Goal: Task Accomplishment & Management: Complete application form

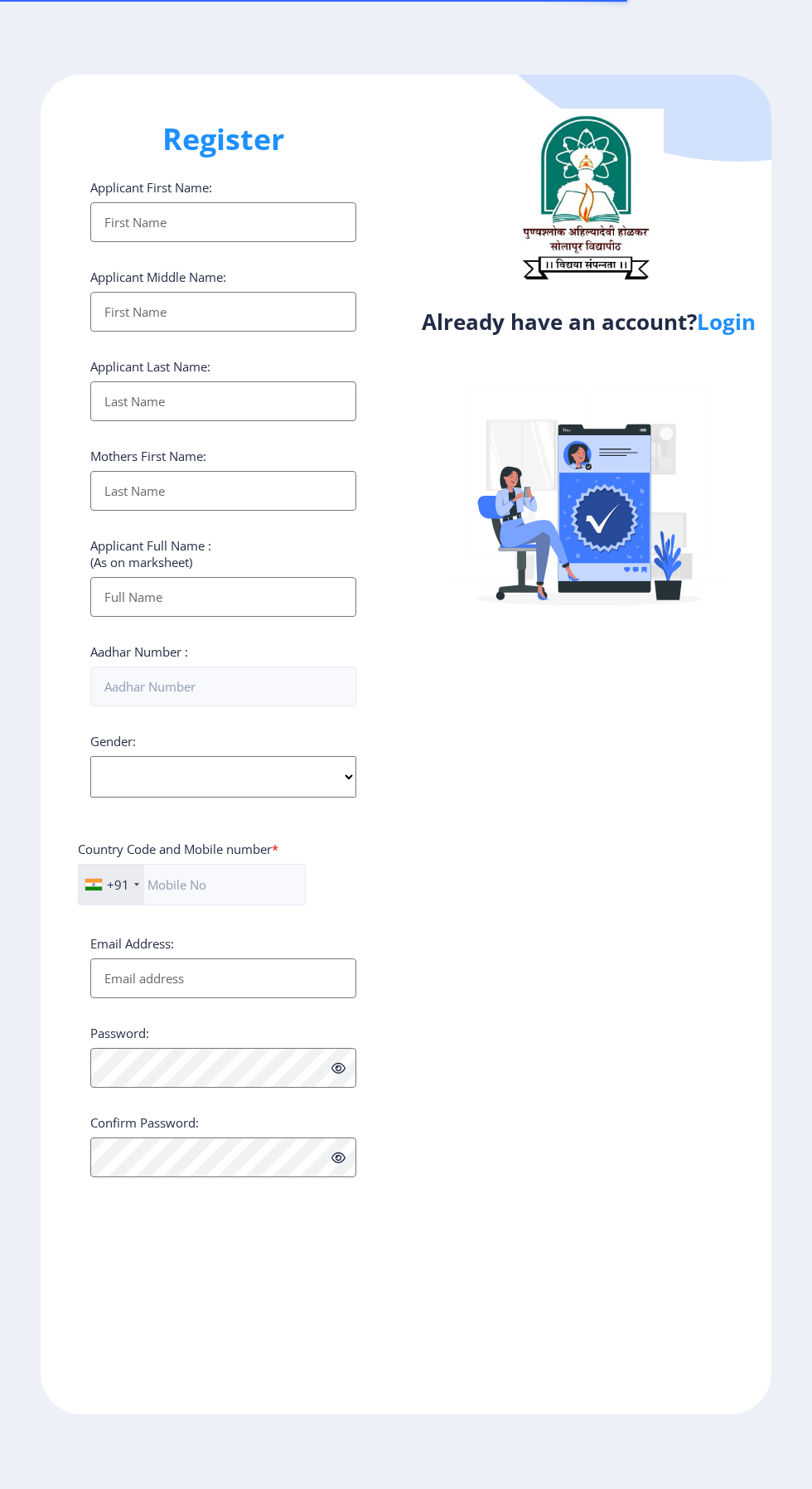
select select
click at [752, 331] on link "Login" at bounding box center [727, 321] width 59 height 30
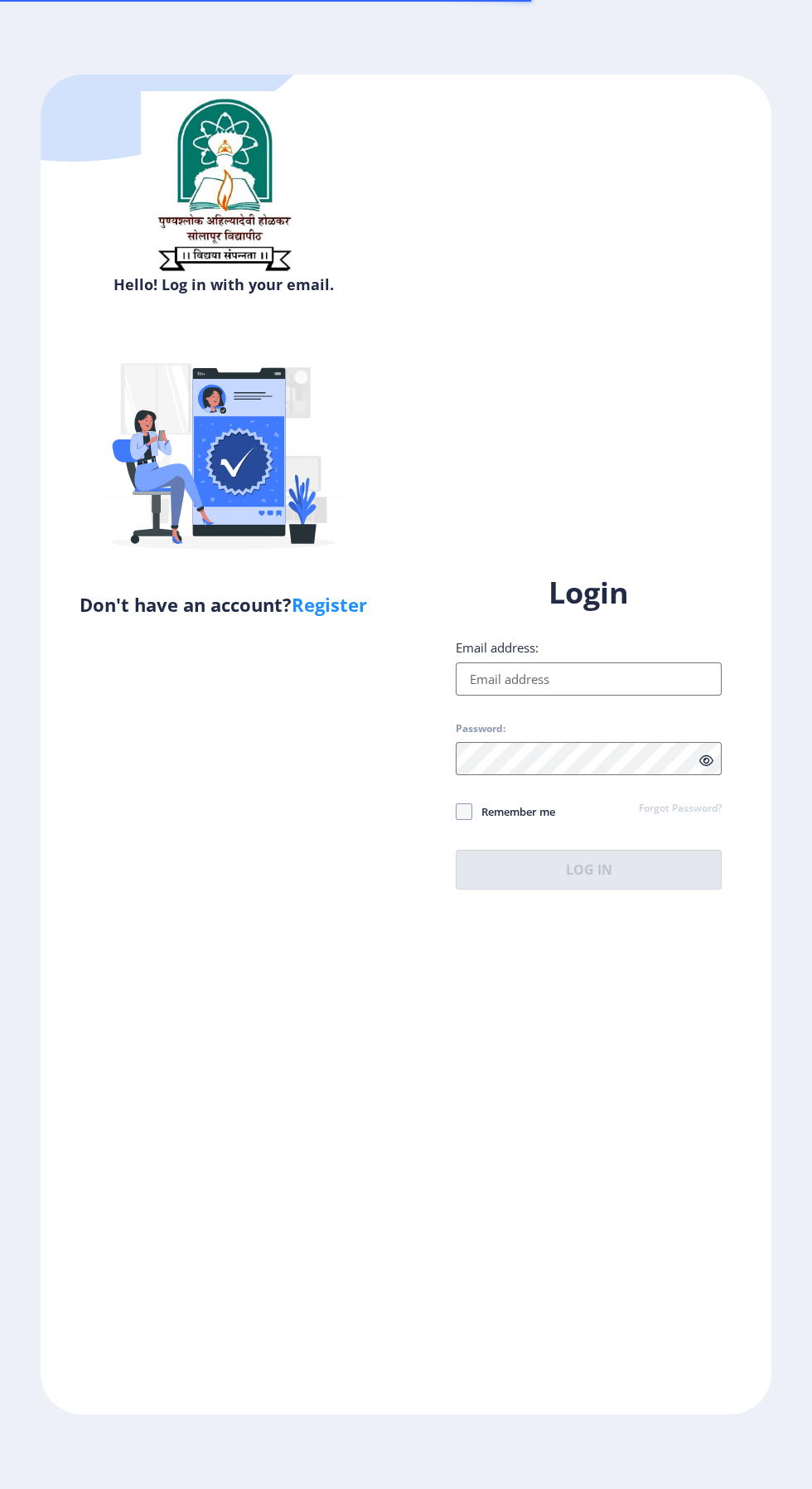
click at [582, 696] on input "Email address:" at bounding box center [589, 679] width 266 height 33
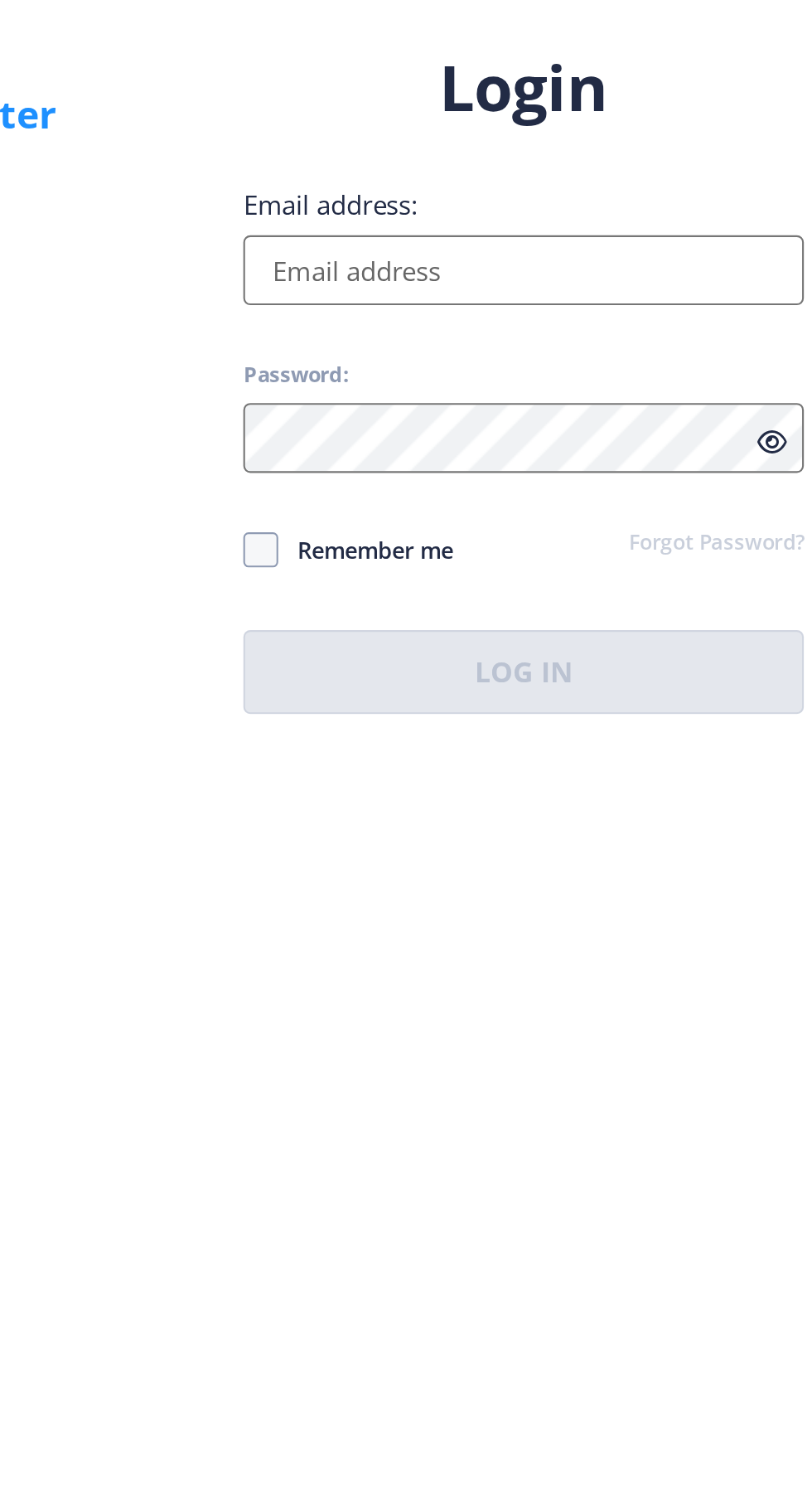
type input "[EMAIL_ADDRESS][DOMAIN_NAME]"
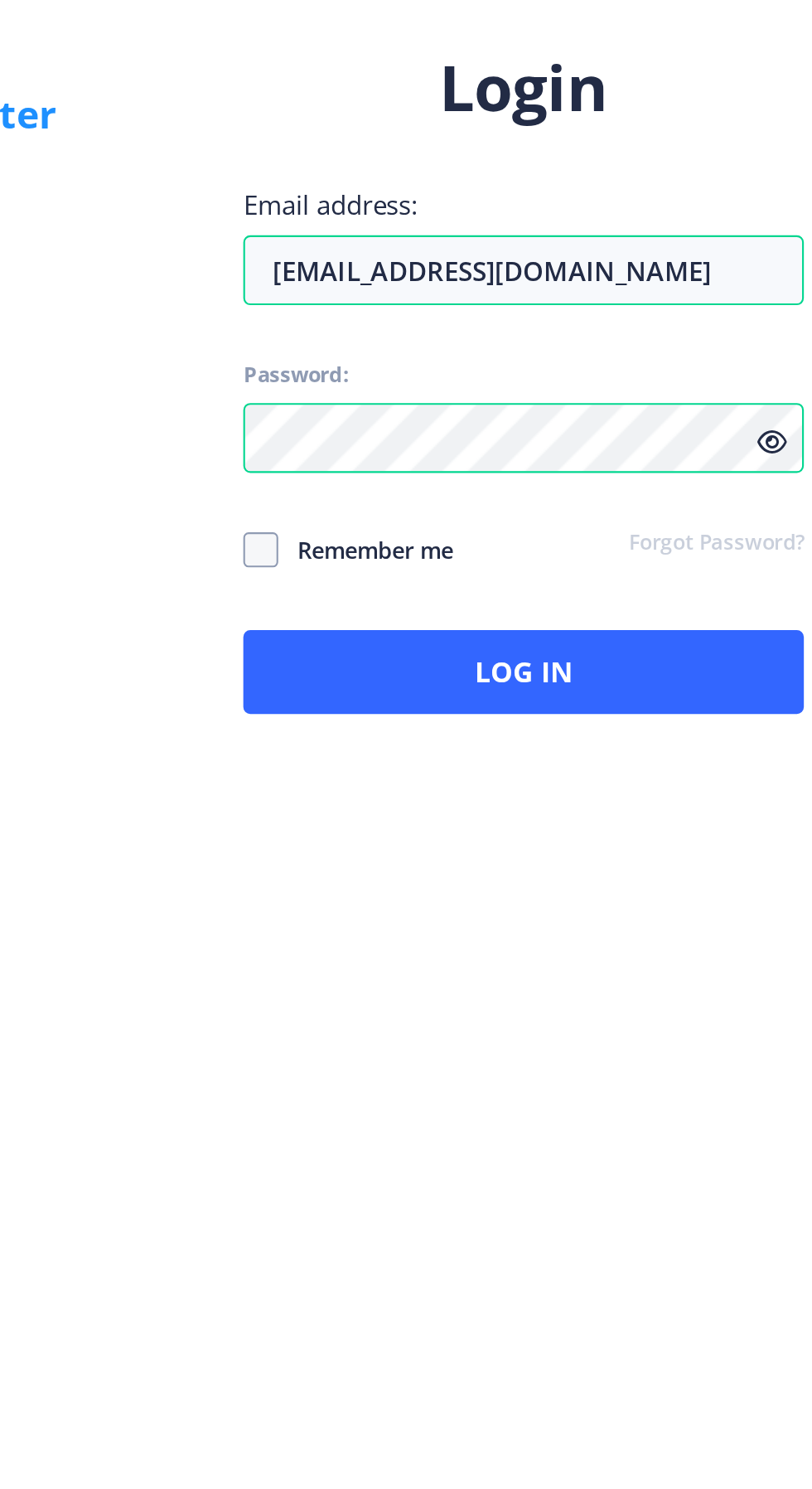
click at [465, 820] on span at bounding box center [464, 811] width 17 height 17
click at [457, 811] on input "Remember me" at bounding box center [456, 811] width 1 height 1
checkbox input "true"
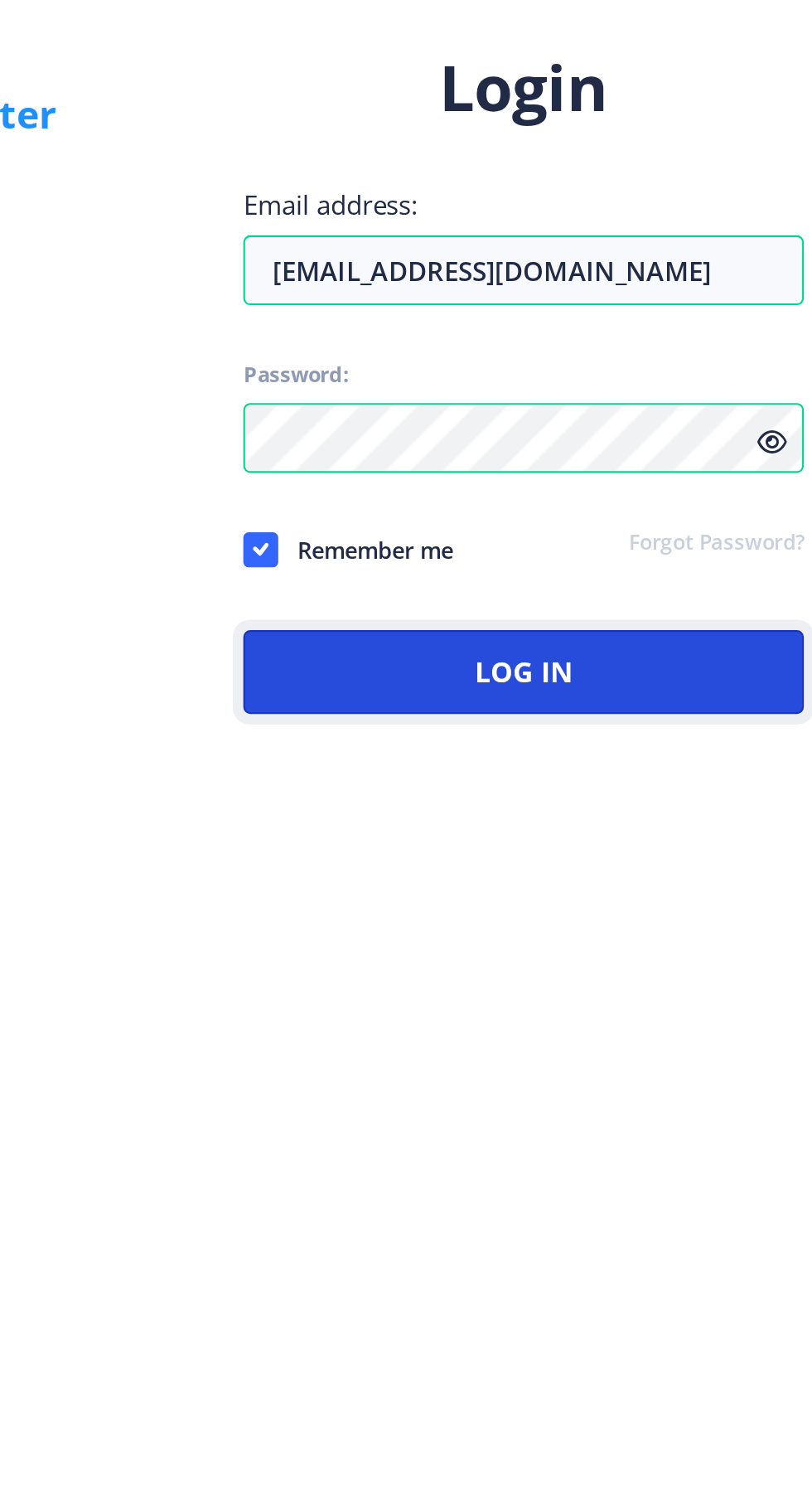
click at [649, 890] on button "Log In" at bounding box center [589, 870] width 266 height 40
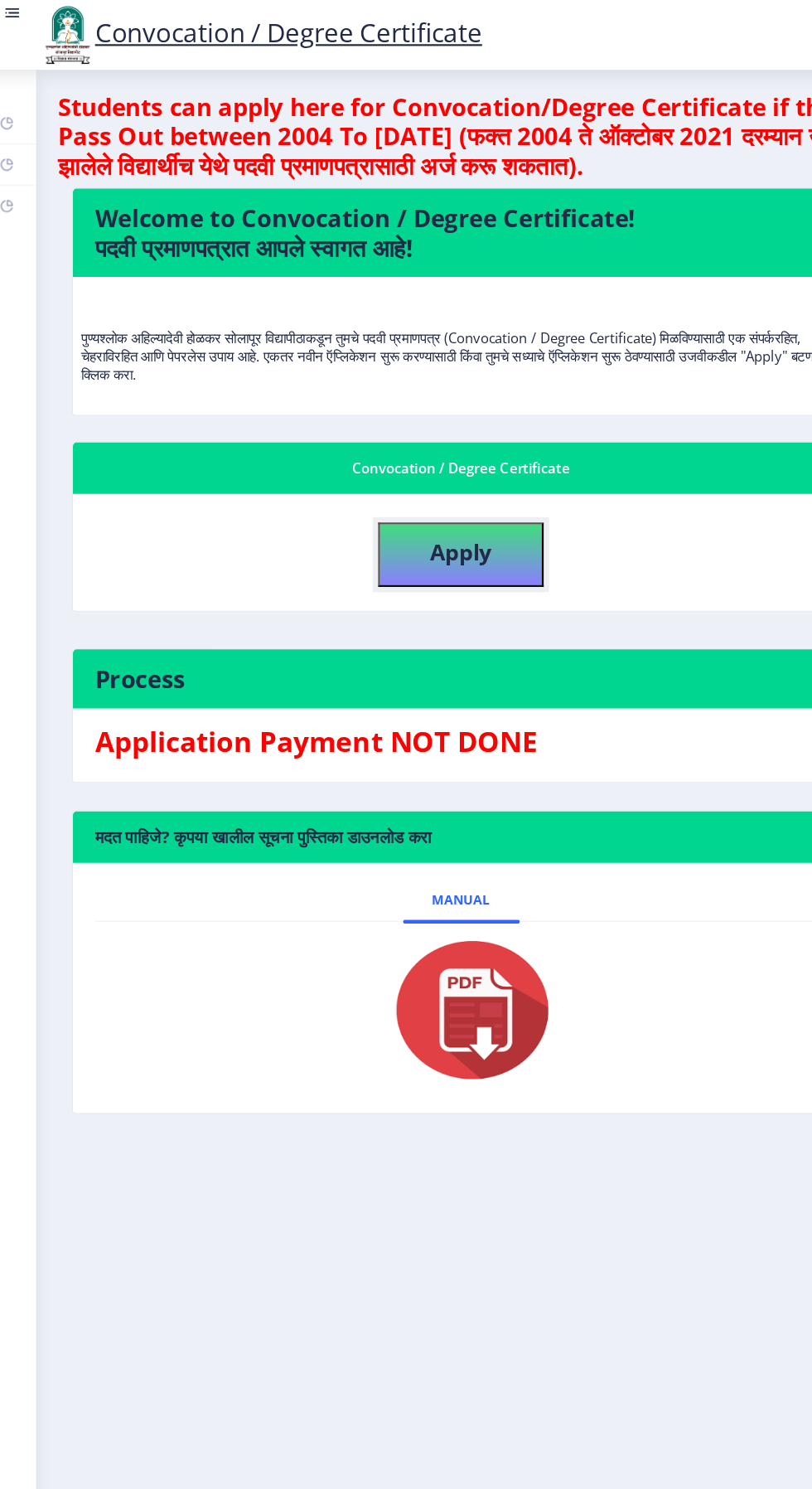
click at [477, 511] on button "Apply" at bounding box center [430, 500] width 149 height 58
select select
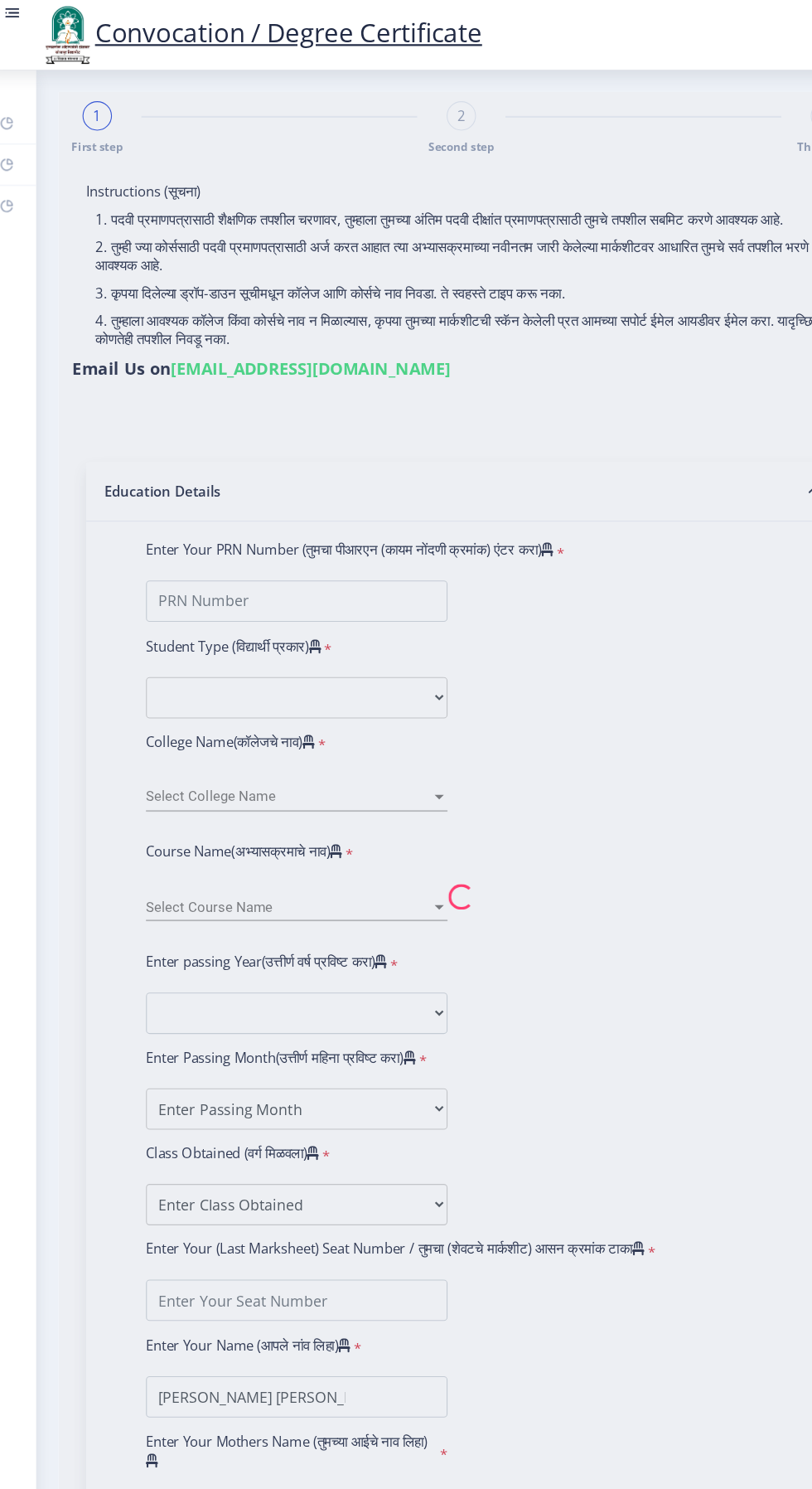
type input "1200002885"
select select "Regular"
select select "2017"
select select "November"
select select "FIRST CLASS"
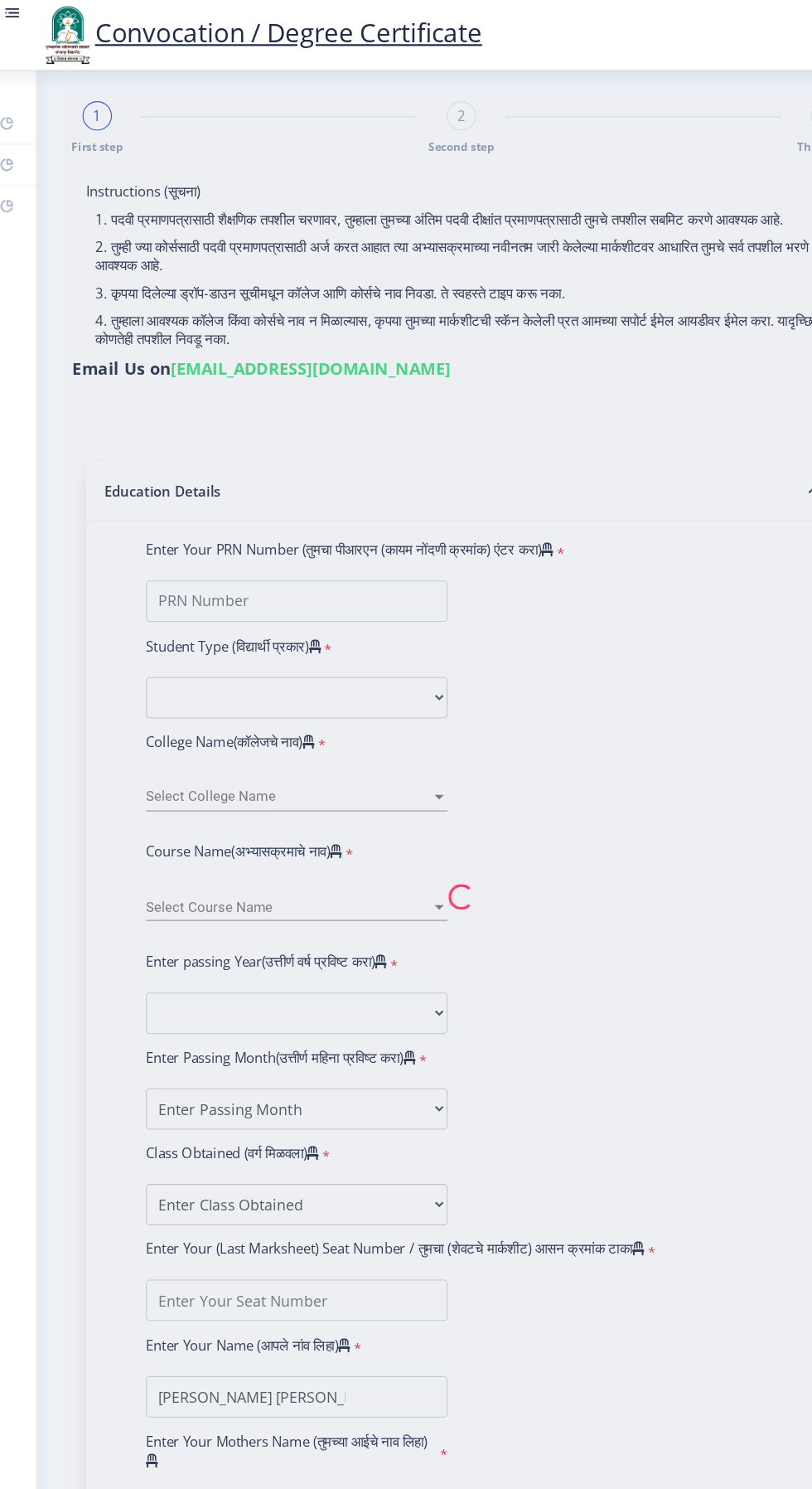
type input "50210"
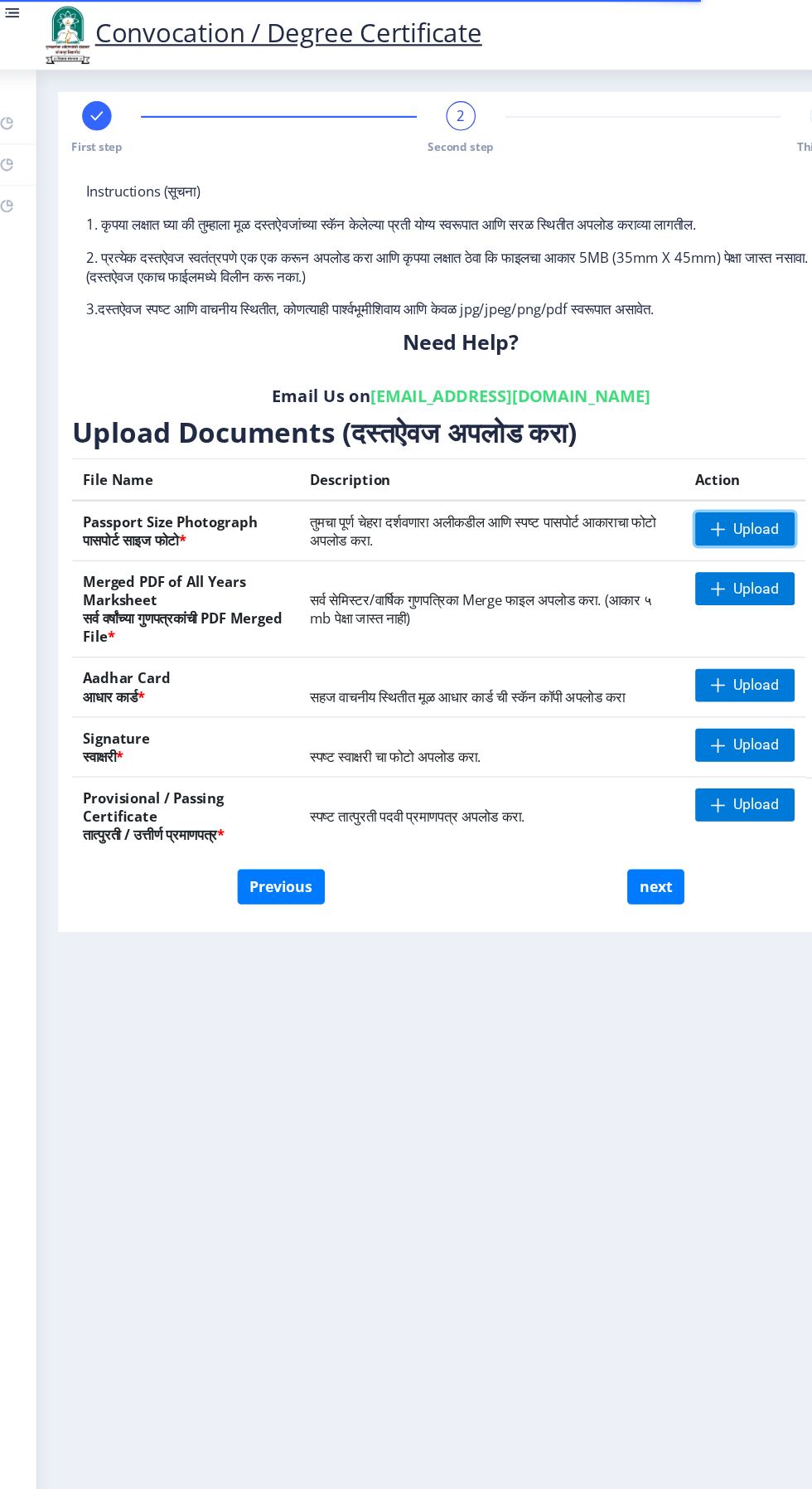
click at [714, 473] on span "Upload" at bounding box center [696, 476] width 42 height 17
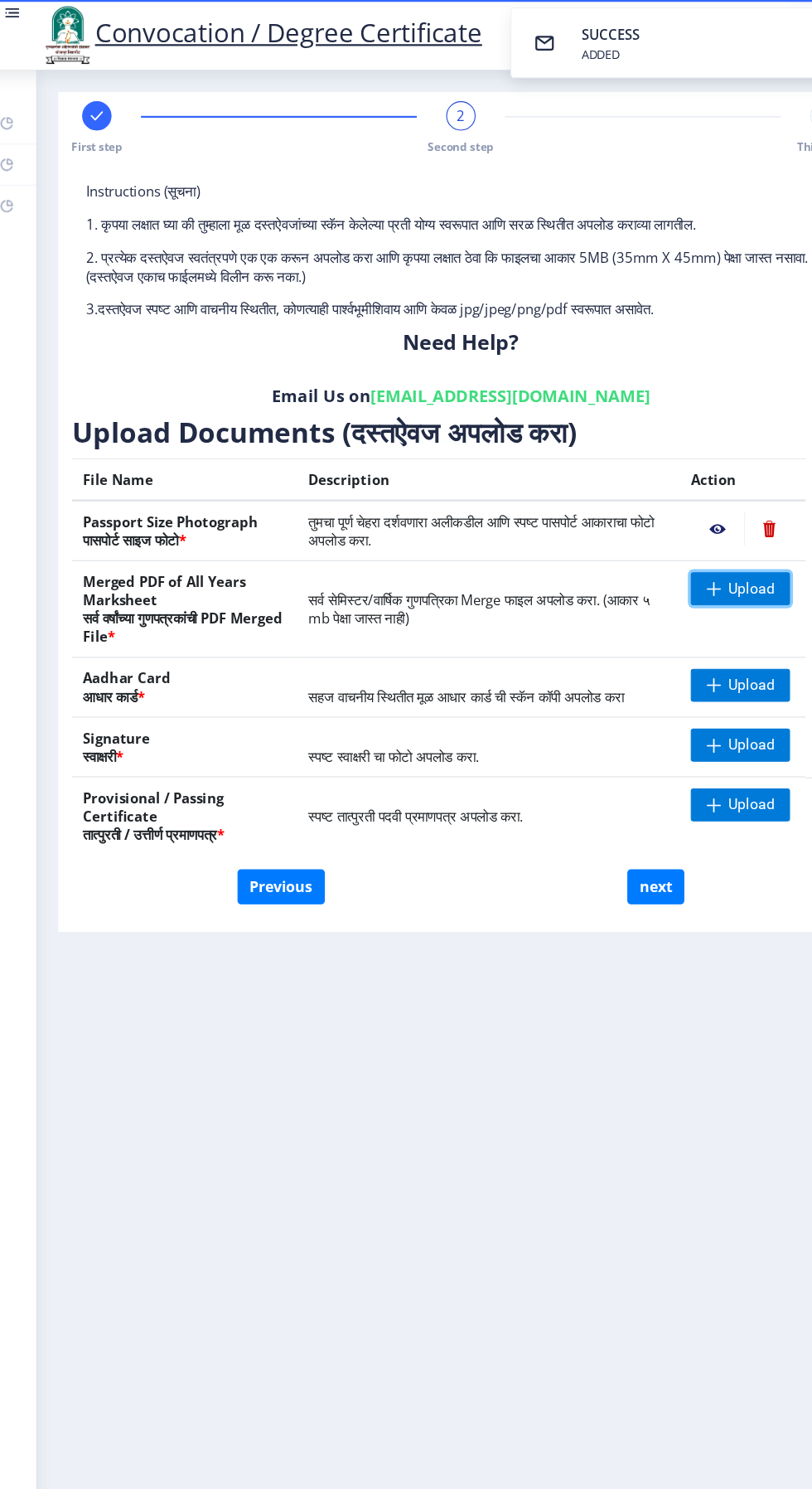
click at [705, 525] on span "Upload" at bounding box center [691, 530] width 42 height 17
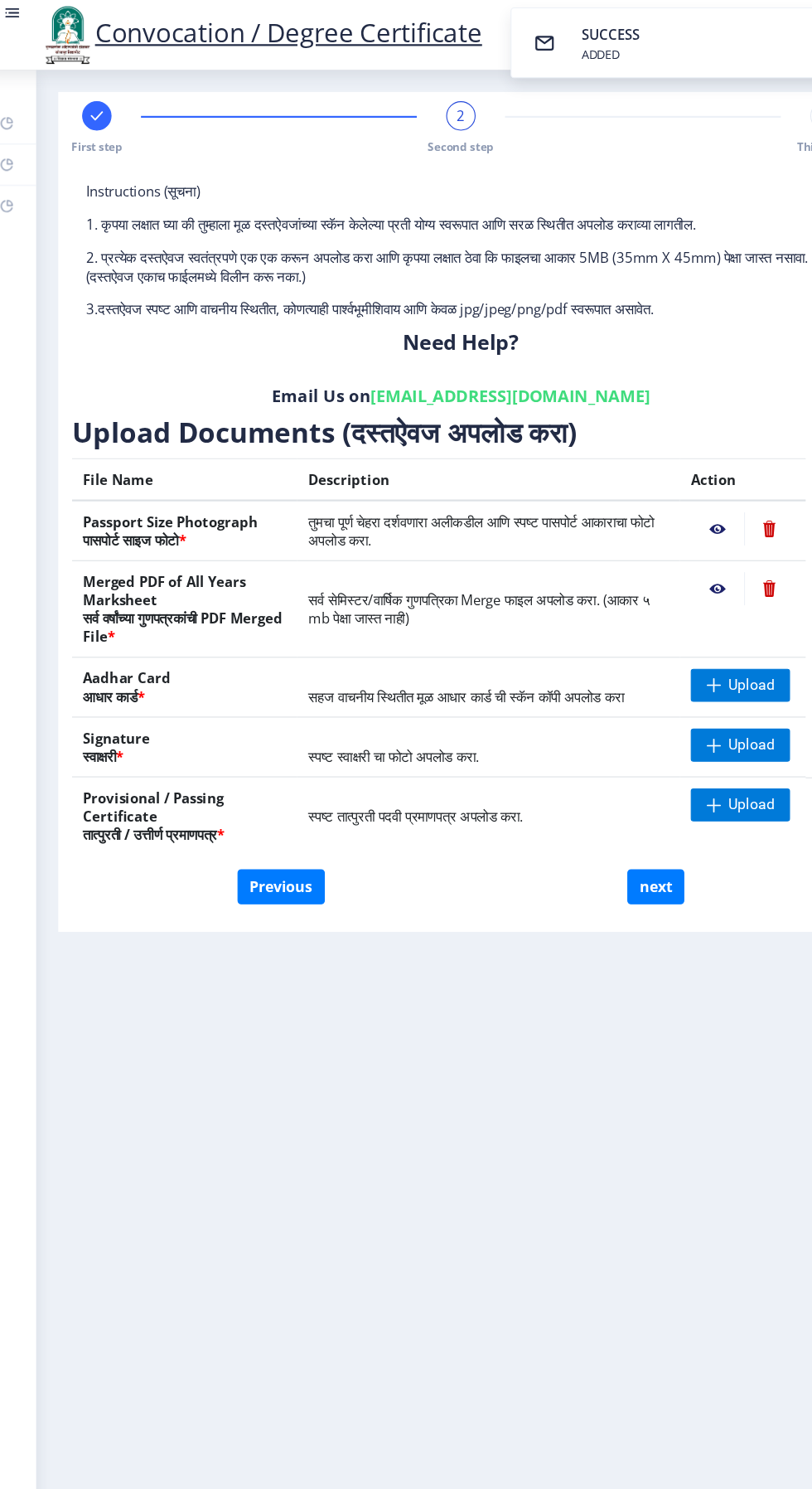
click at [661, 533] on nb-action at bounding box center [660, 531] width 48 height 30
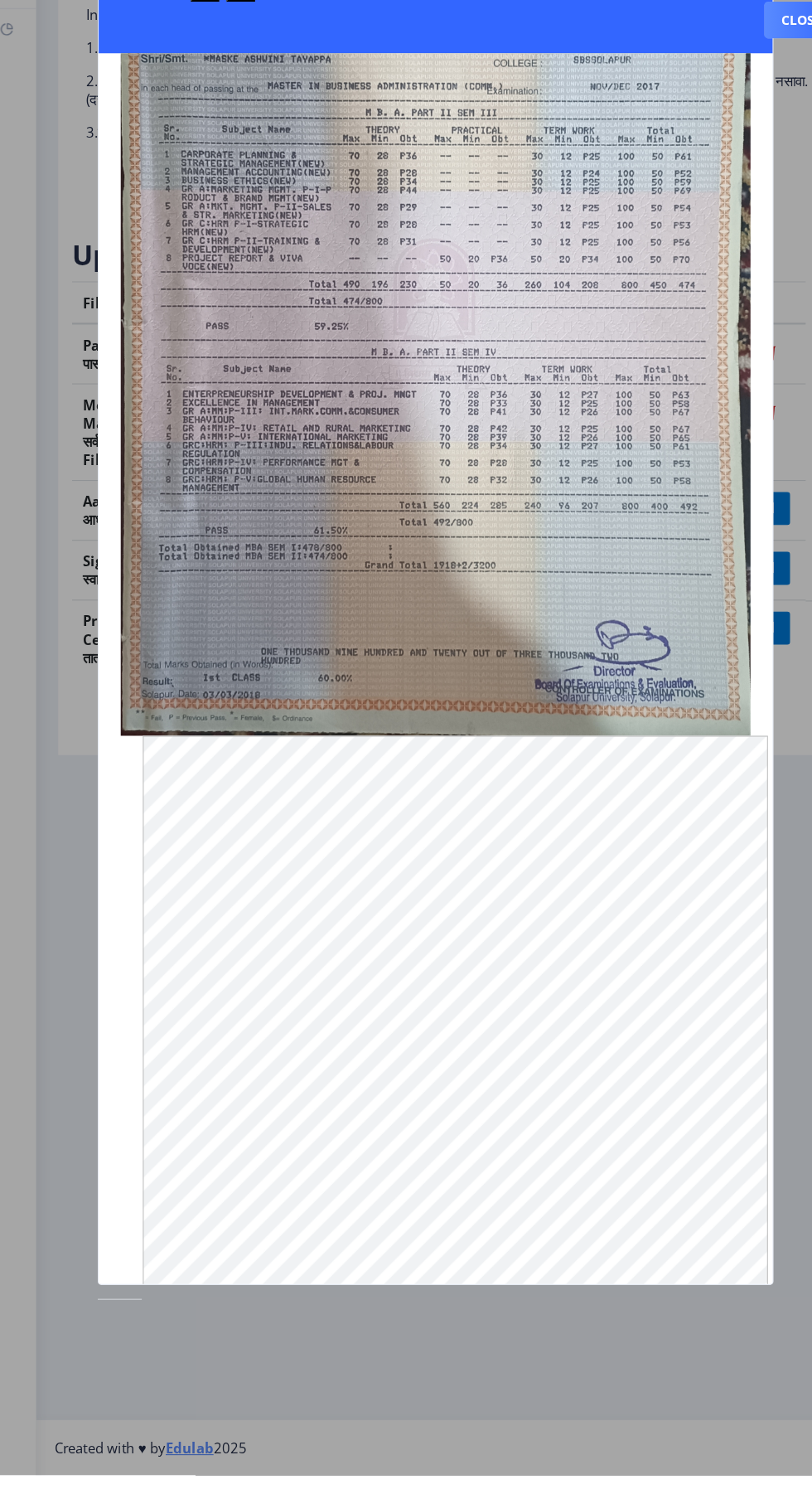
click at [534, 647] on img at bounding box center [406, 446] width 568 height 754
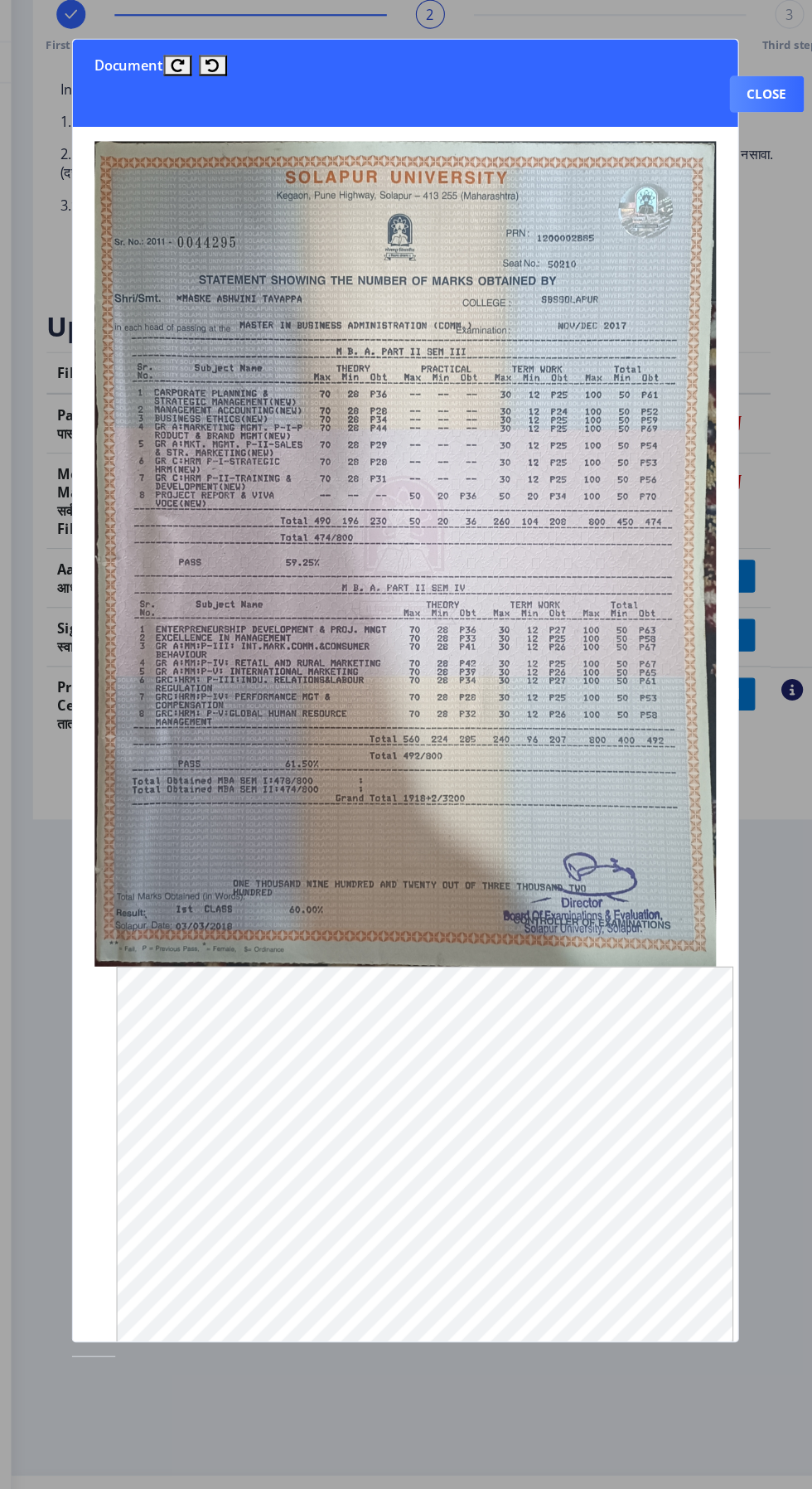
scroll to position [152, 0]
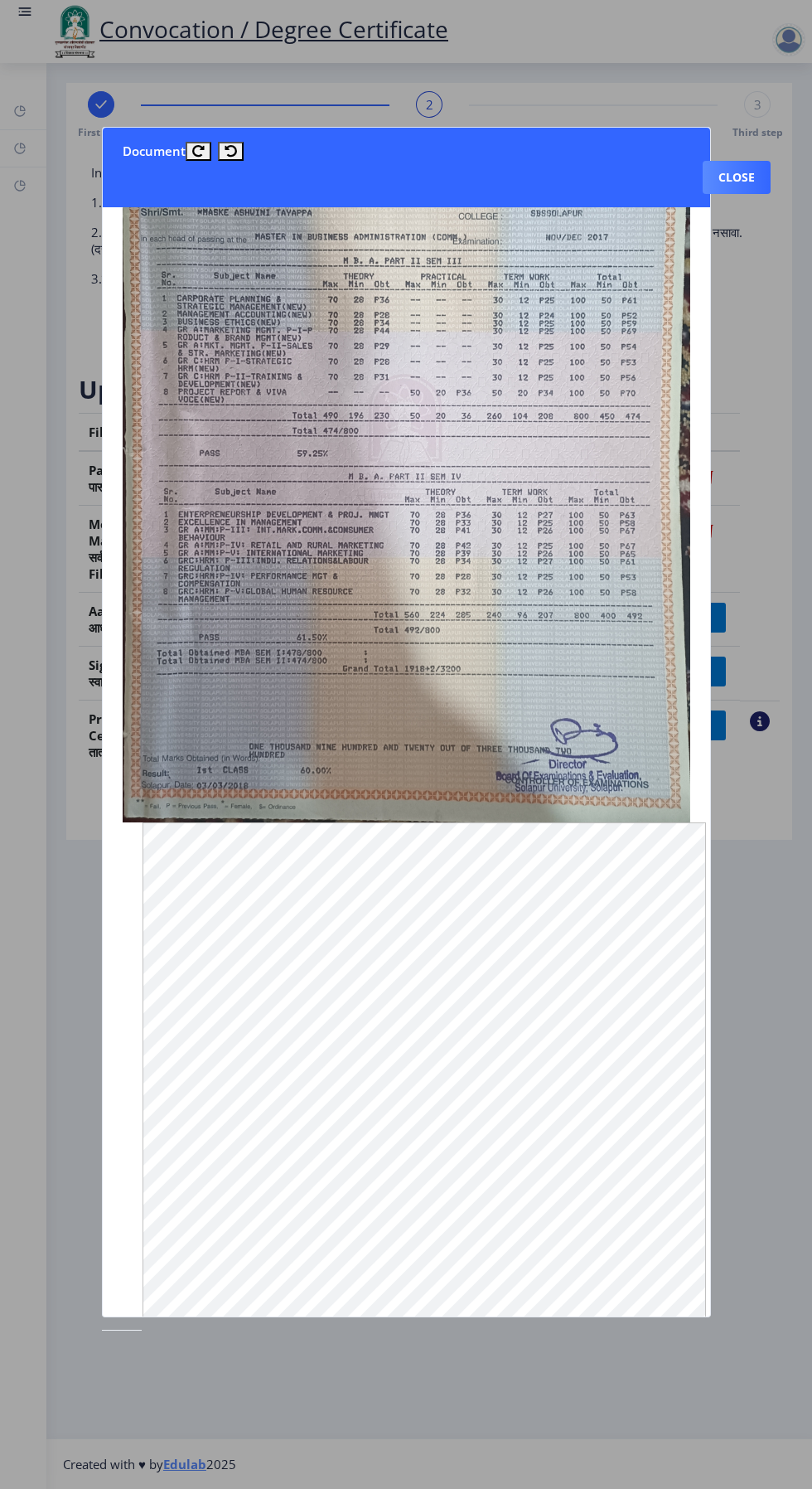
click at [611, 571] on img at bounding box center [406, 446] width 568 height 754
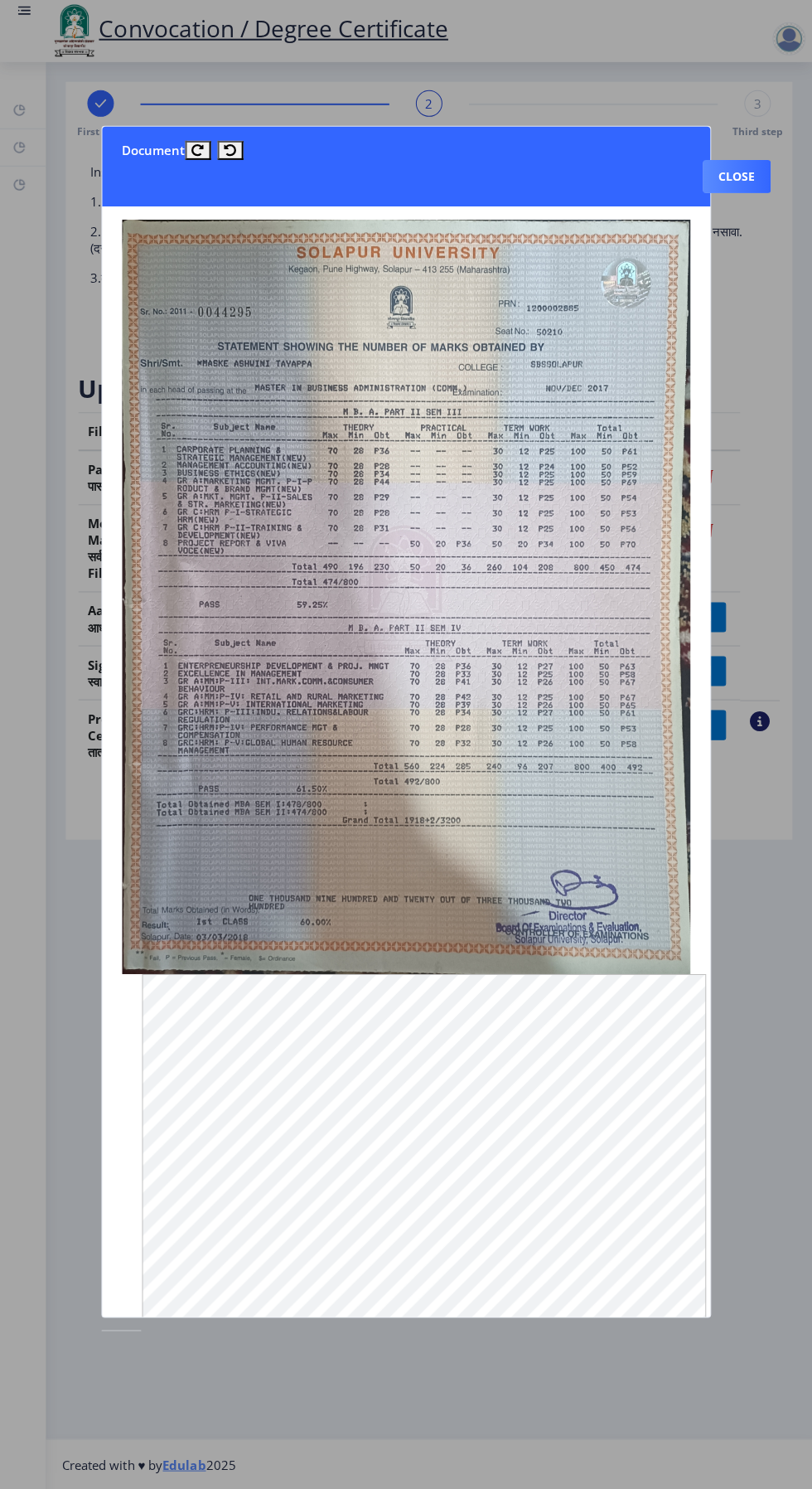
click at [637, 813] on img at bounding box center [406, 598] width 568 height 754
click at [755, 161] on button "Close" at bounding box center [736, 177] width 68 height 33
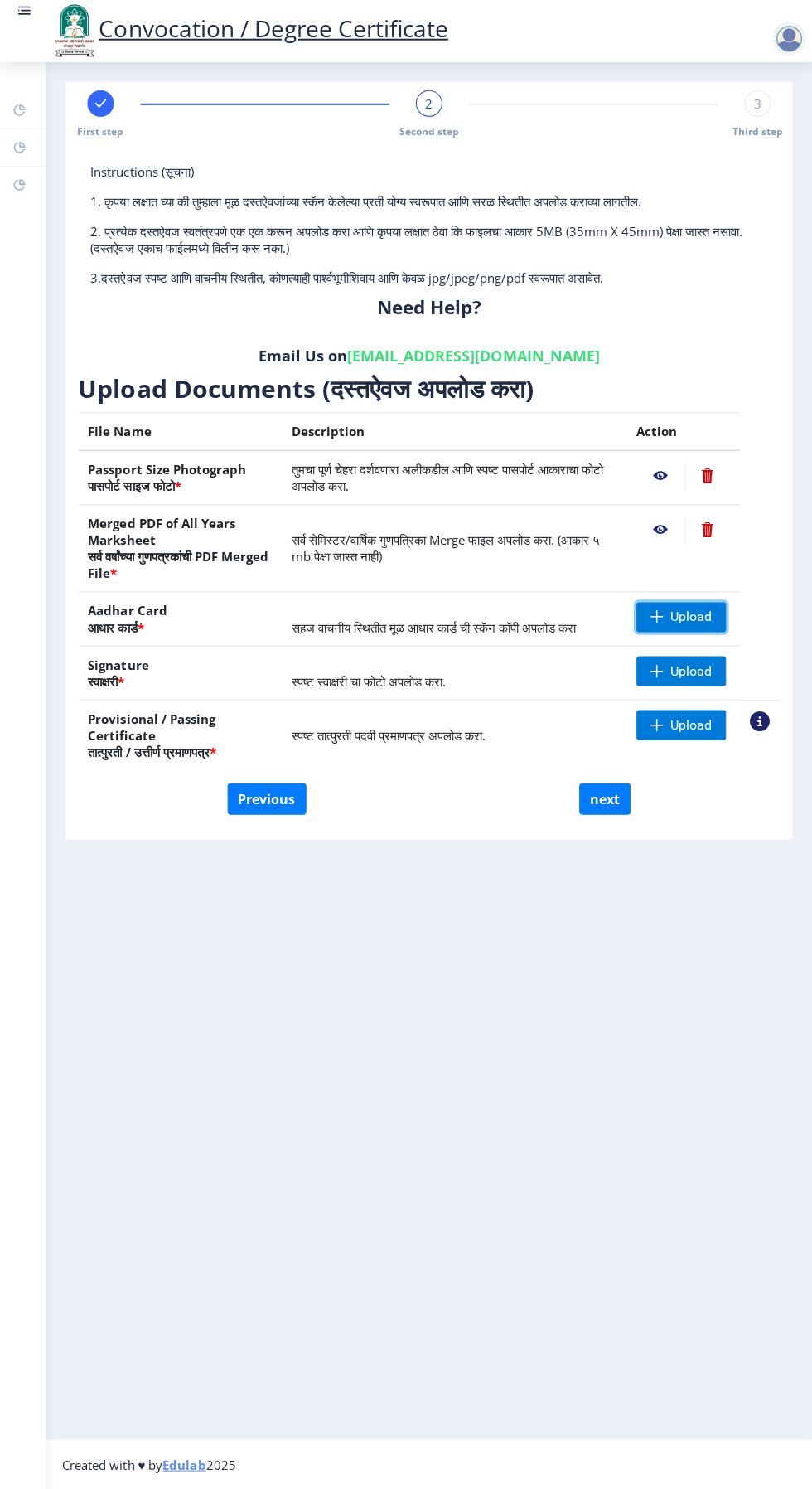
click at [703, 625] on span "Upload" at bounding box center [691, 618] width 42 height 17
click at [719, 618] on span "Upload" at bounding box center [681, 618] width 89 height 30
click at [724, 672] on span "Upload" at bounding box center [681, 672] width 89 height 30
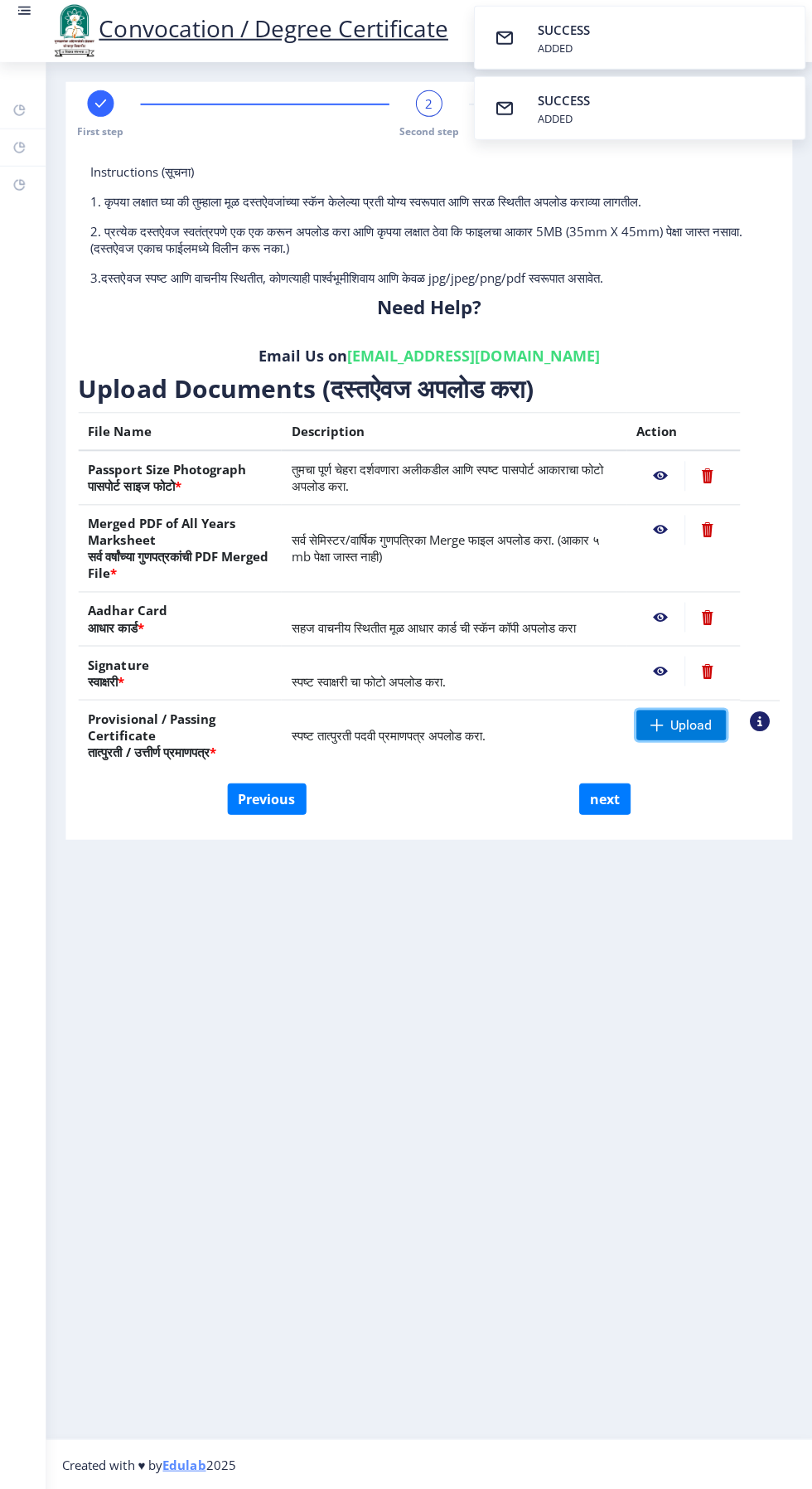
click at [697, 722] on span "Upload" at bounding box center [691, 725] width 42 height 17
click at [661, 725] on nb-action at bounding box center [660, 725] width 48 height 30
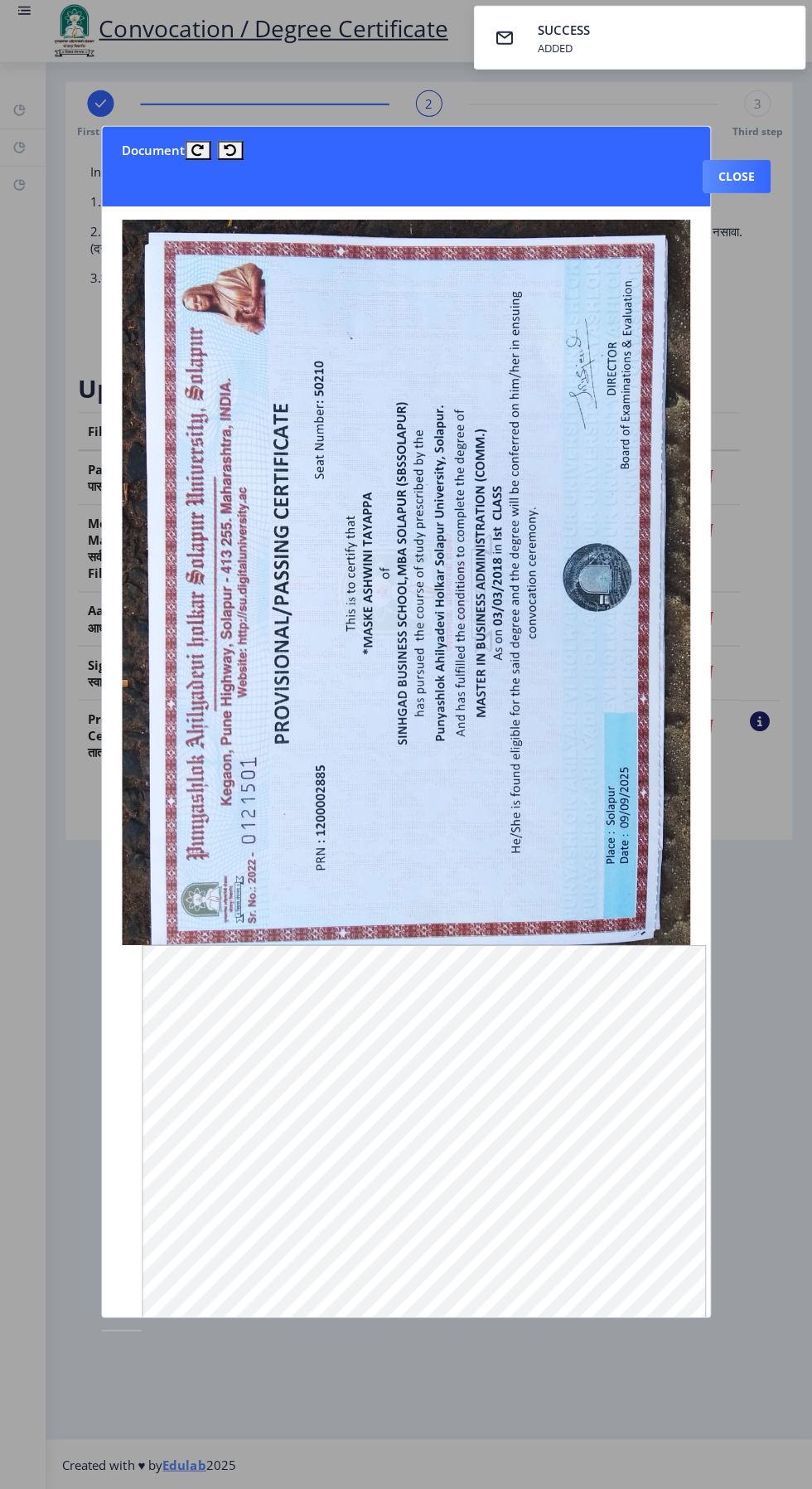
click at [756, 161] on button "Close" at bounding box center [736, 177] width 68 height 33
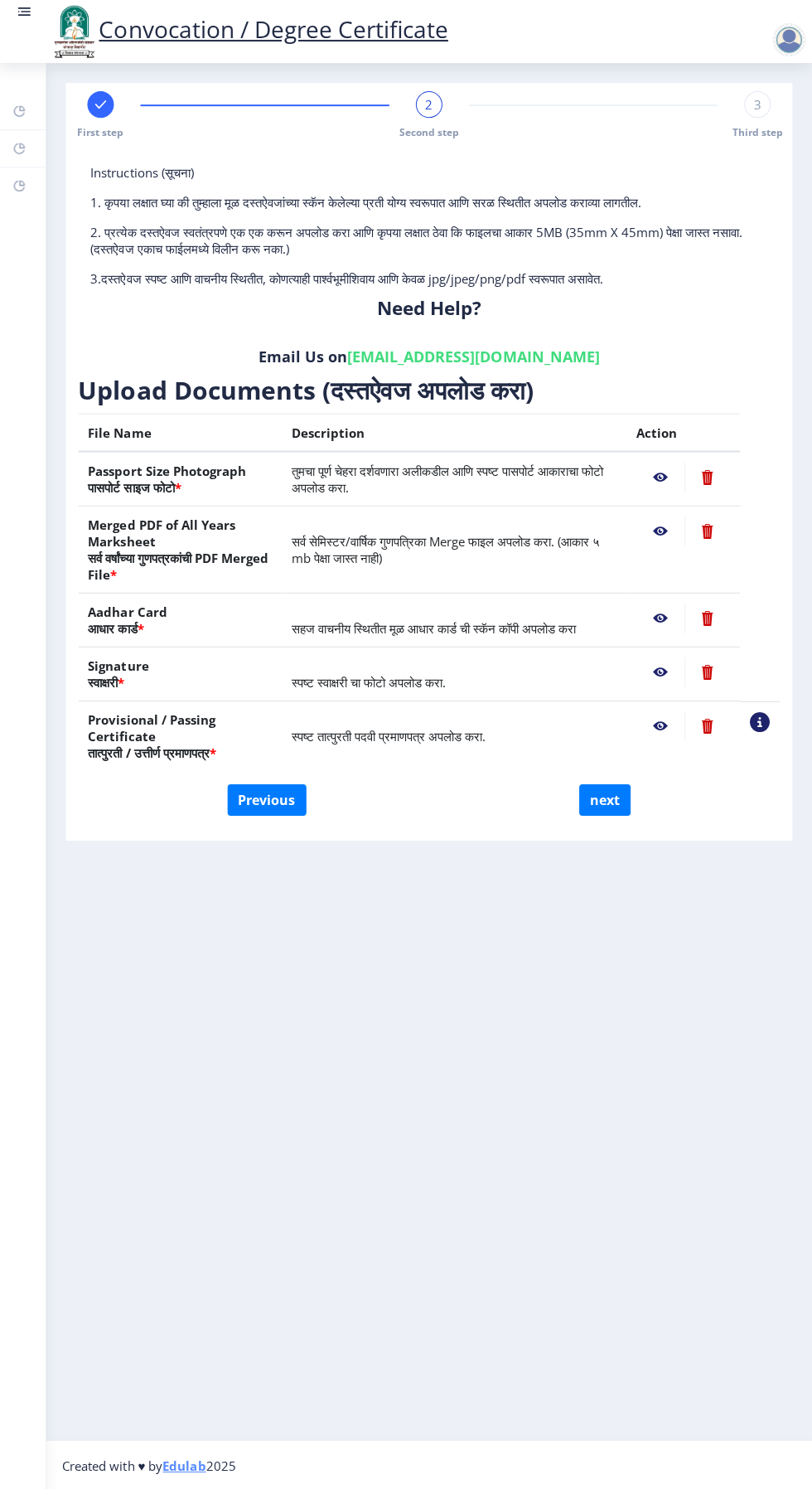
click at [687, 668] on nb-action at bounding box center [707, 672] width 45 height 30
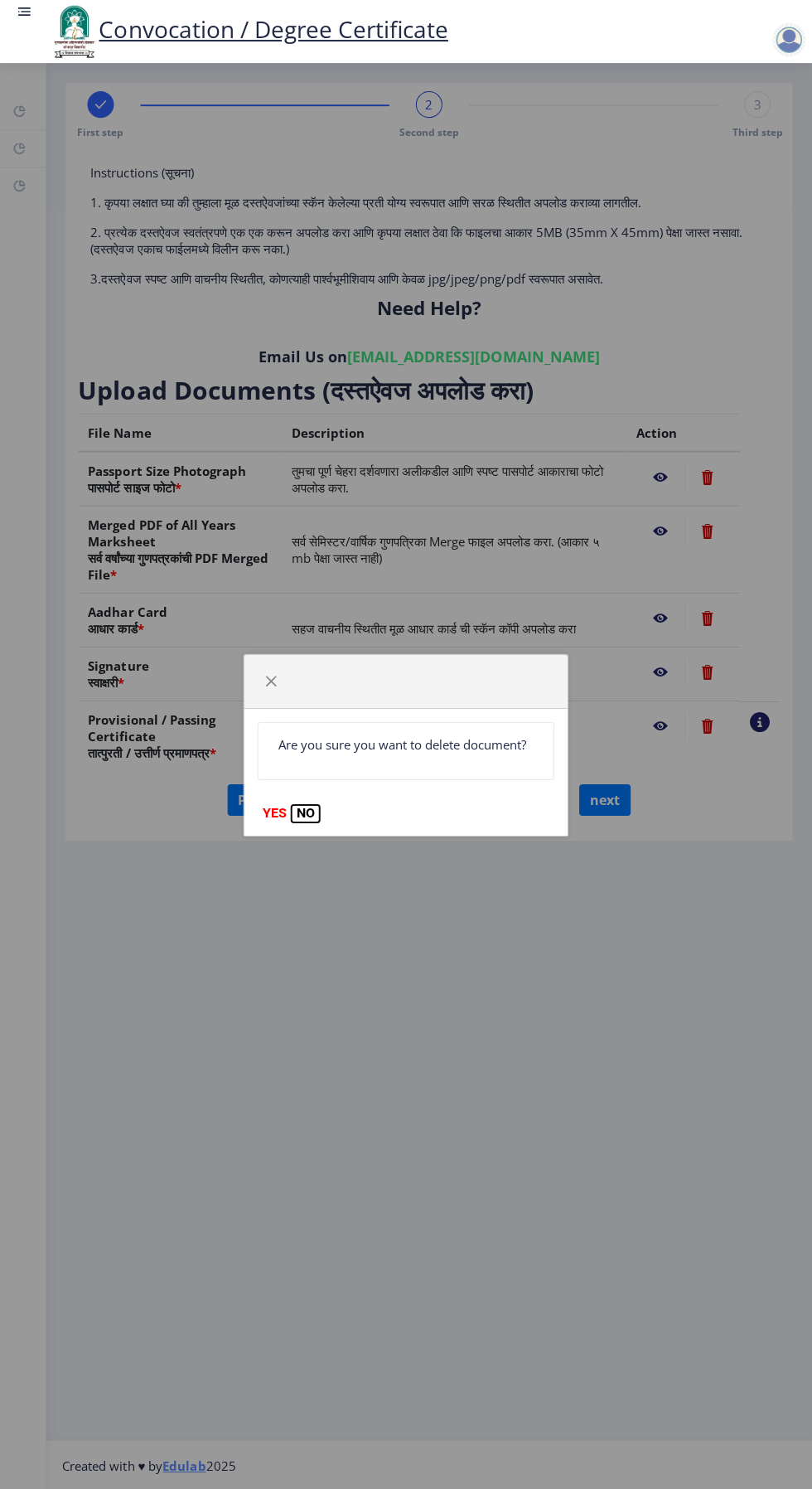
click at [313, 812] on button "NO" at bounding box center [306, 812] width 28 height 17
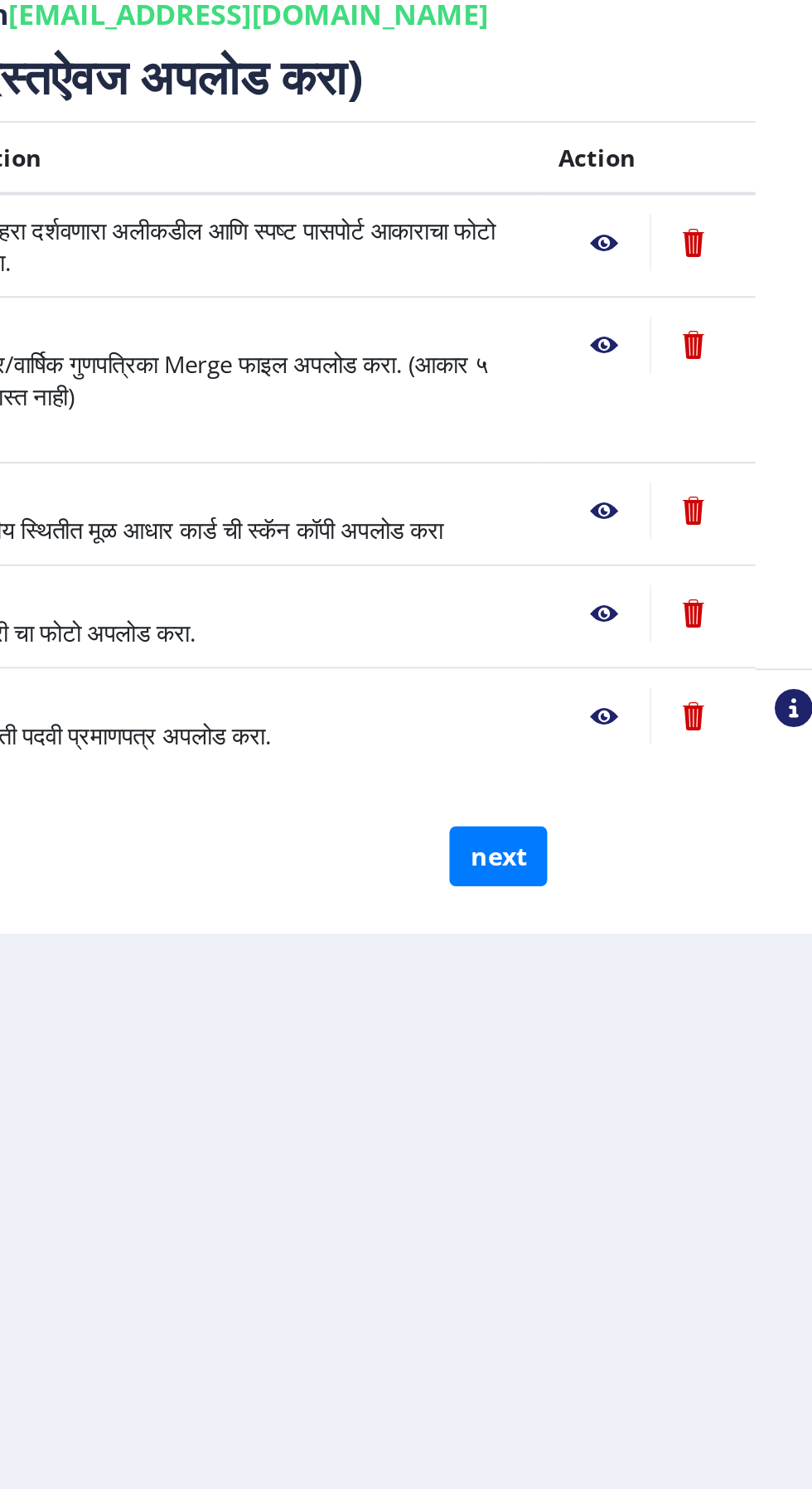
click at [666, 671] on nb-action at bounding box center [660, 672] width 48 height 30
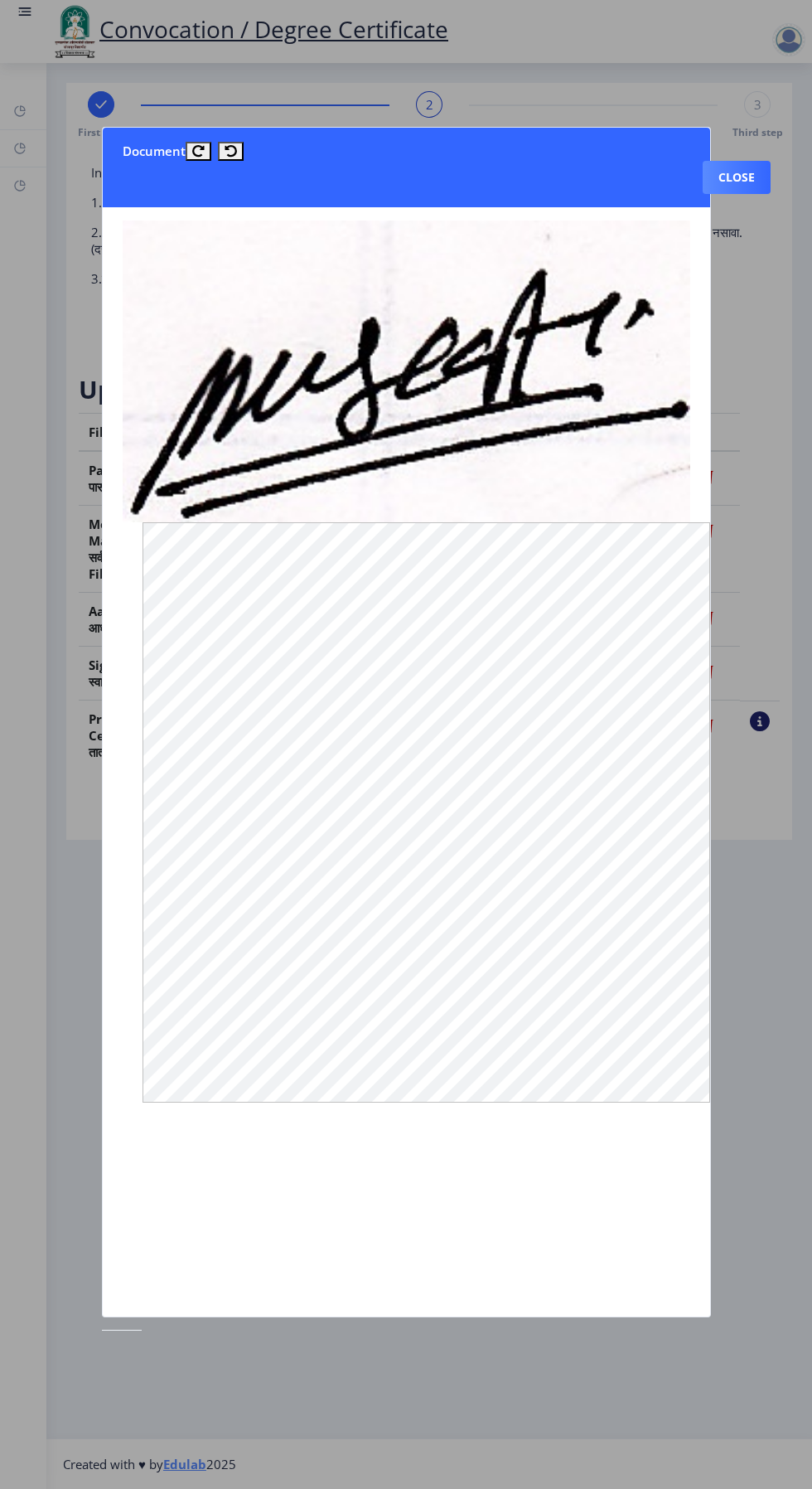
click at [767, 175] on button "Close" at bounding box center [736, 177] width 68 height 33
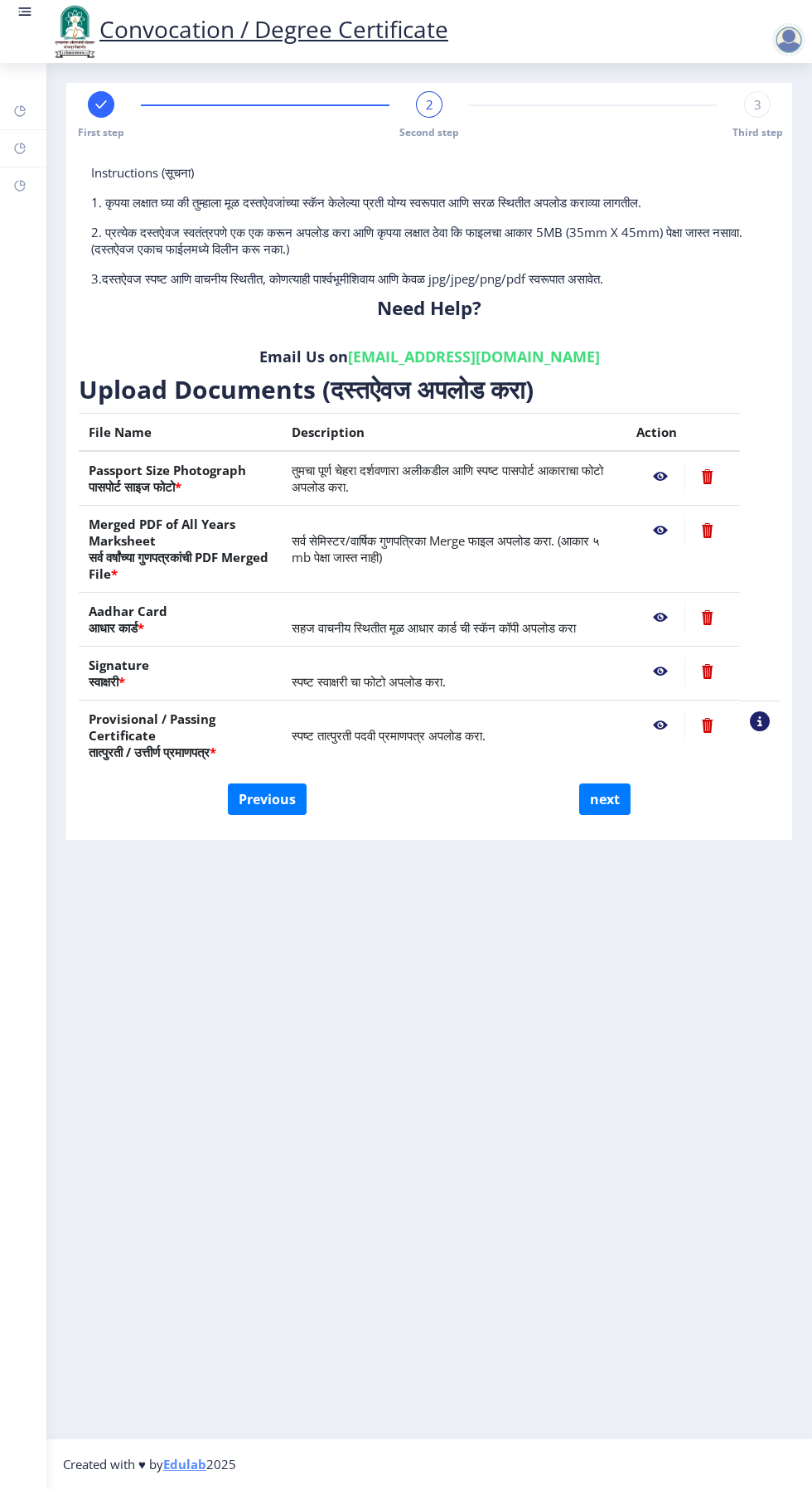
click at [661, 618] on nb-action at bounding box center [660, 618] width 48 height 30
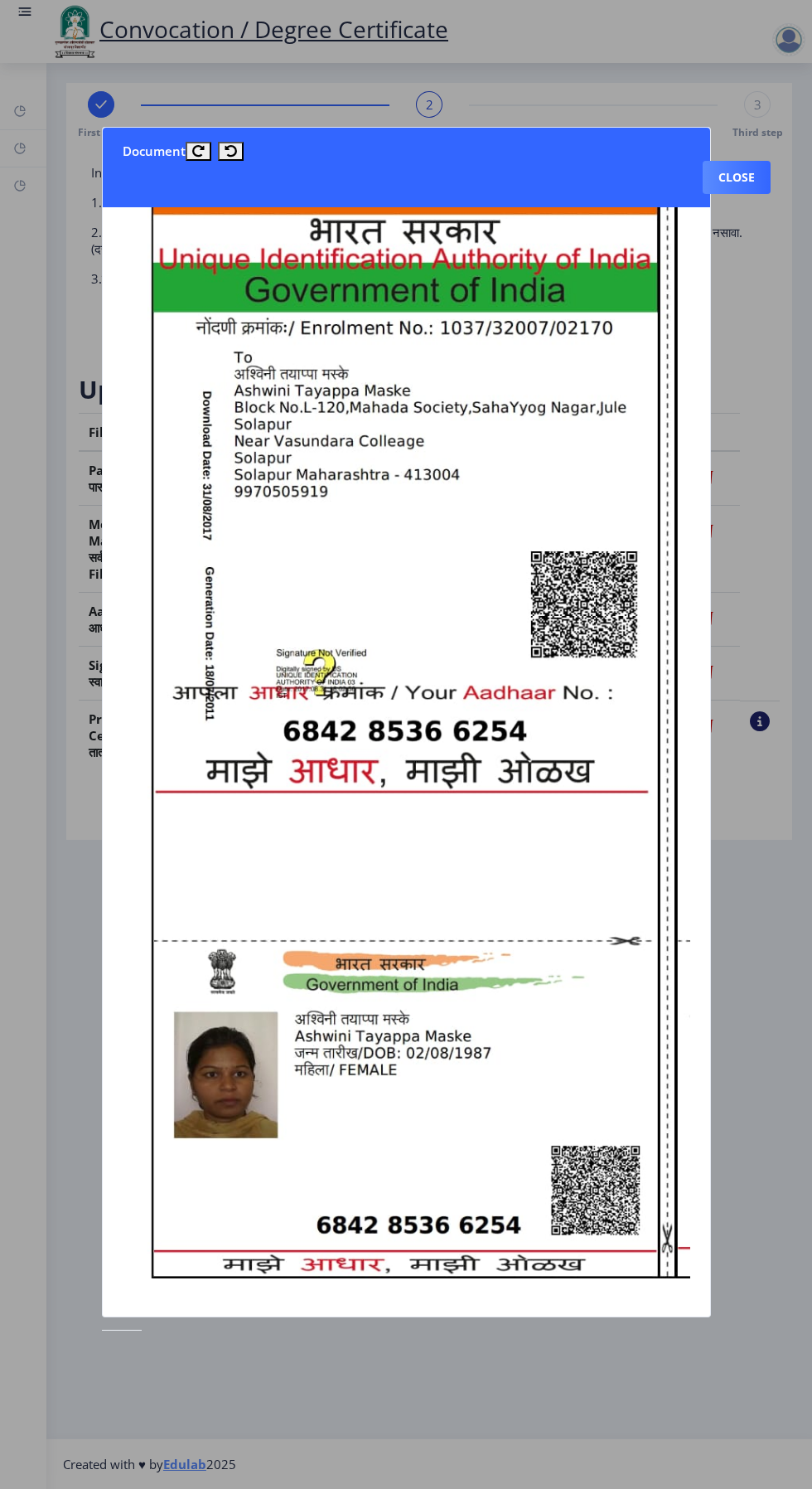
scroll to position [96, 17]
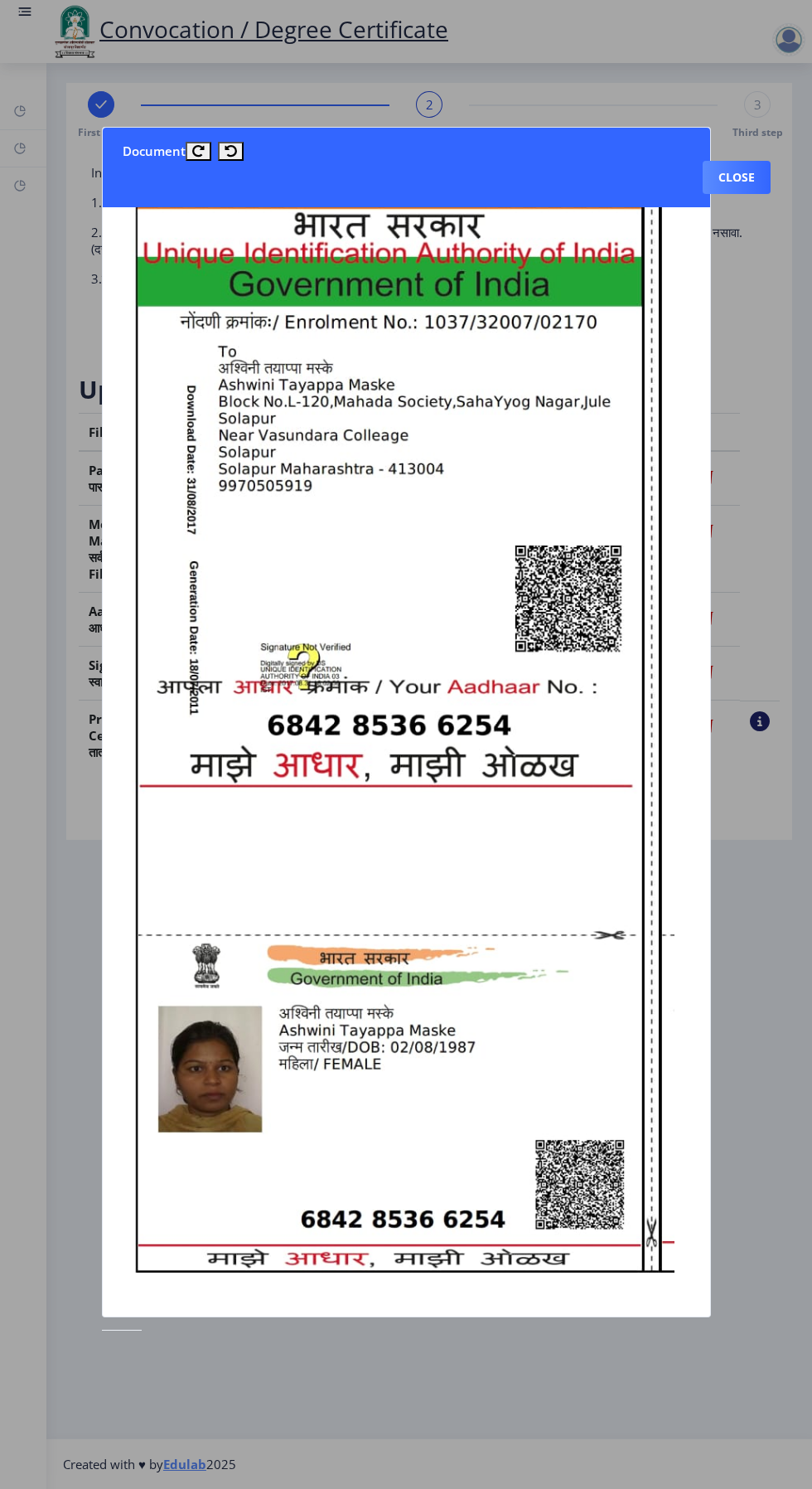
click at [722, 227] on div at bounding box center [406, 744] width 812 height 1489
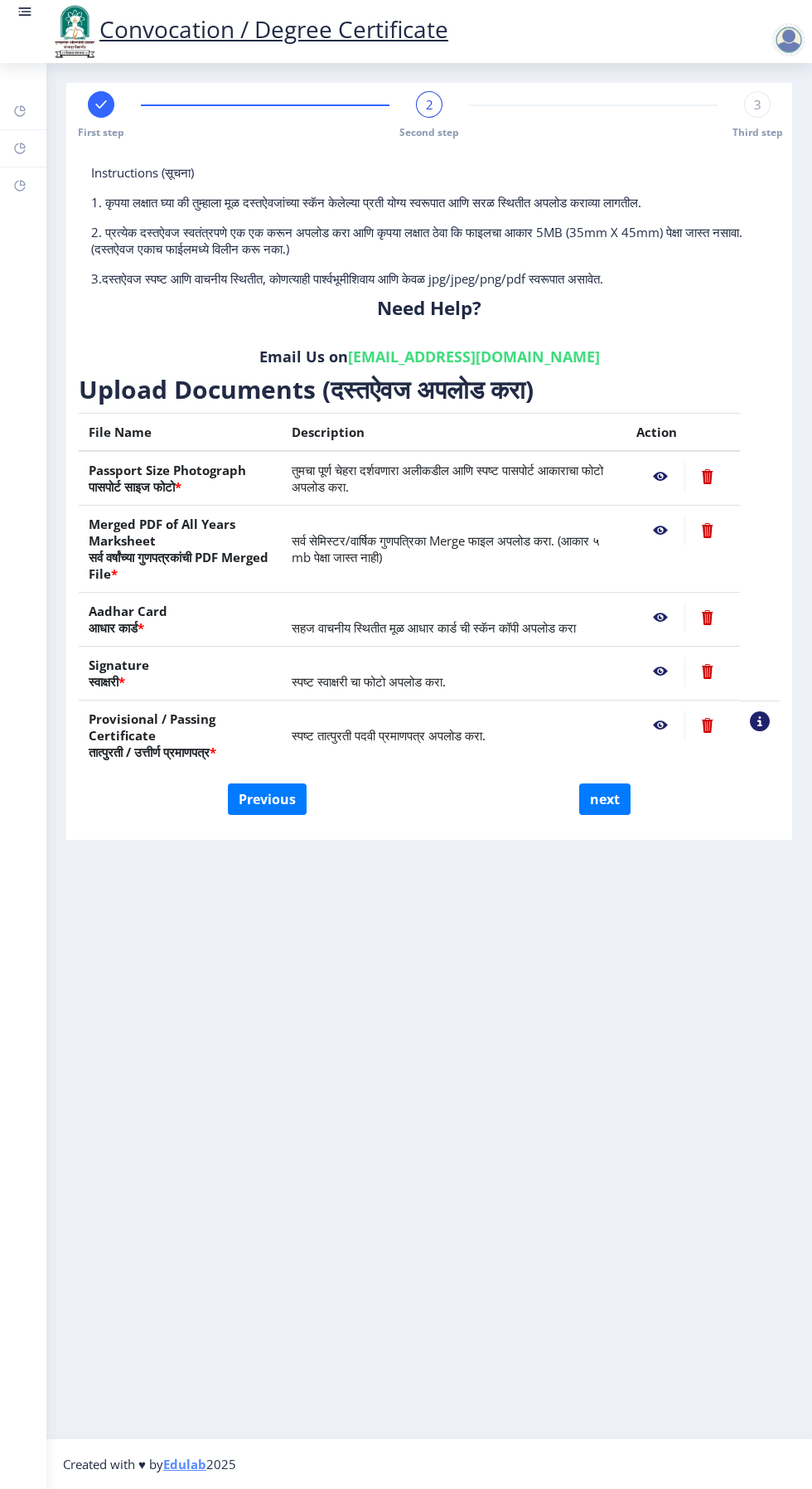
click at [661, 531] on nb-action at bounding box center [660, 531] width 48 height 30
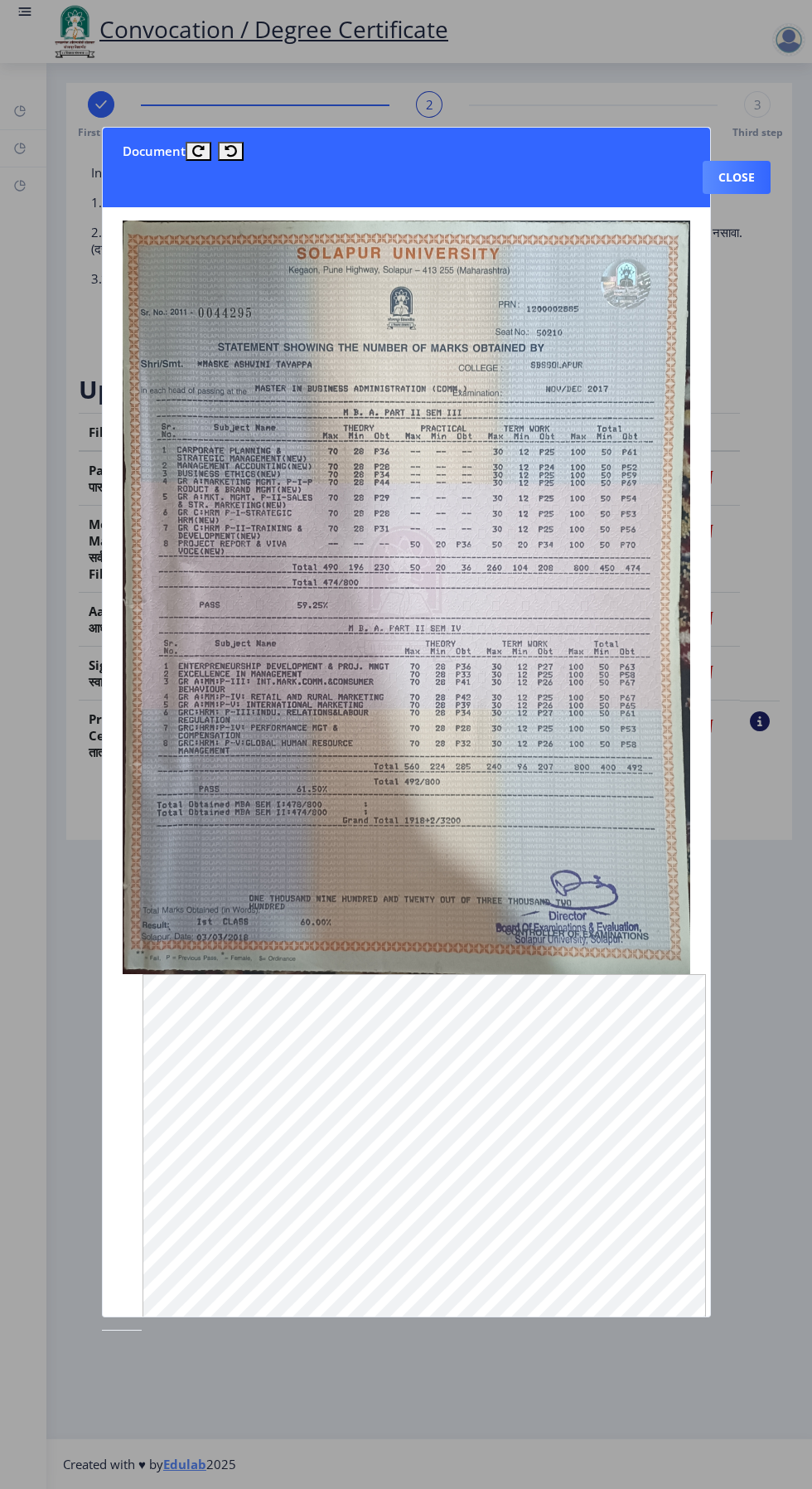
click at [740, 161] on button "Close" at bounding box center [736, 177] width 68 height 33
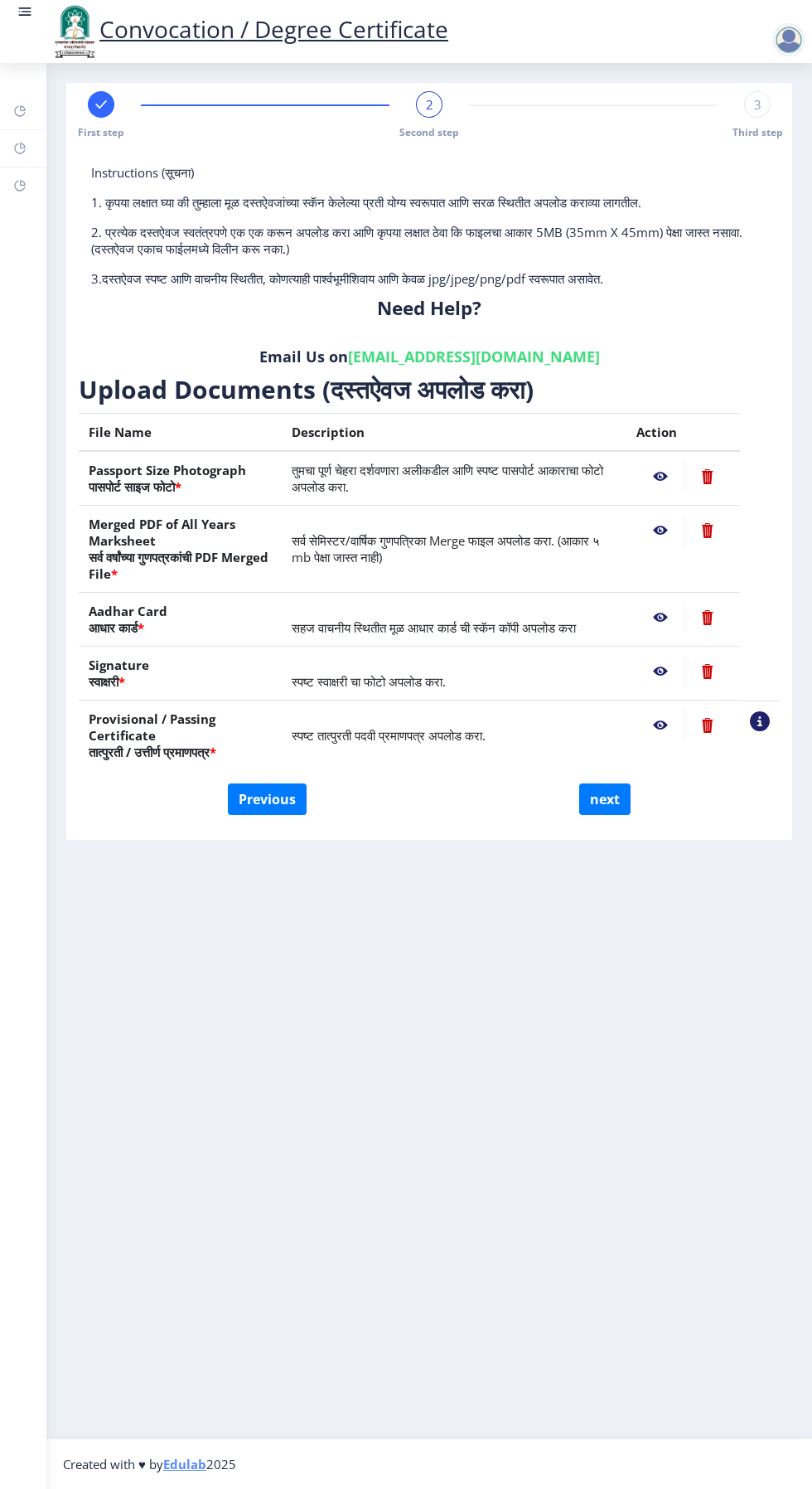
click at [709, 531] on nb-action at bounding box center [707, 531] width 45 height 30
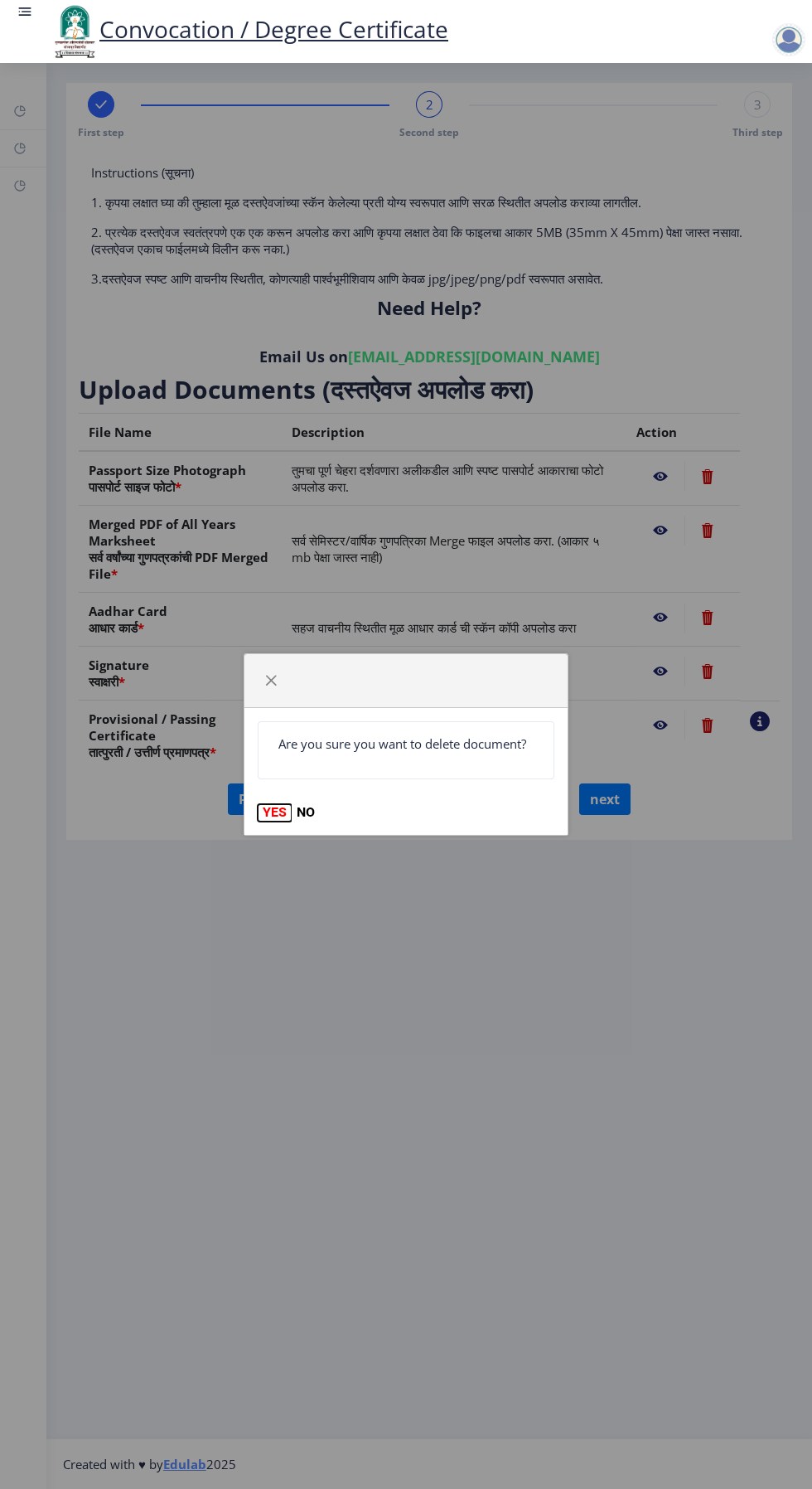
click at [282, 809] on button "YES" at bounding box center [274, 812] width 34 height 17
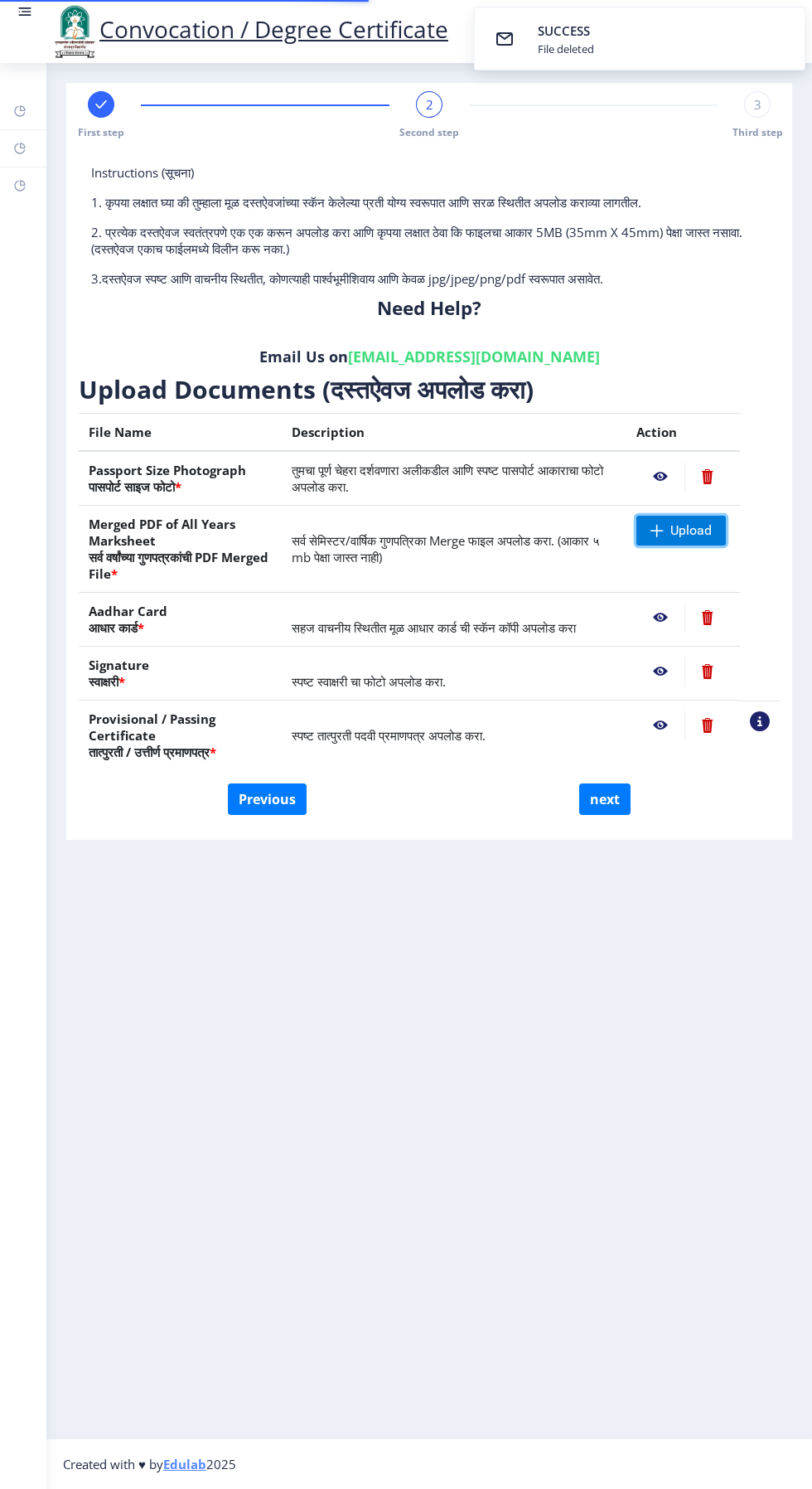
click at [710, 523] on span "Upload" at bounding box center [691, 530] width 42 height 17
click at [655, 530] on nb-action at bounding box center [660, 531] width 48 height 30
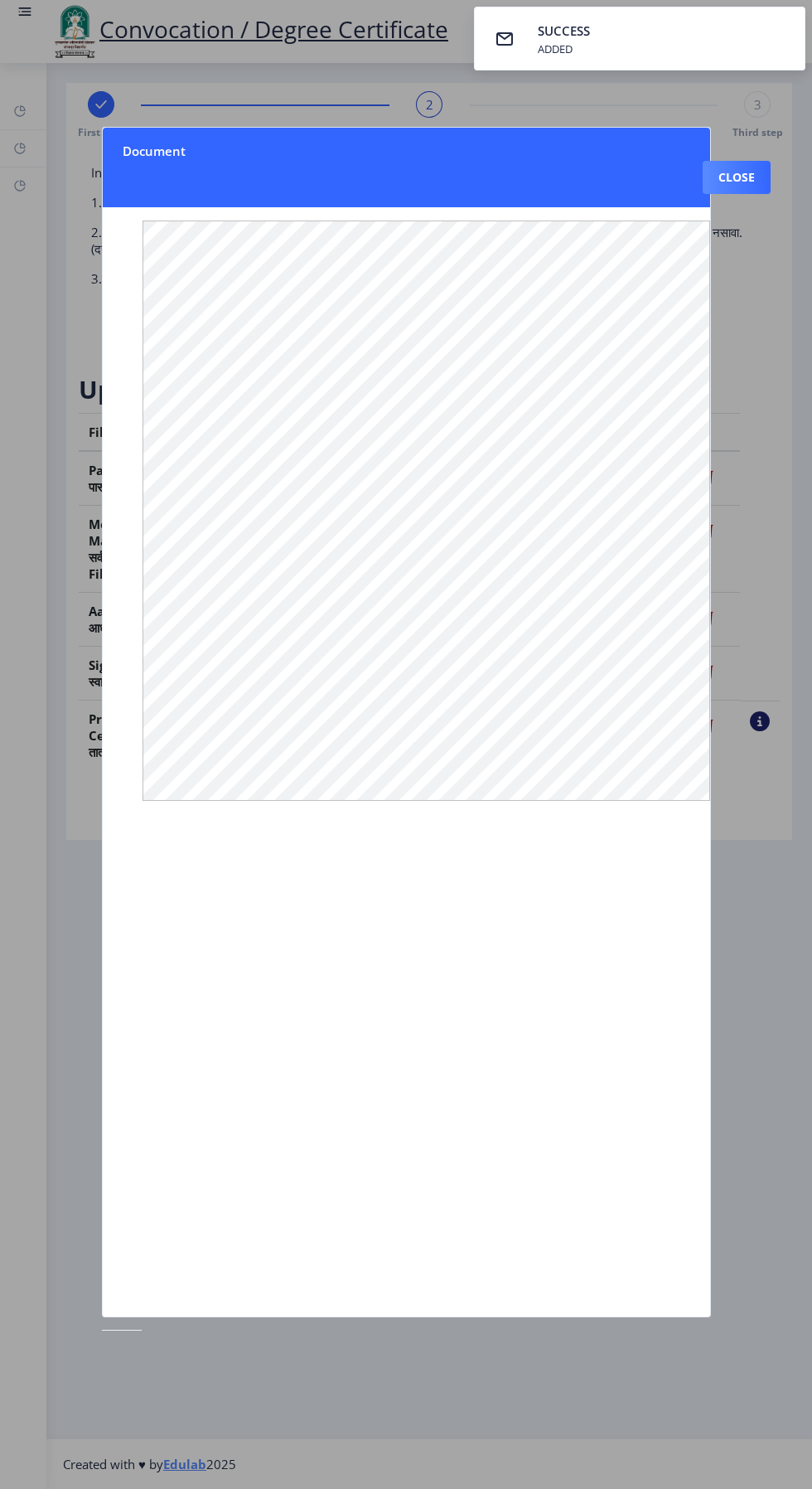
click at [767, 161] on button "Close" at bounding box center [736, 177] width 68 height 33
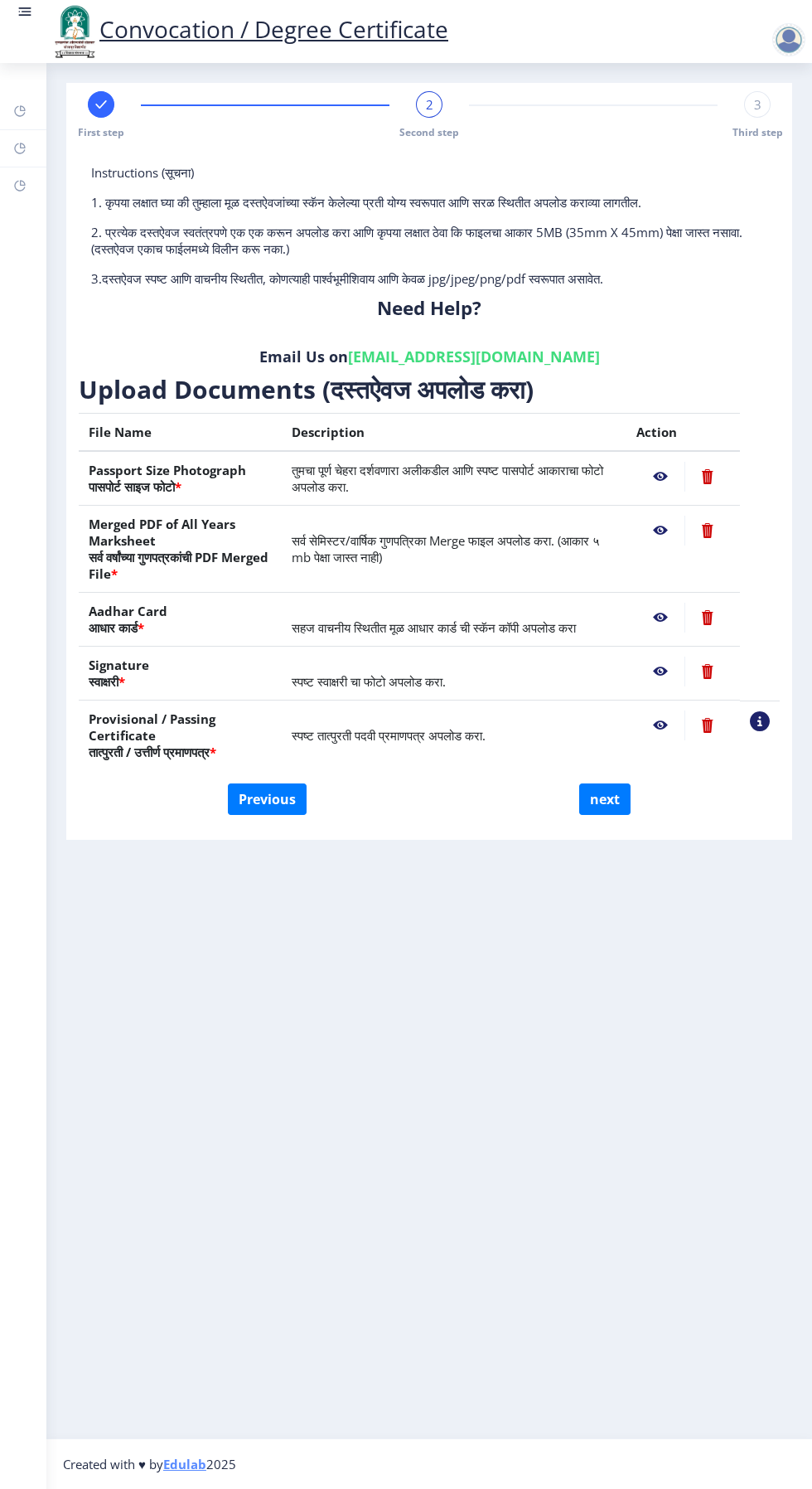
click at [708, 534] on nb-action at bounding box center [707, 531] width 45 height 30
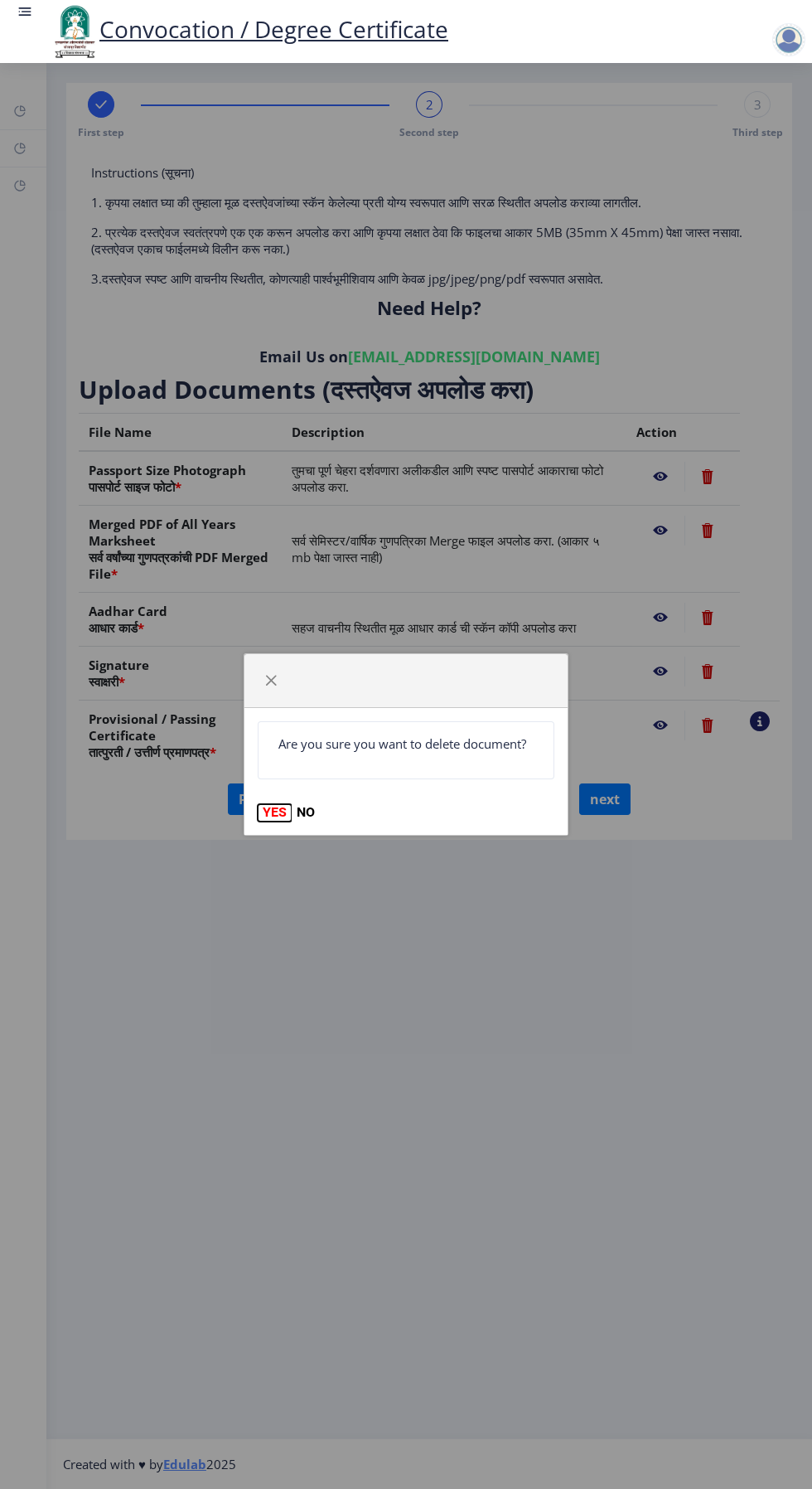
click at [282, 817] on button "YES" at bounding box center [274, 812] width 34 height 17
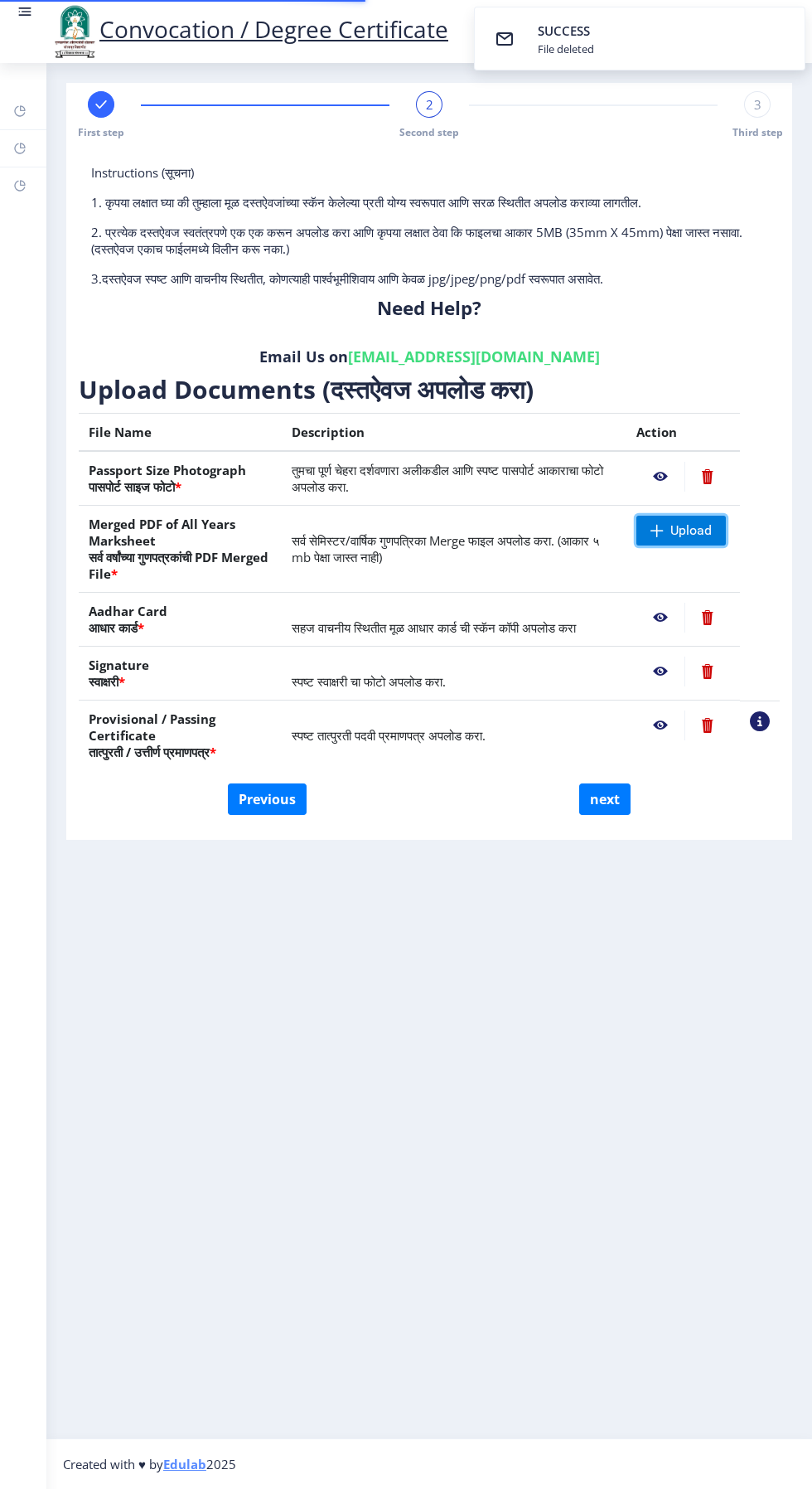
click at [696, 533] on span "Upload" at bounding box center [691, 530] width 42 height 17
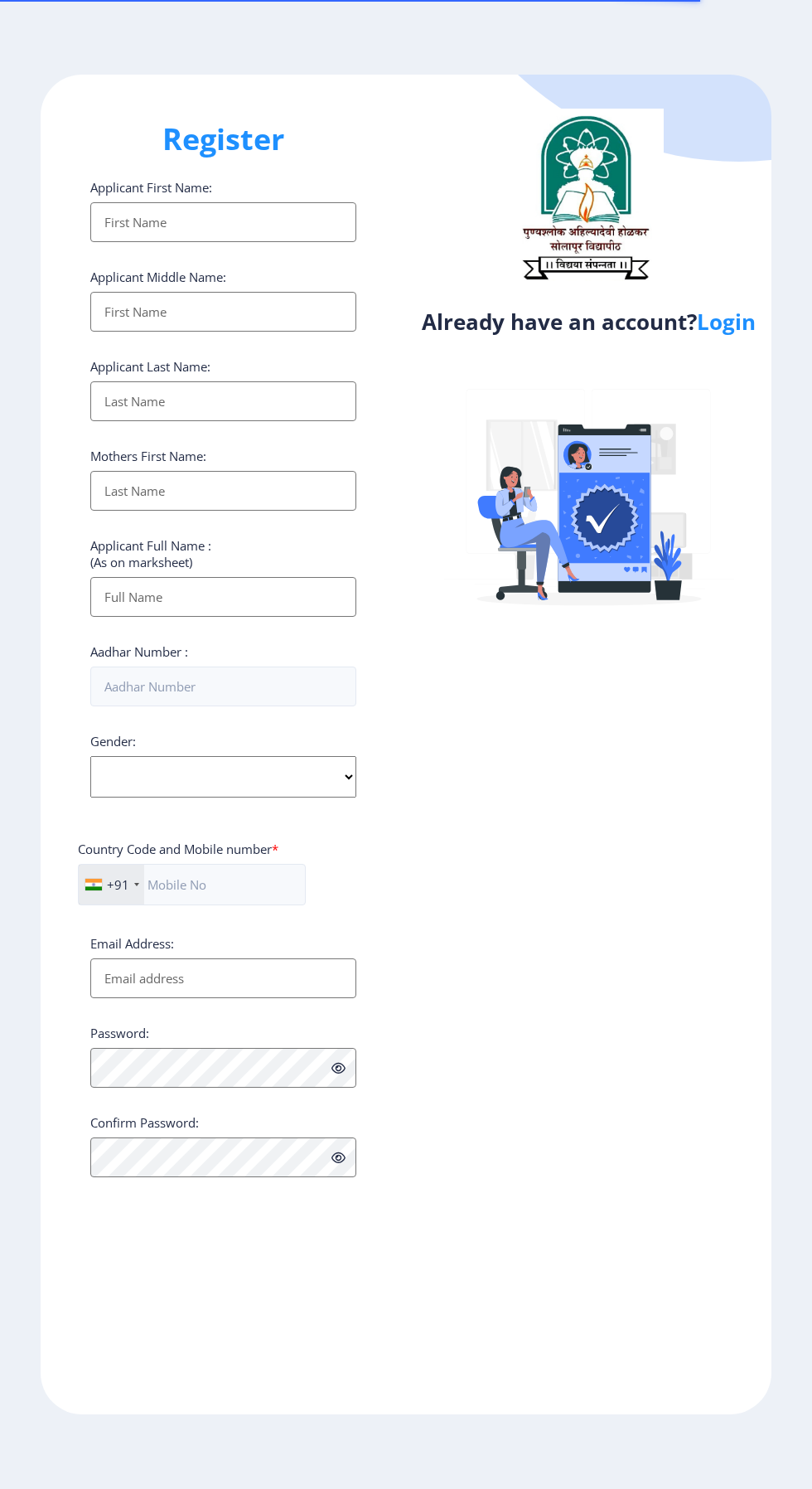
select select
click at [752, 334] on link "Login" at bounding box center [727, 321] width 59 height 30
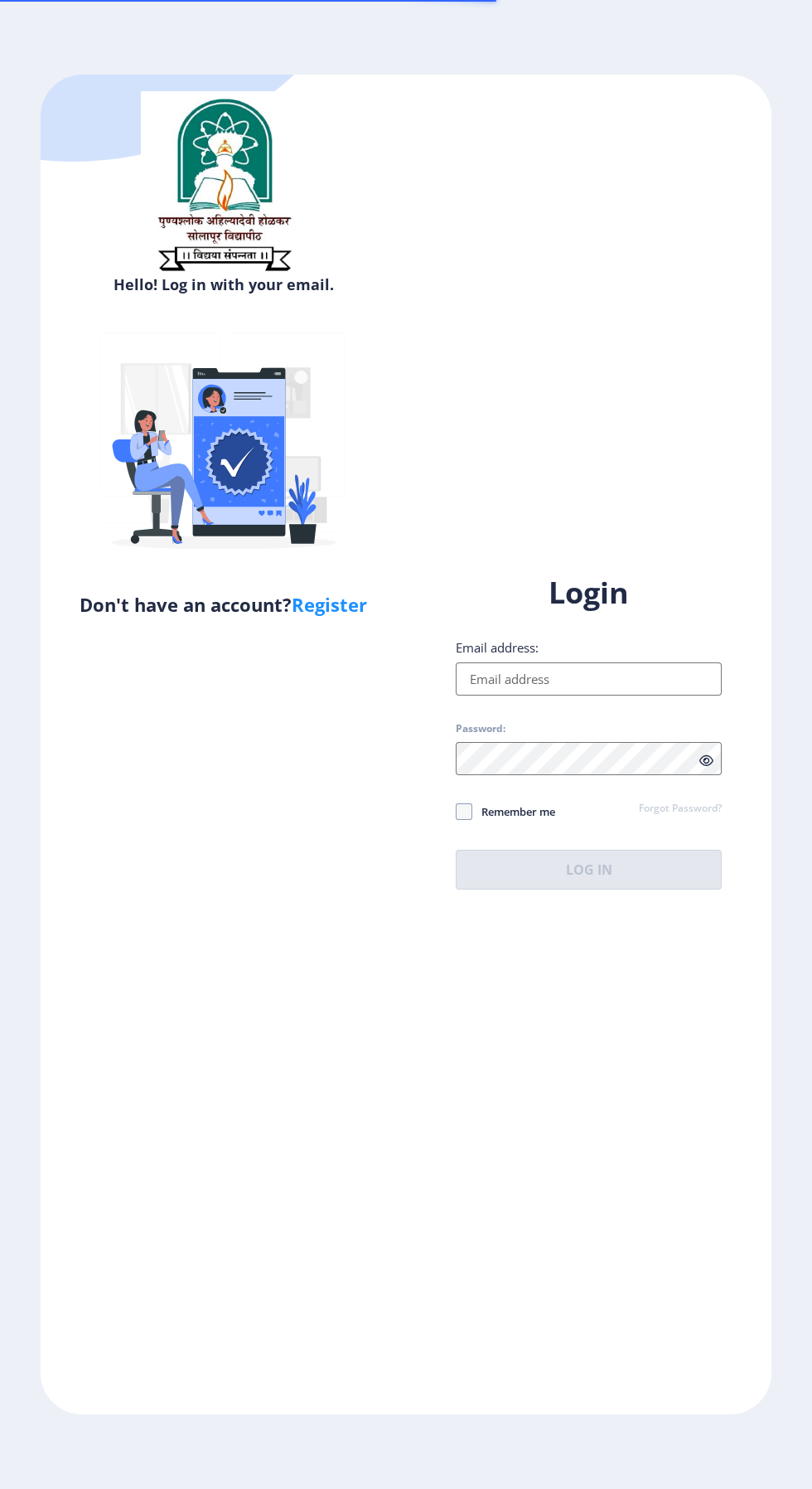
click at [581, 696] on input "Email address:" at bounding box center [589, 679] width 266 height 33
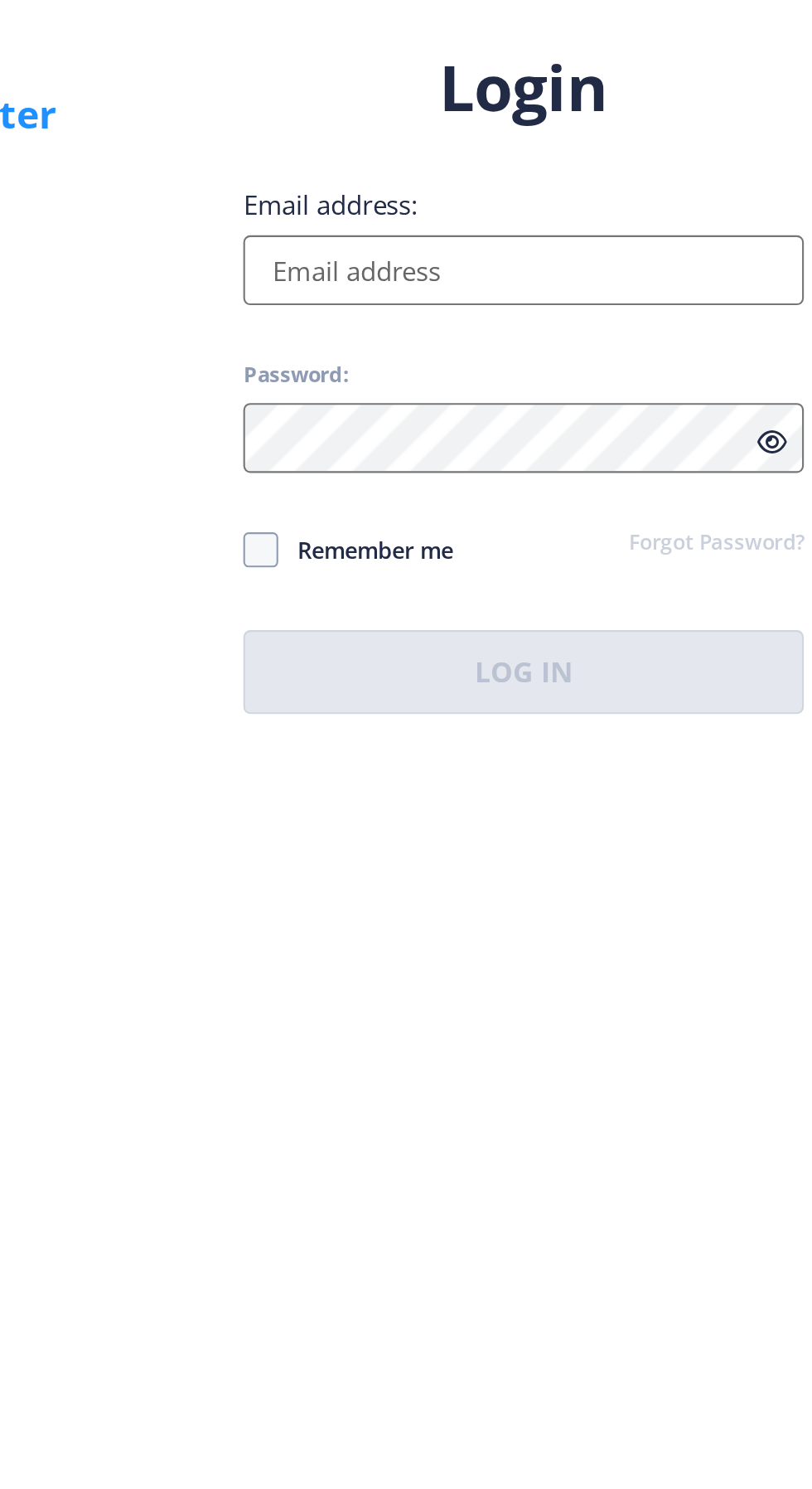
type input "[EMAIL_ADDRESS][DOMAIN_NAME]"
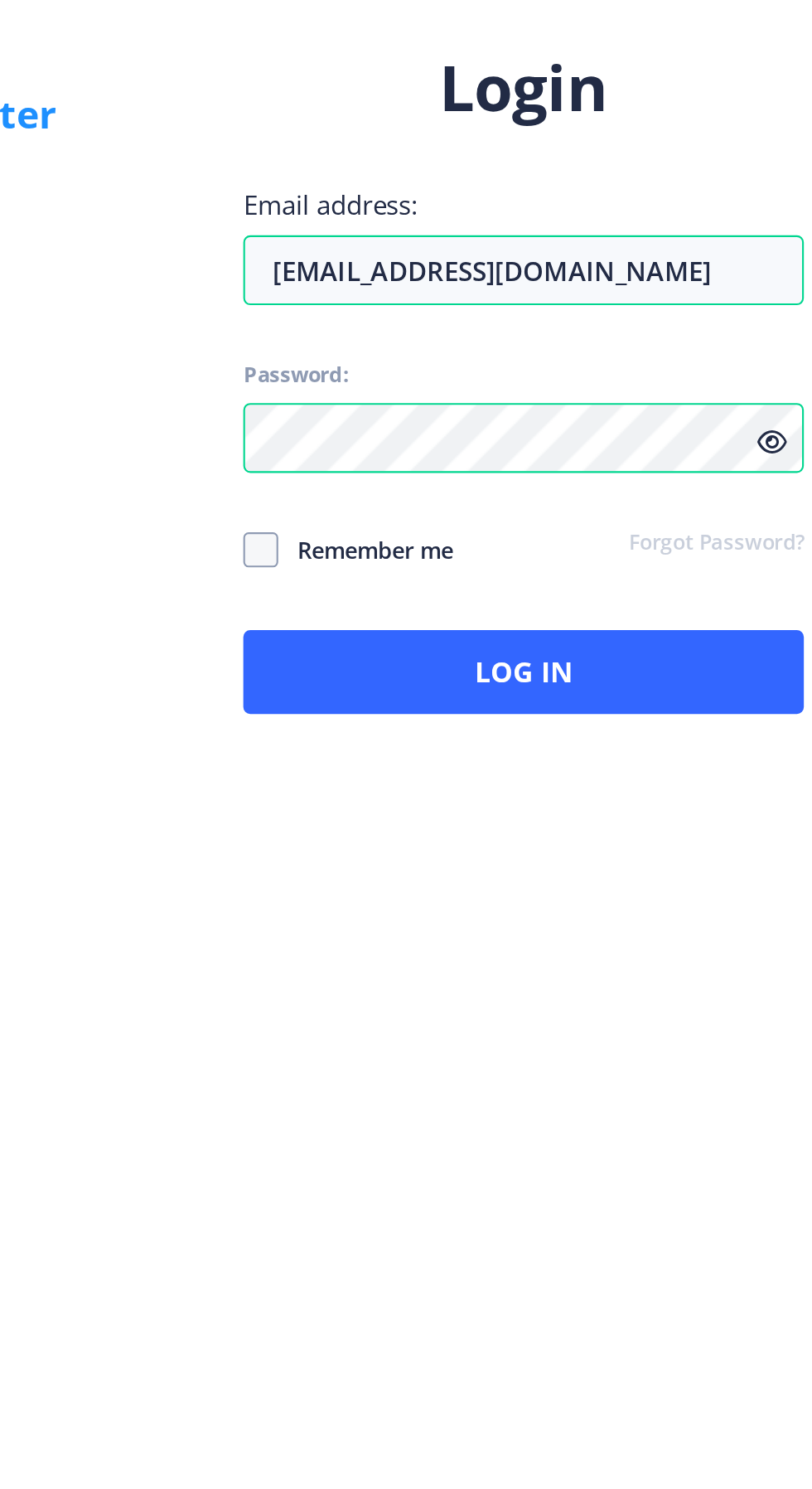
click at [472, 822] on label "Remember me" at bounding box center [505, 811] width 100 height 20
click at [457, 811] on input "Remember me" at bounding box center [456, 811] width 1 height 1
checkbox input "true"
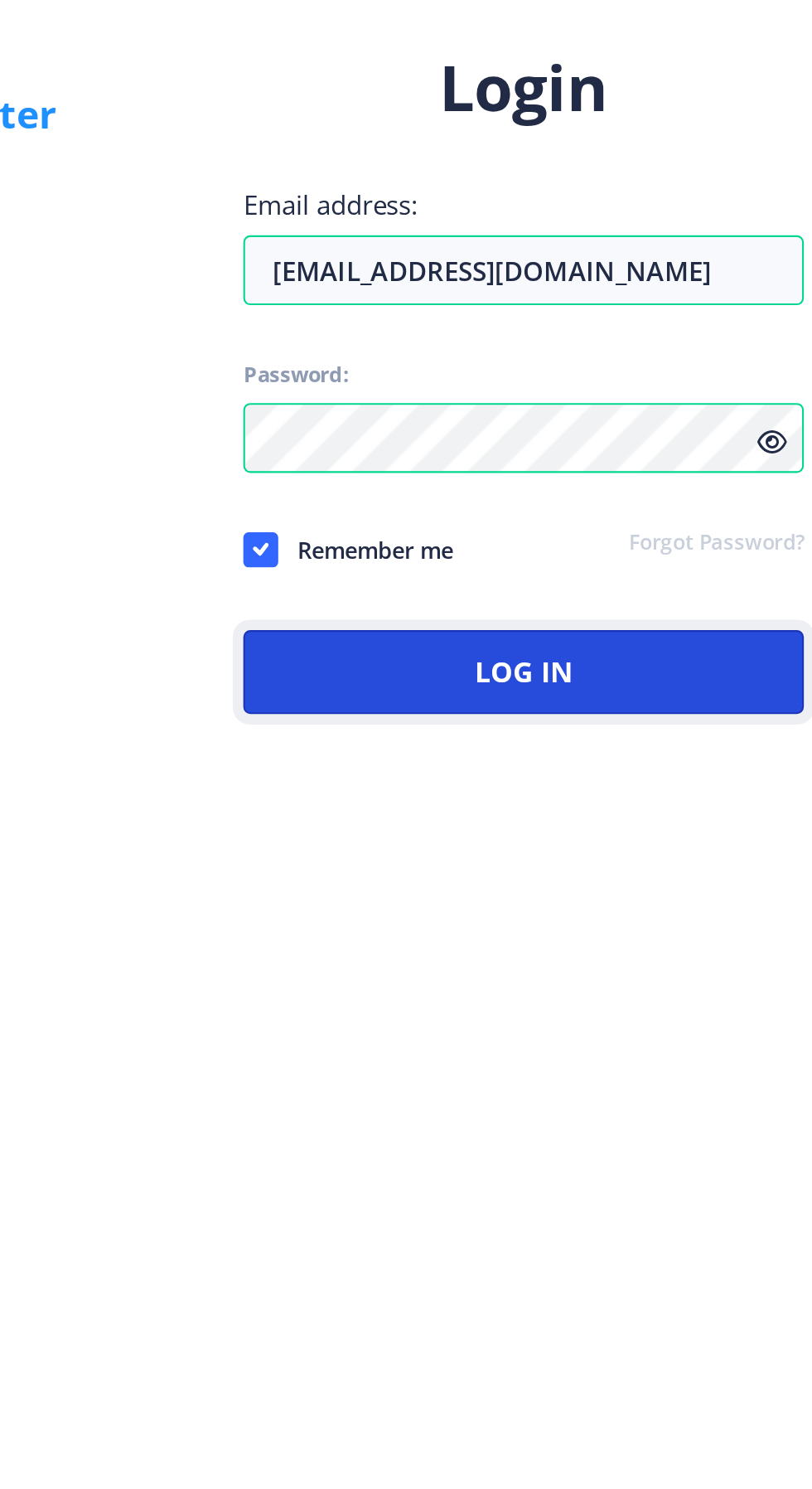
click at [592, 890] on button "Log In" at bounding box center [589, 870] width 266 height 40
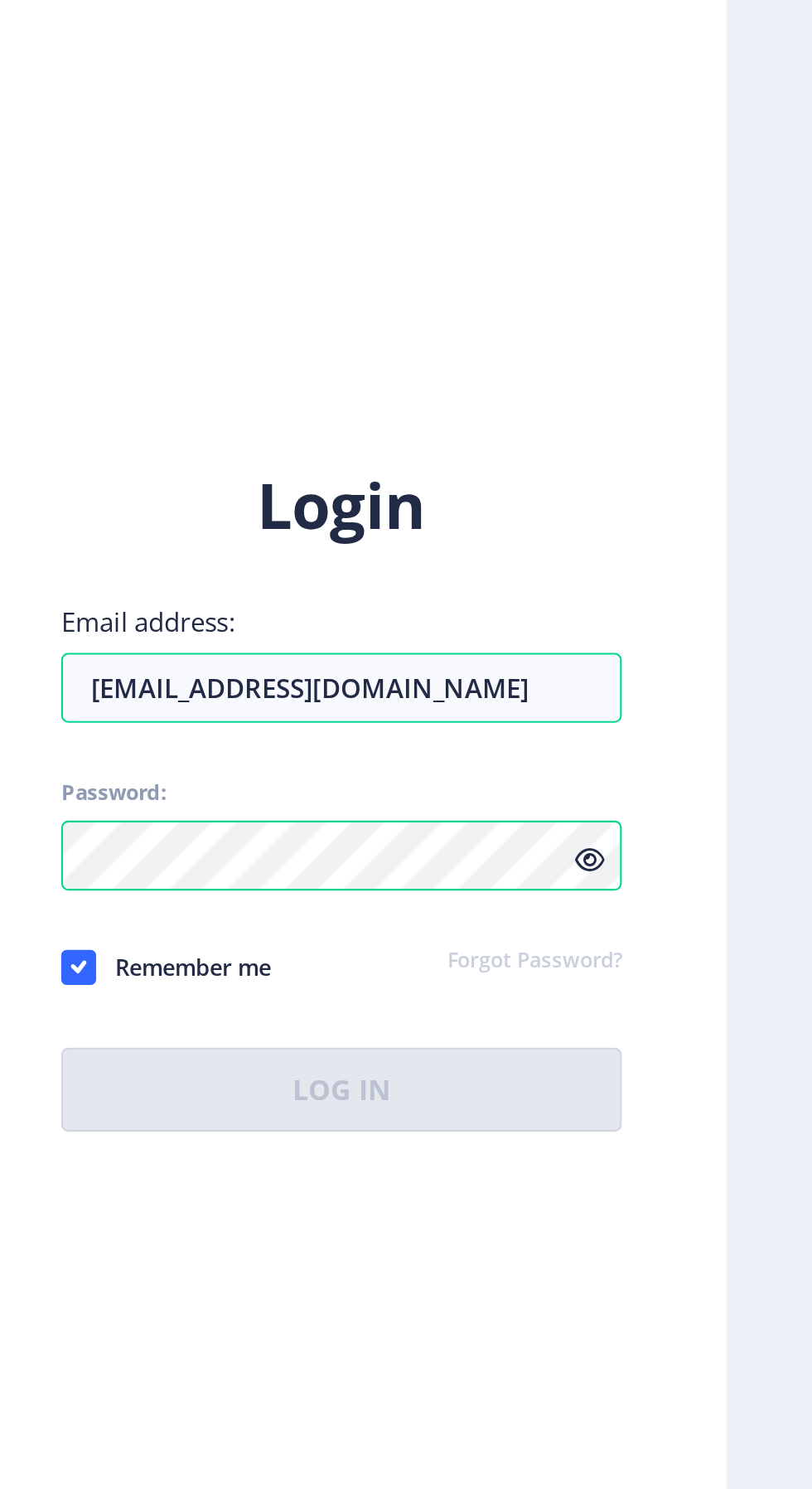
click at [707, 767] on icon at bounding box center [707, 761] width 14 height 12
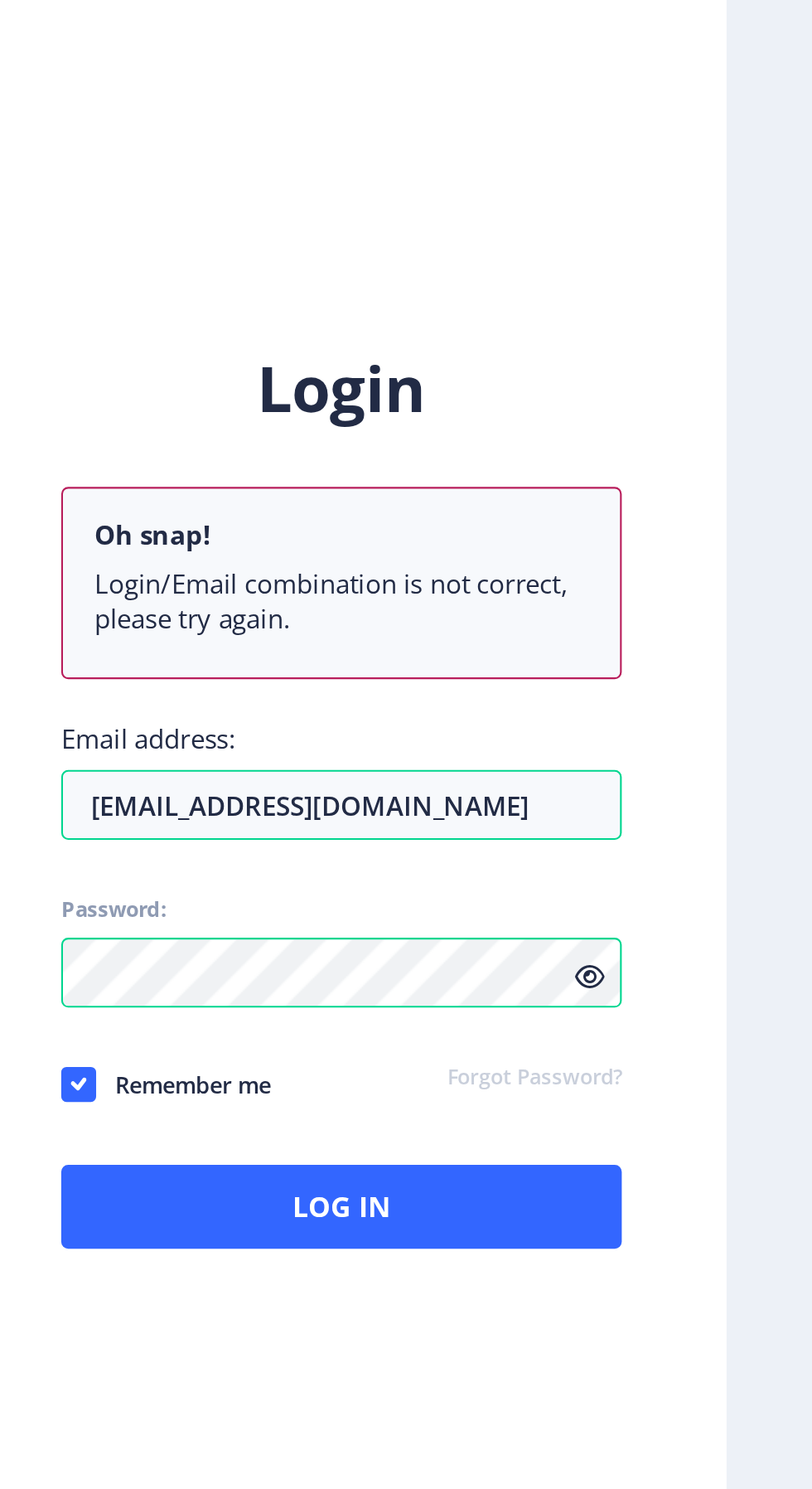
click at [709, 823] on icon at bounding box center [707, 817] width 14 height 12
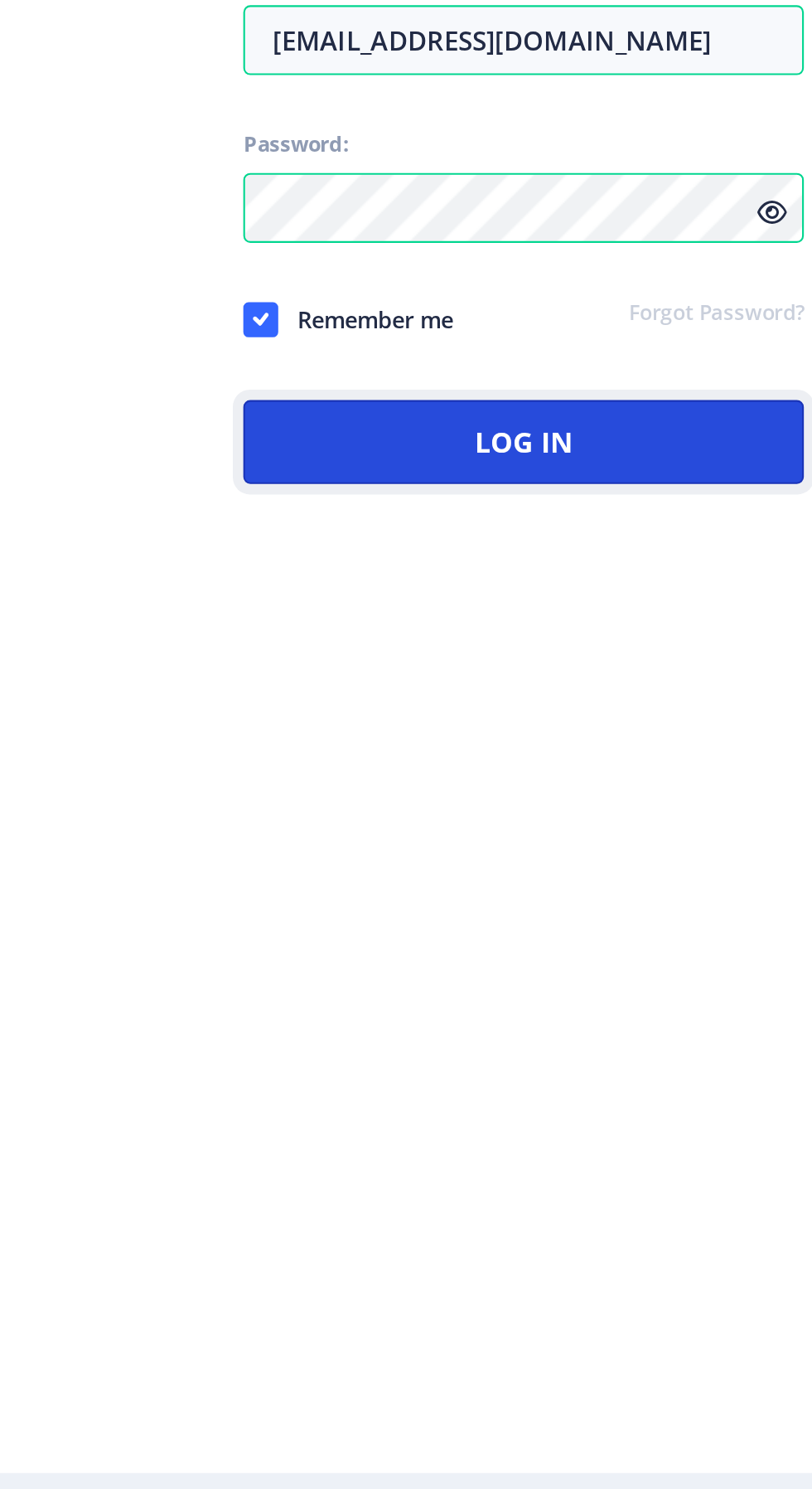
click at [654, 945] on button "Log In" at bounding box center [589, 925] width 266 height 40
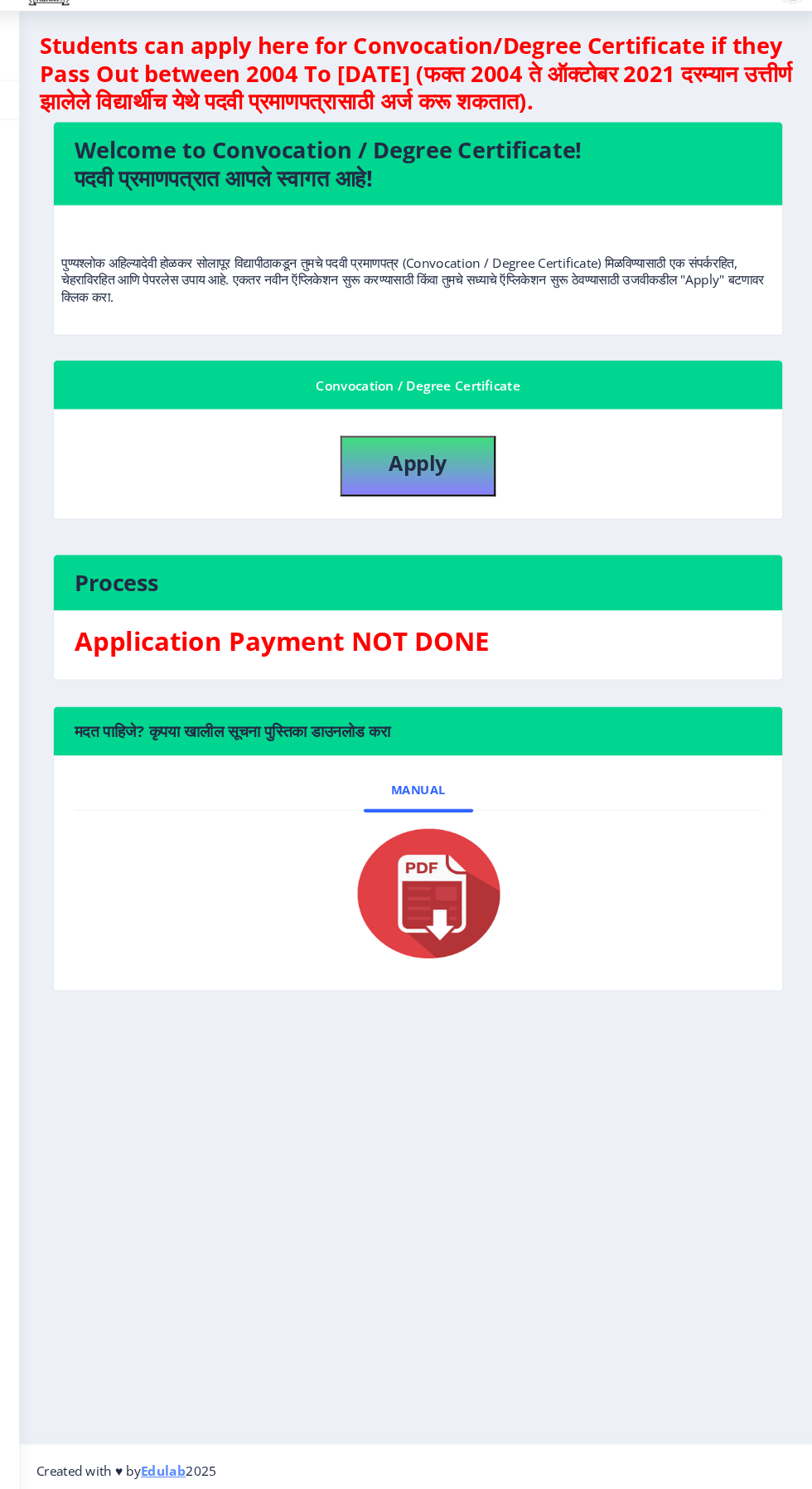
scroll to position [126, 0]
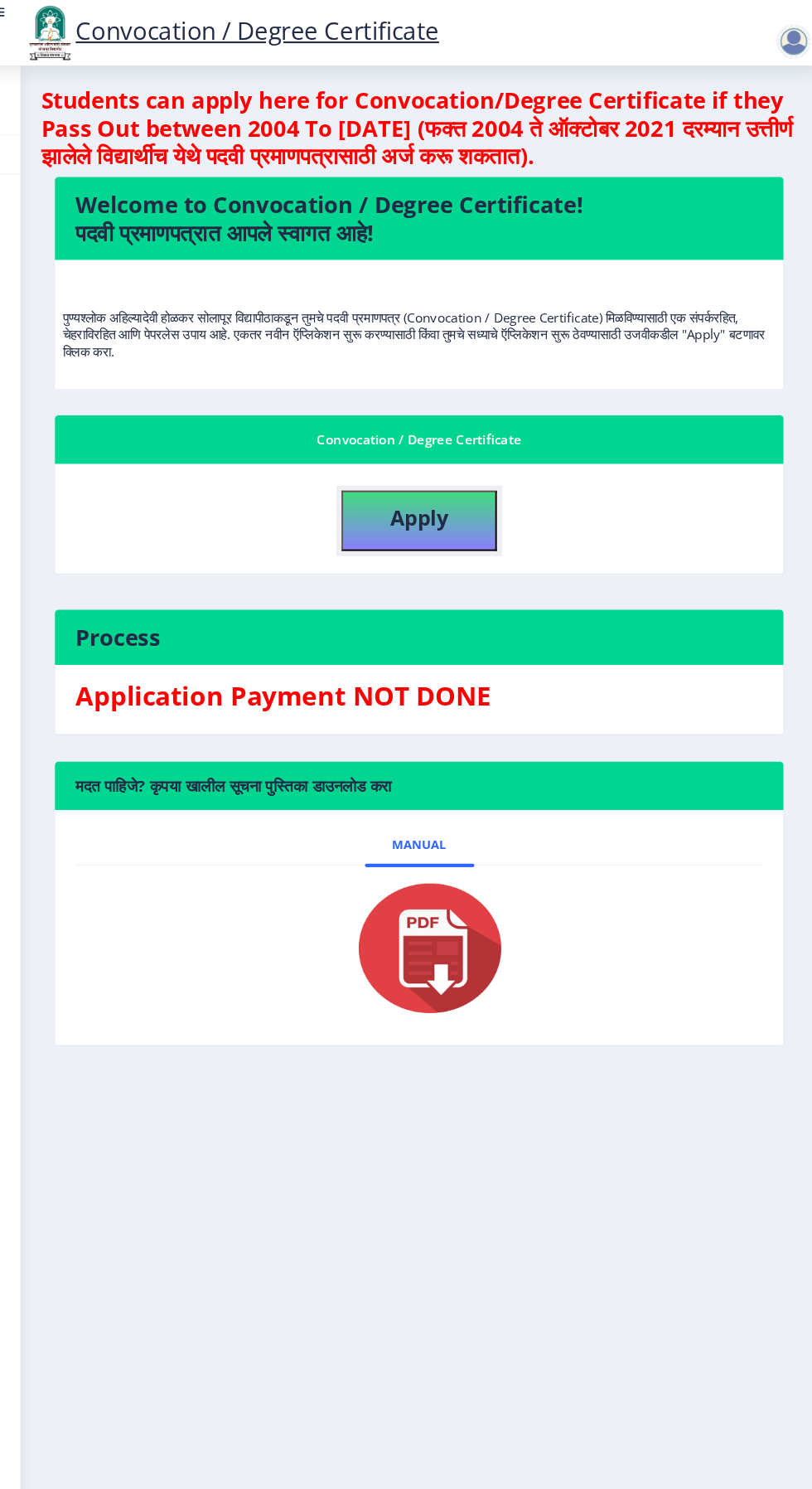
click at [441, 471] on button "Apply" at bounding box center [430, 500] width 149 height 58
select select
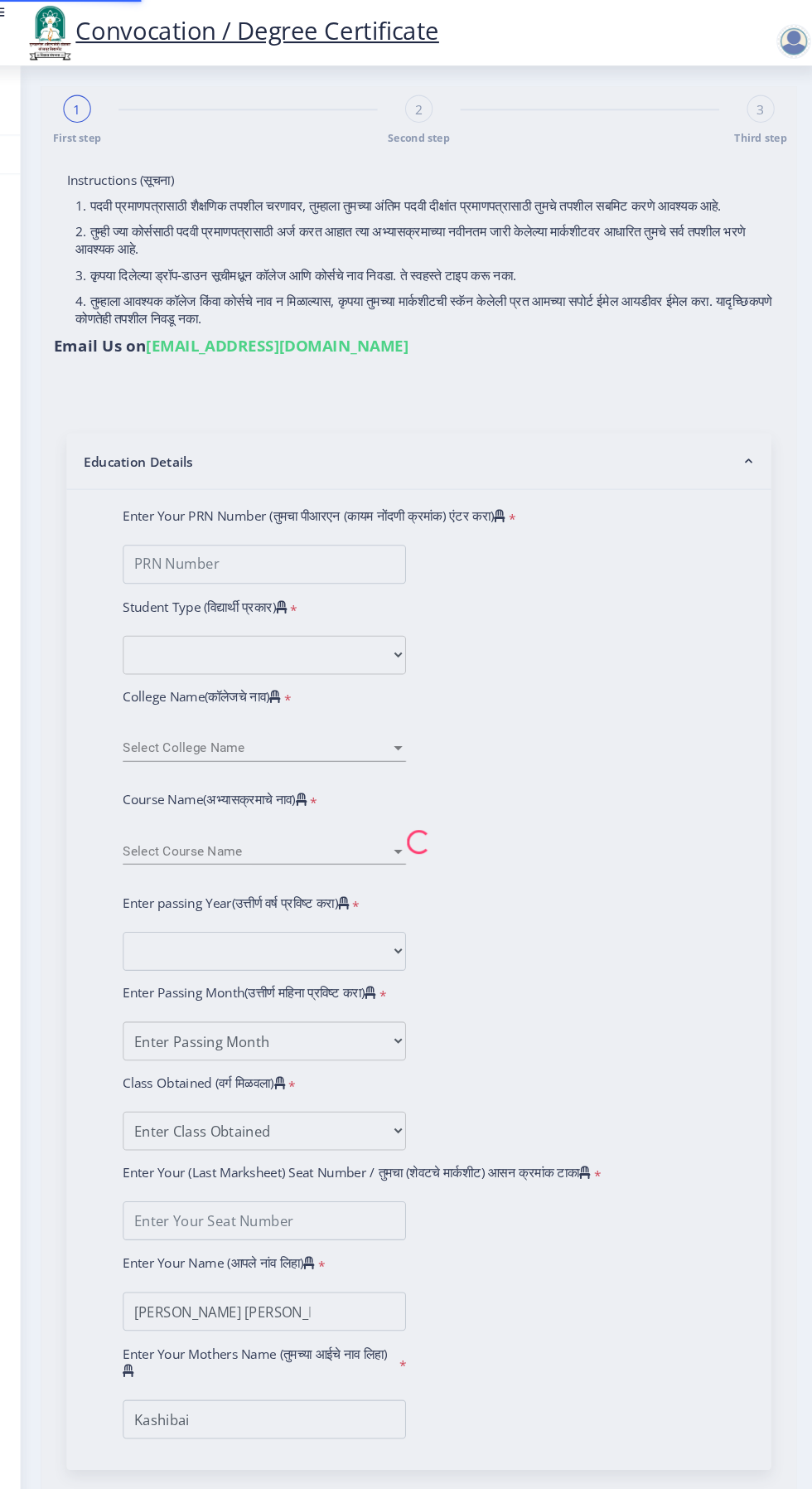
type input "1200002885"
select select "Regular"
select select "2017"
select select "November"
select select "FIRST CLASS"
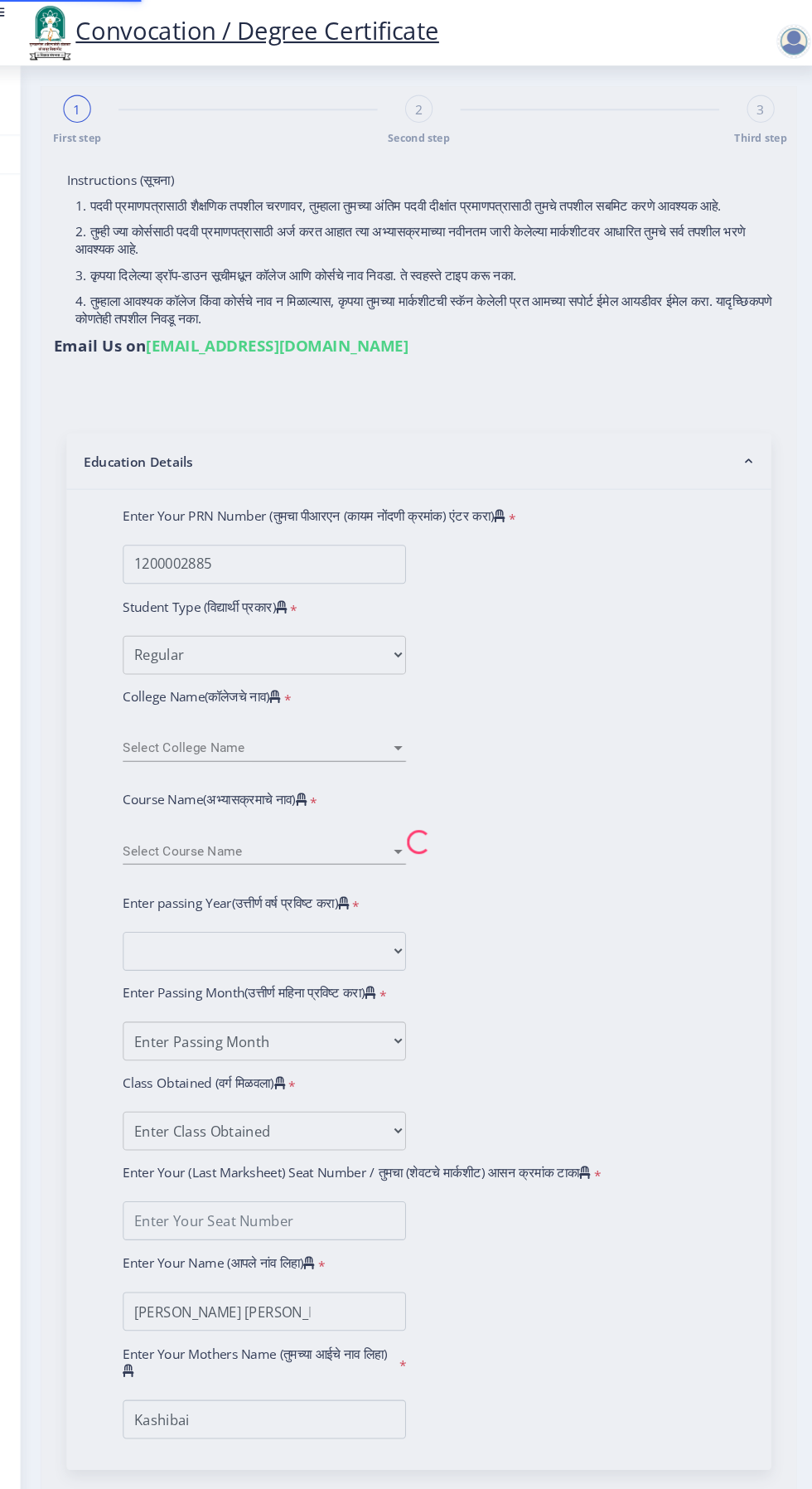
type input "50210"
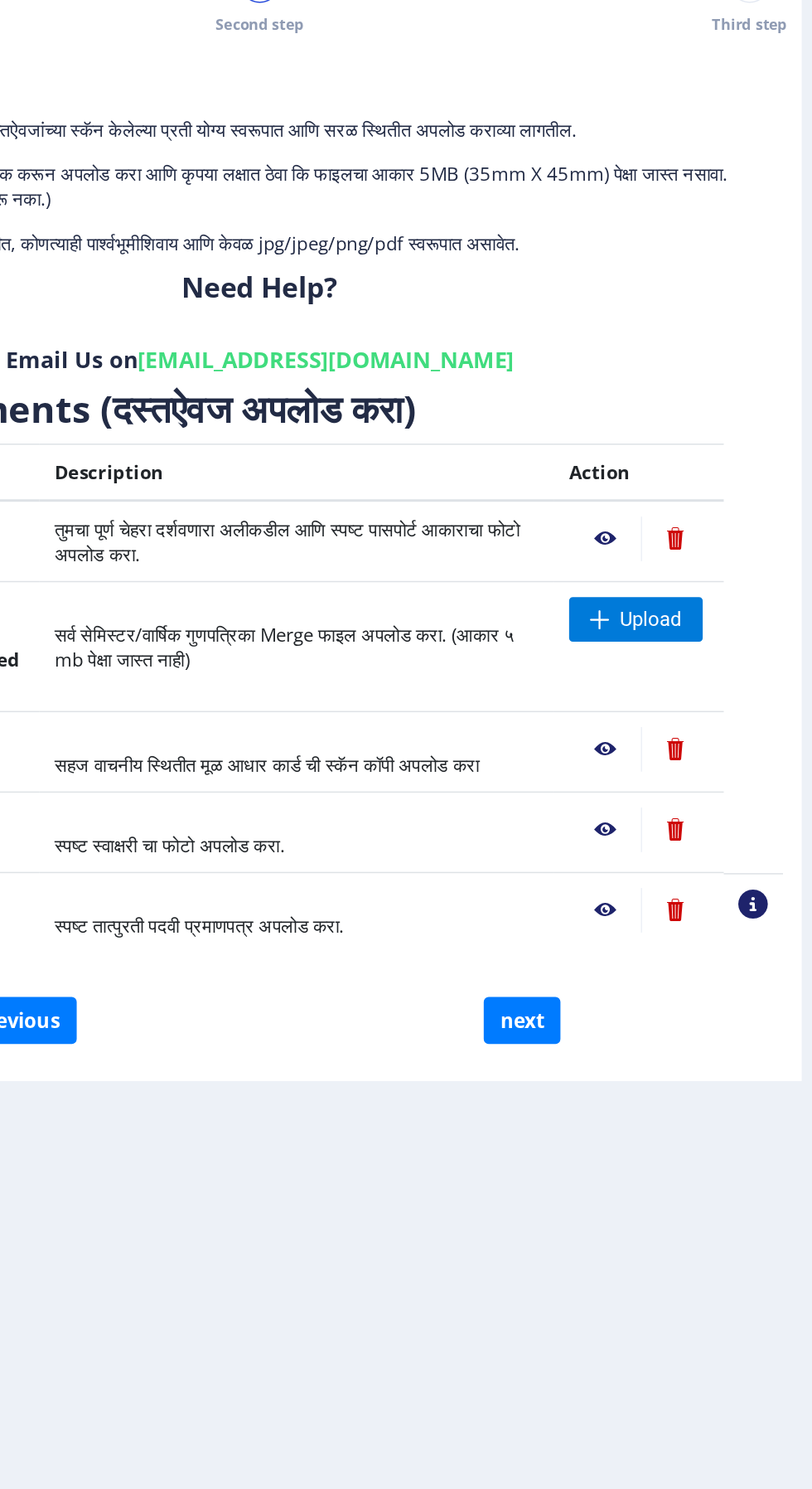
scroll to position [125, 0]
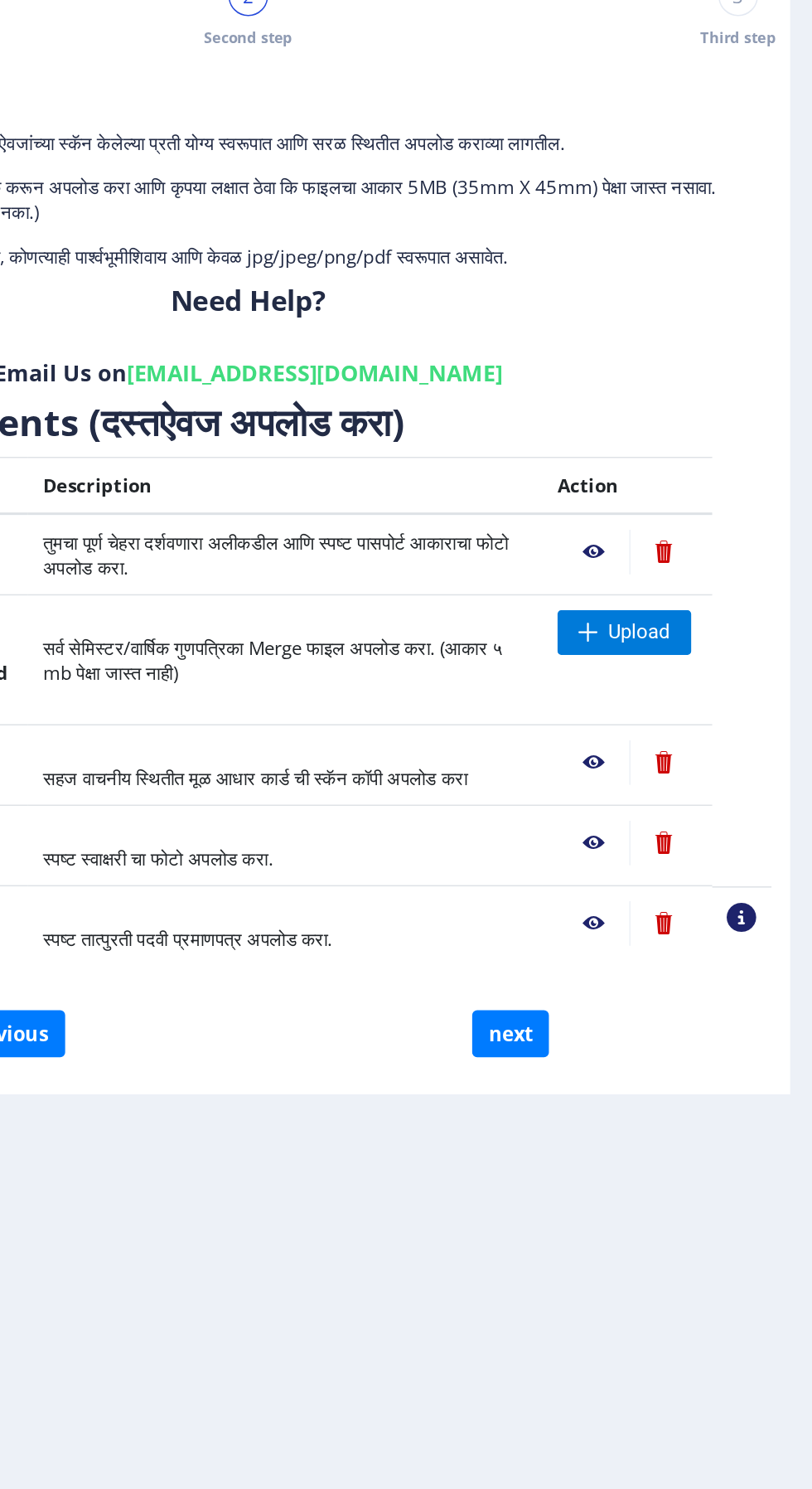
click at [657, 462] on nb-action at bounding box center [660, 477] width 48 height 30
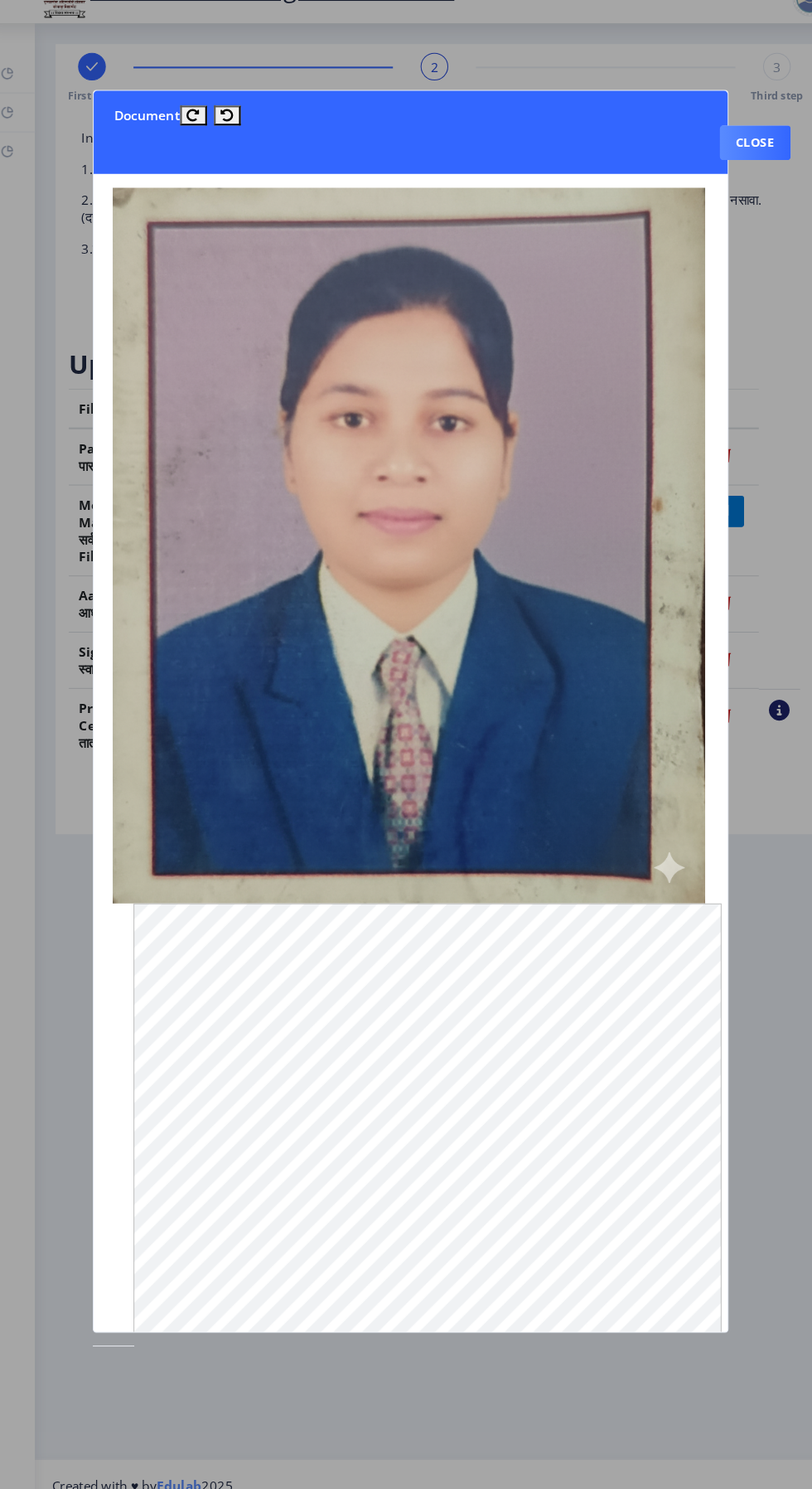
click at [758, 161] on button "Close" at bounding box center [736, 177] width 68 height 33
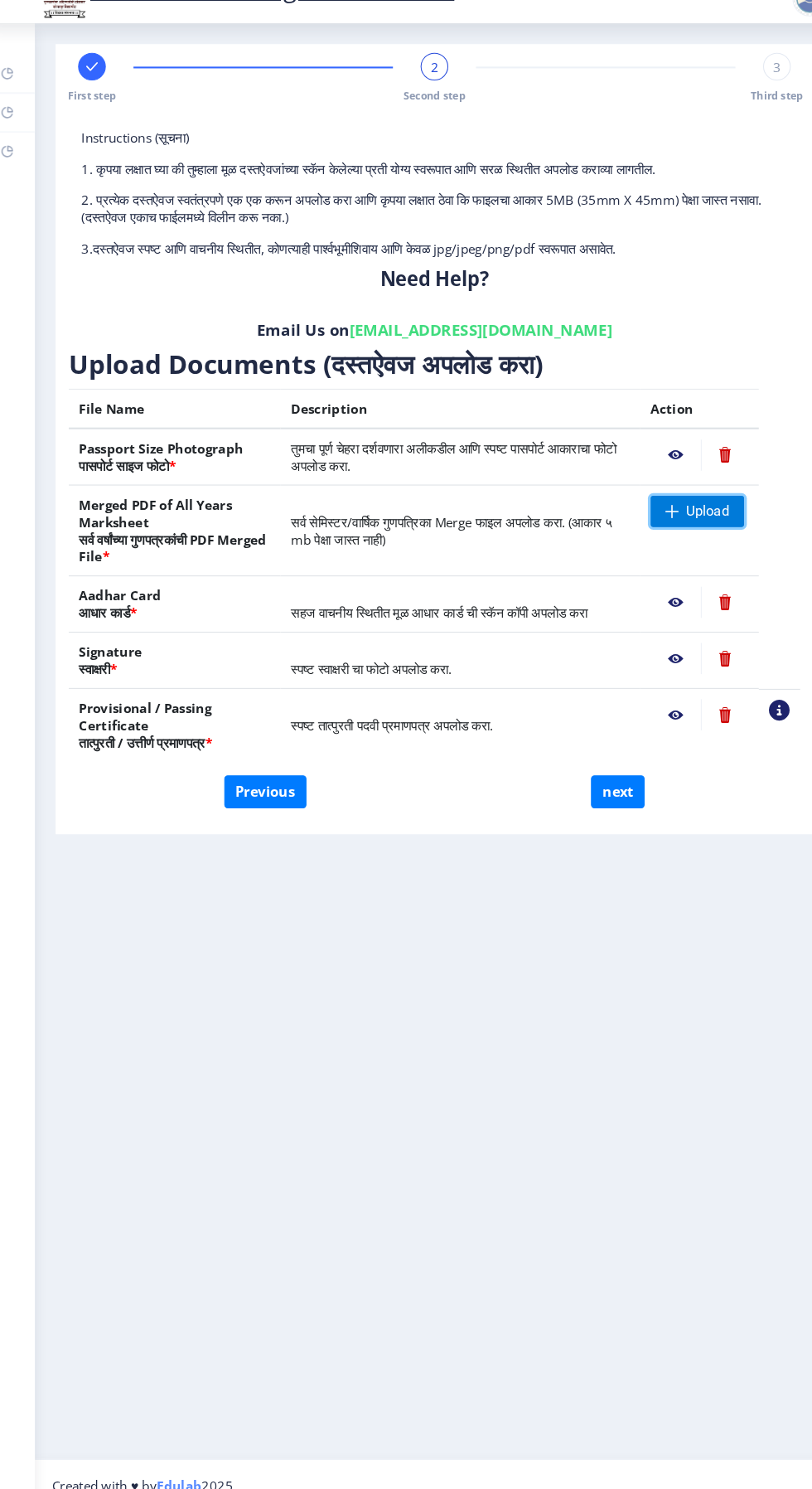
click at [717, 516] on span "Upload" at bounding box center [681, 531] width 89 height 30
click at [661, 603] on nb-action at bounding box center [660, 618] width 48 height 30
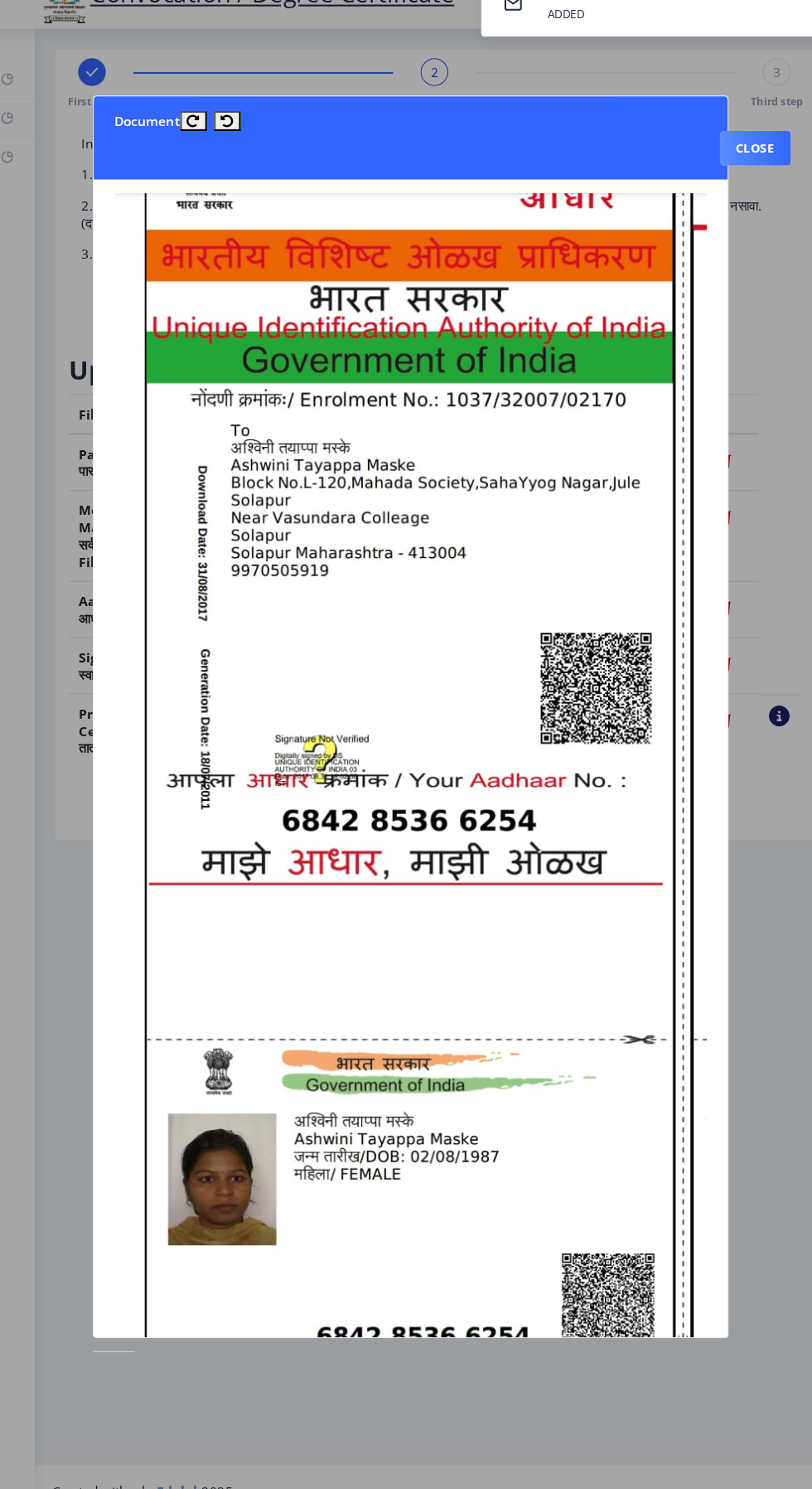
click at [754, 161] on button "Close" at bounding box center [736, 177] width 68 height 33
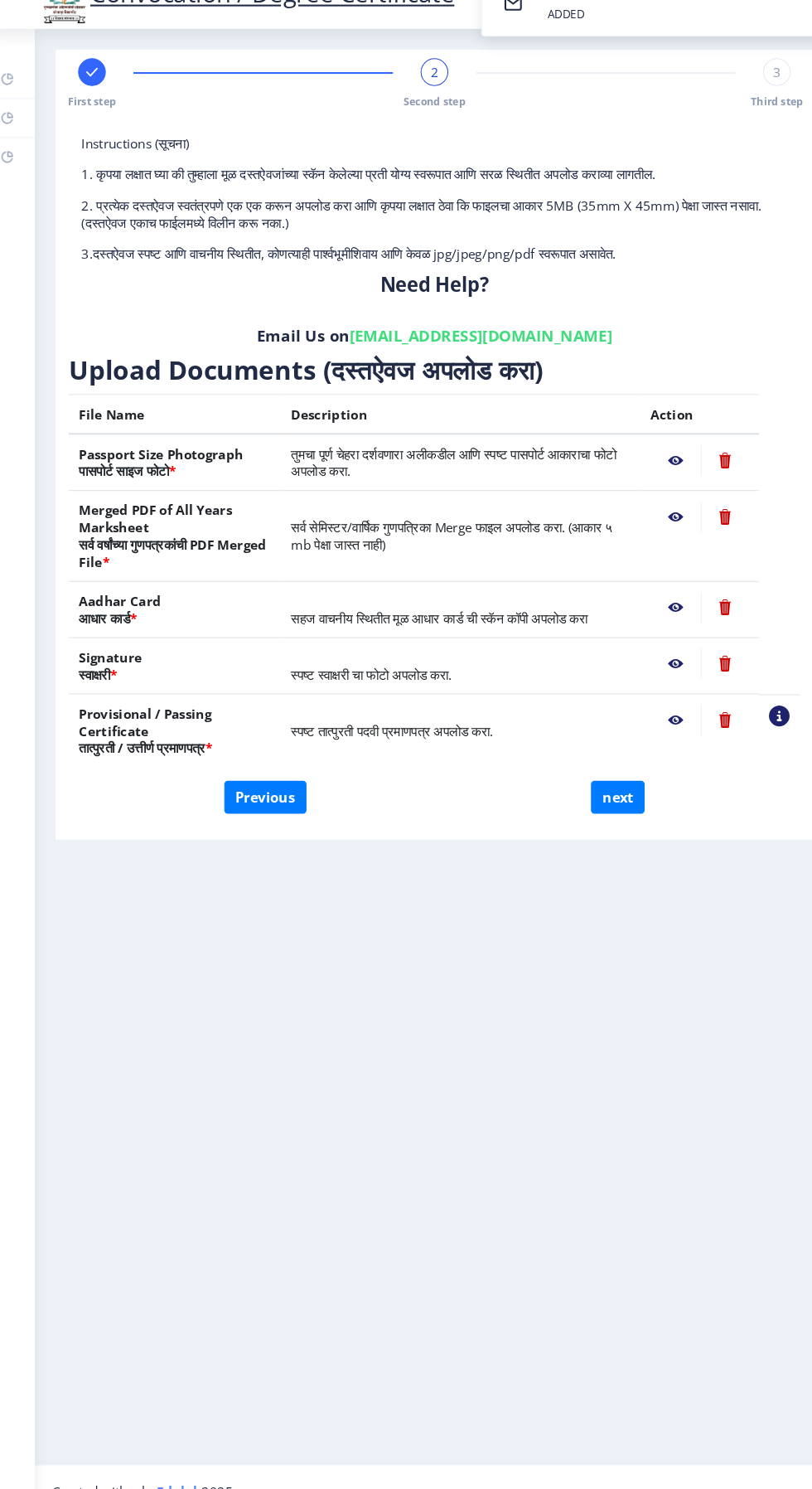
click at [661, 657] on nb-action at bounding box center [660, 672] width 48 height 30
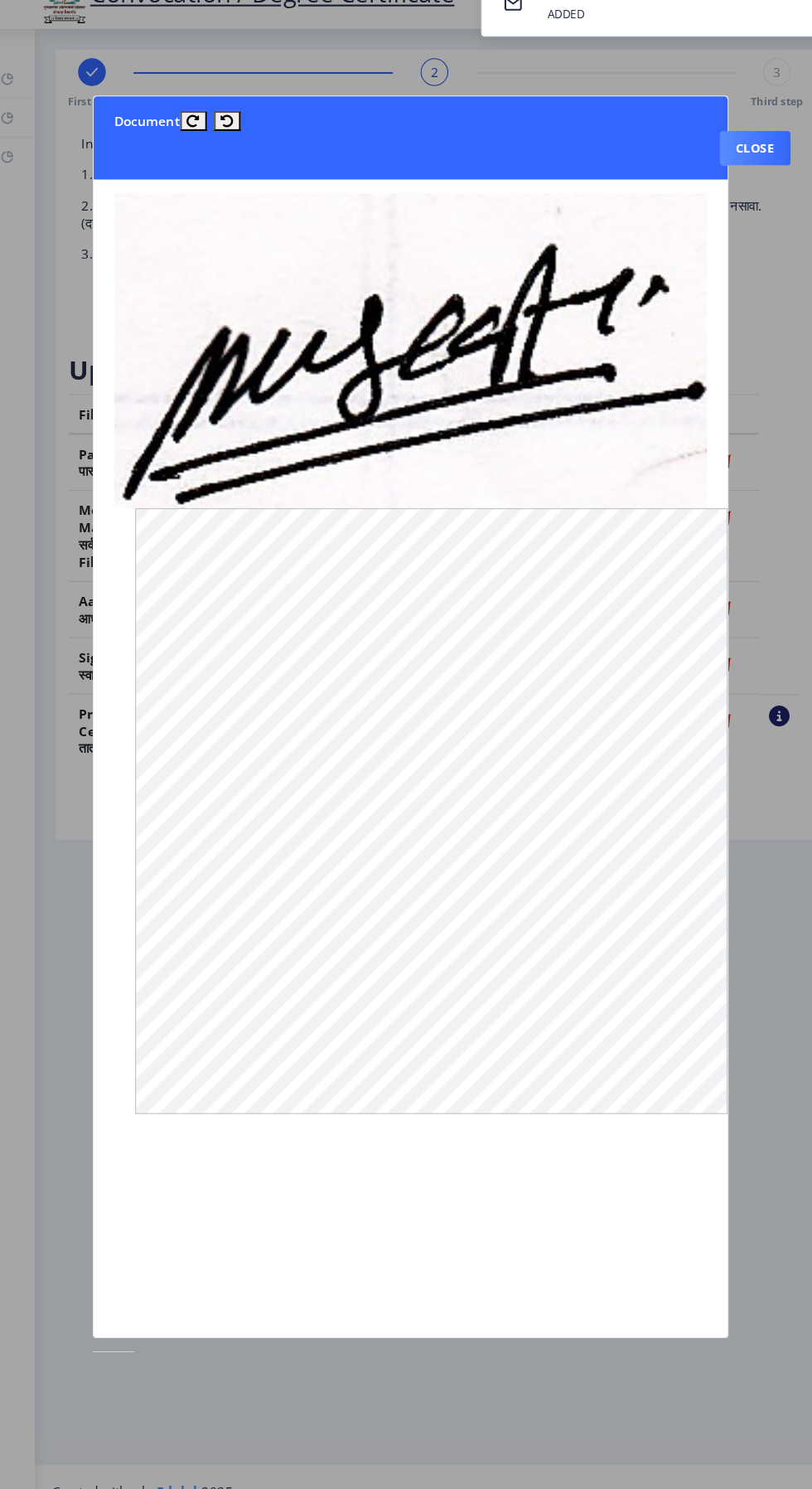
click at [748, 161] on button "Close" at bounding box center [736, 177] width 68 height 33
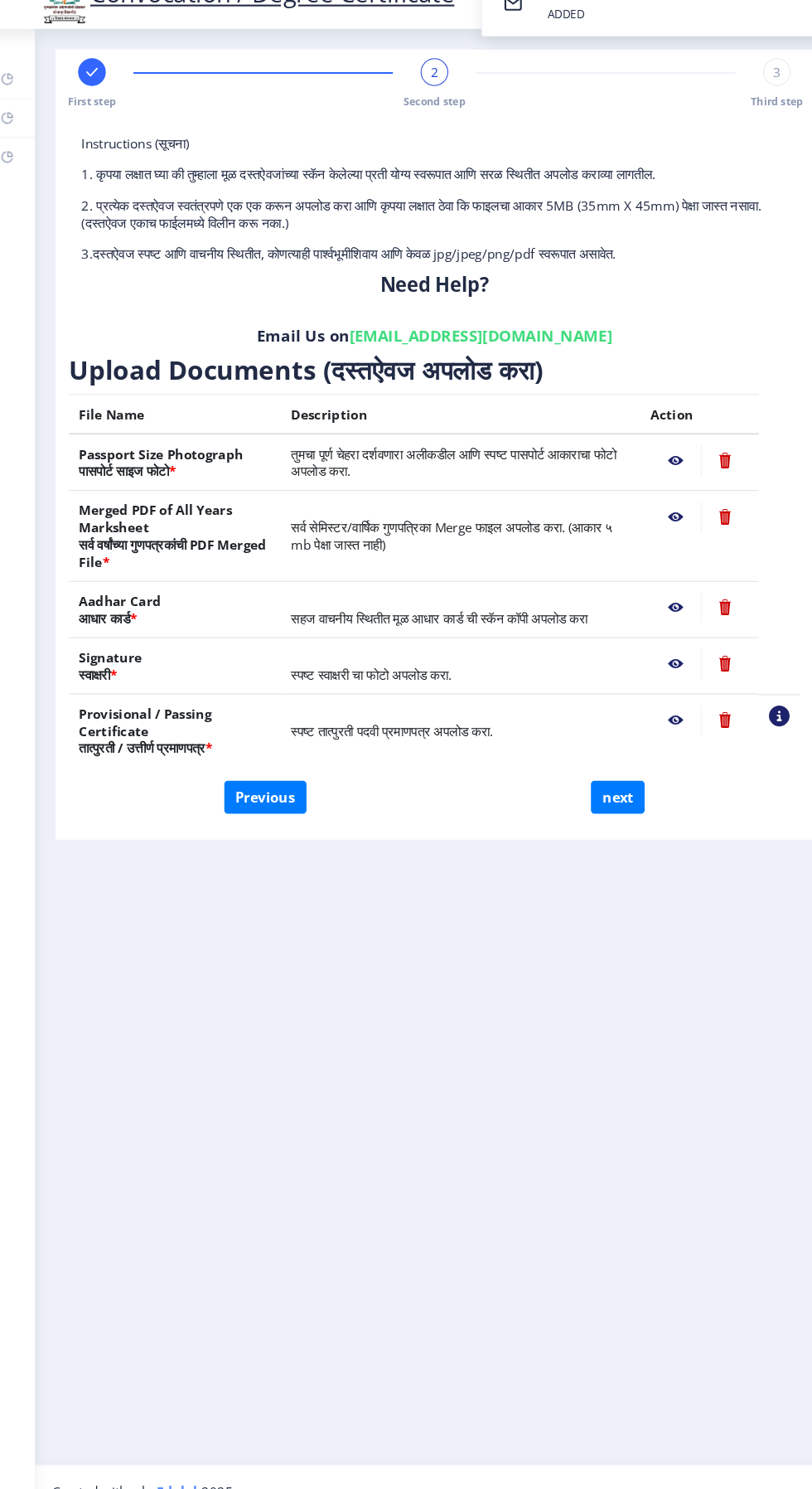
click at [661, 711] on nb-action at bounding box center [660, 725] width 48 height 30
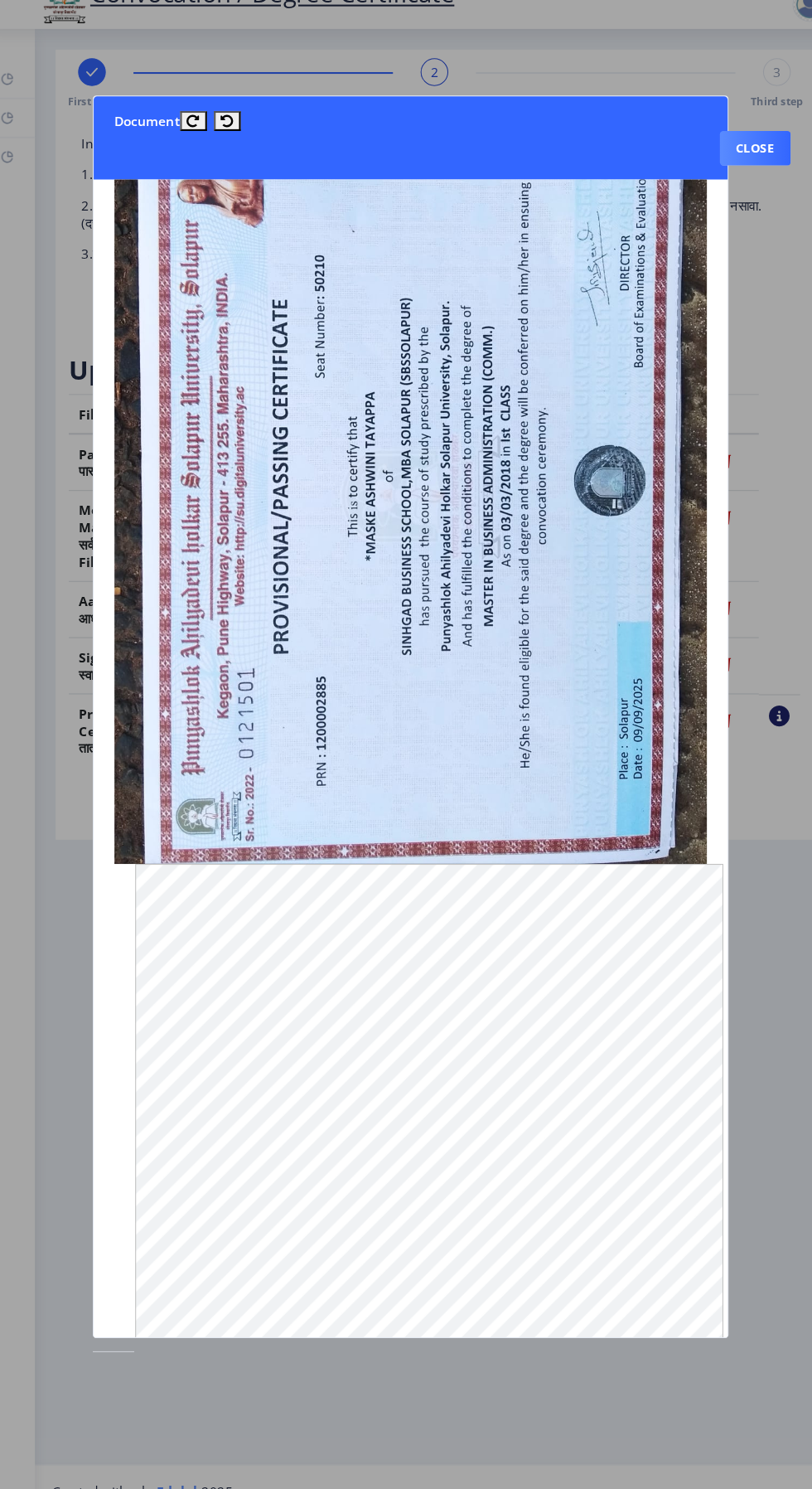
scroll to position [23, 0]
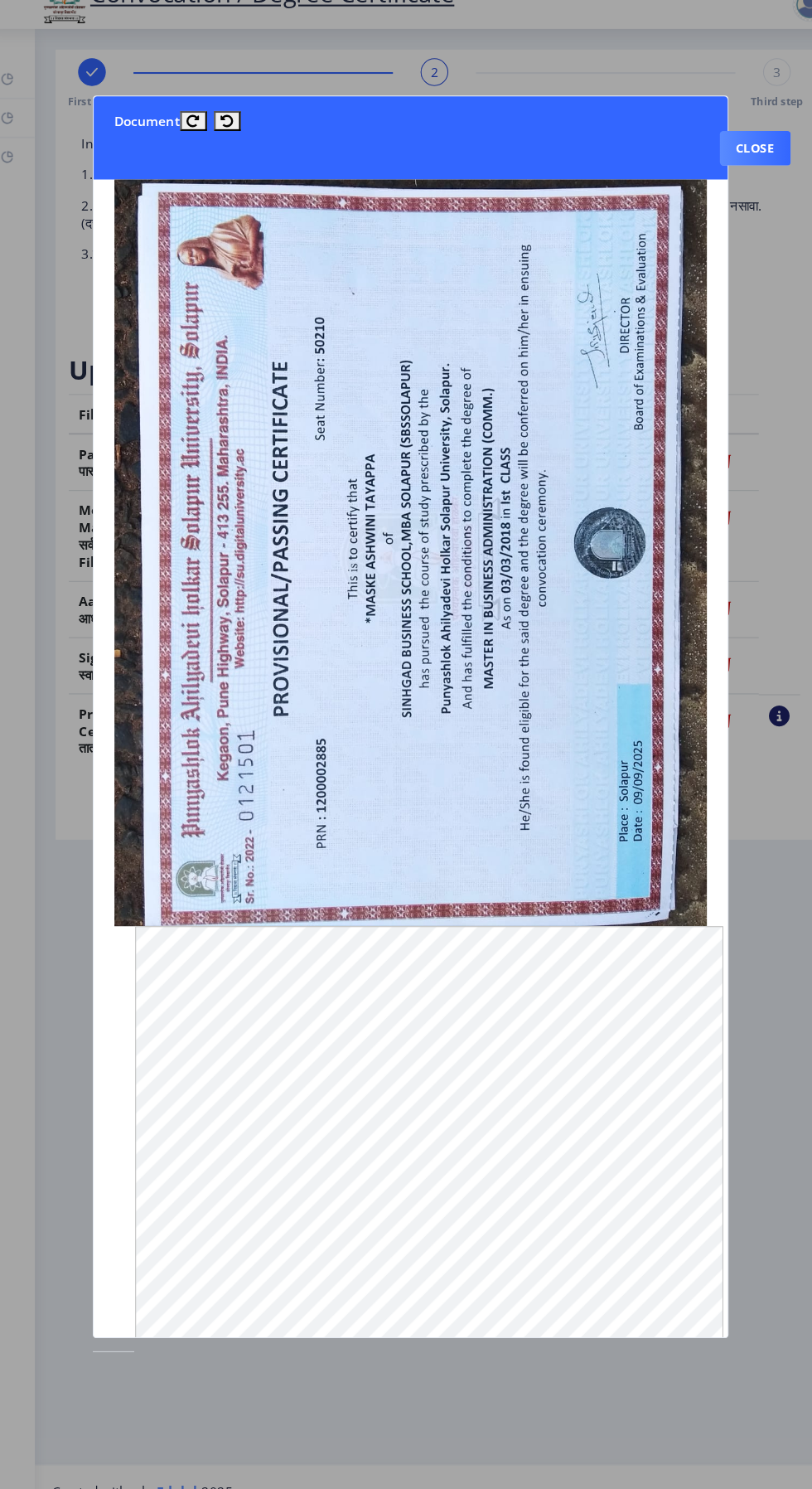
click at [751, 161] on button "Close" at bounding box center [736, 177] width 68 height 33
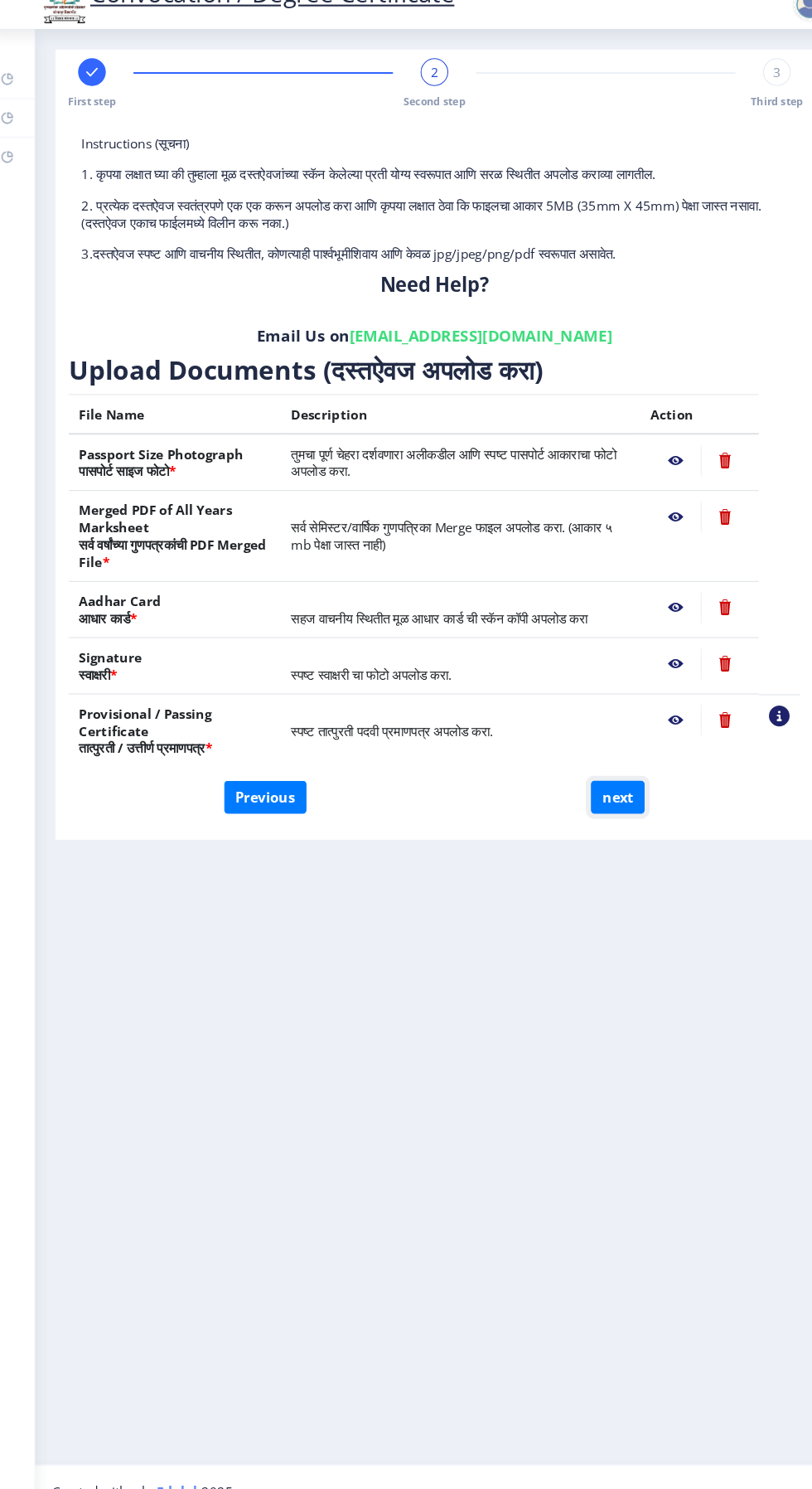
click at [614, 784] on button "next" at bounding box center [604, 799] width 51 height 31
select select
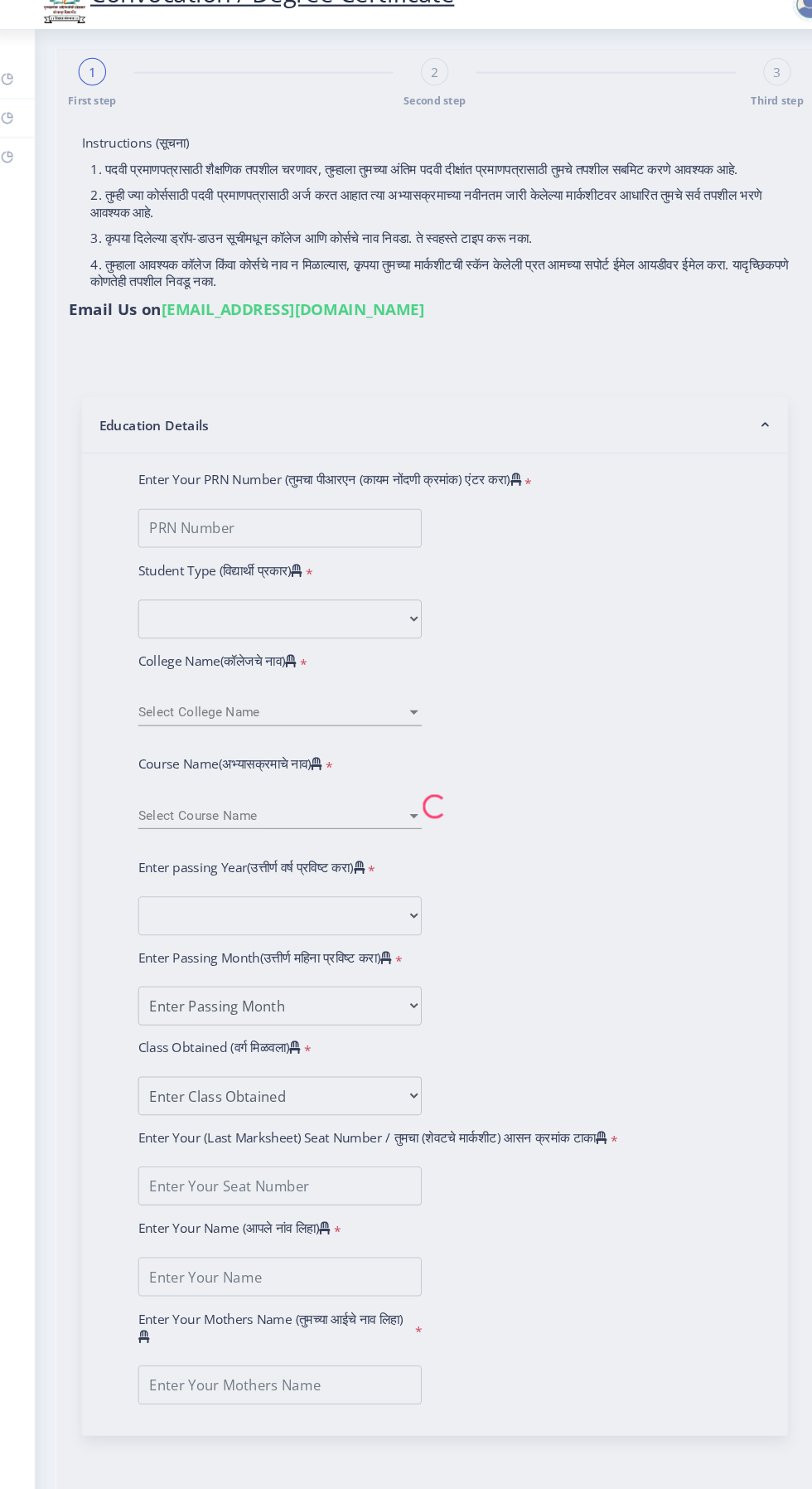
select select
type input "1200002885"
select select "Regular"
select select "2017"
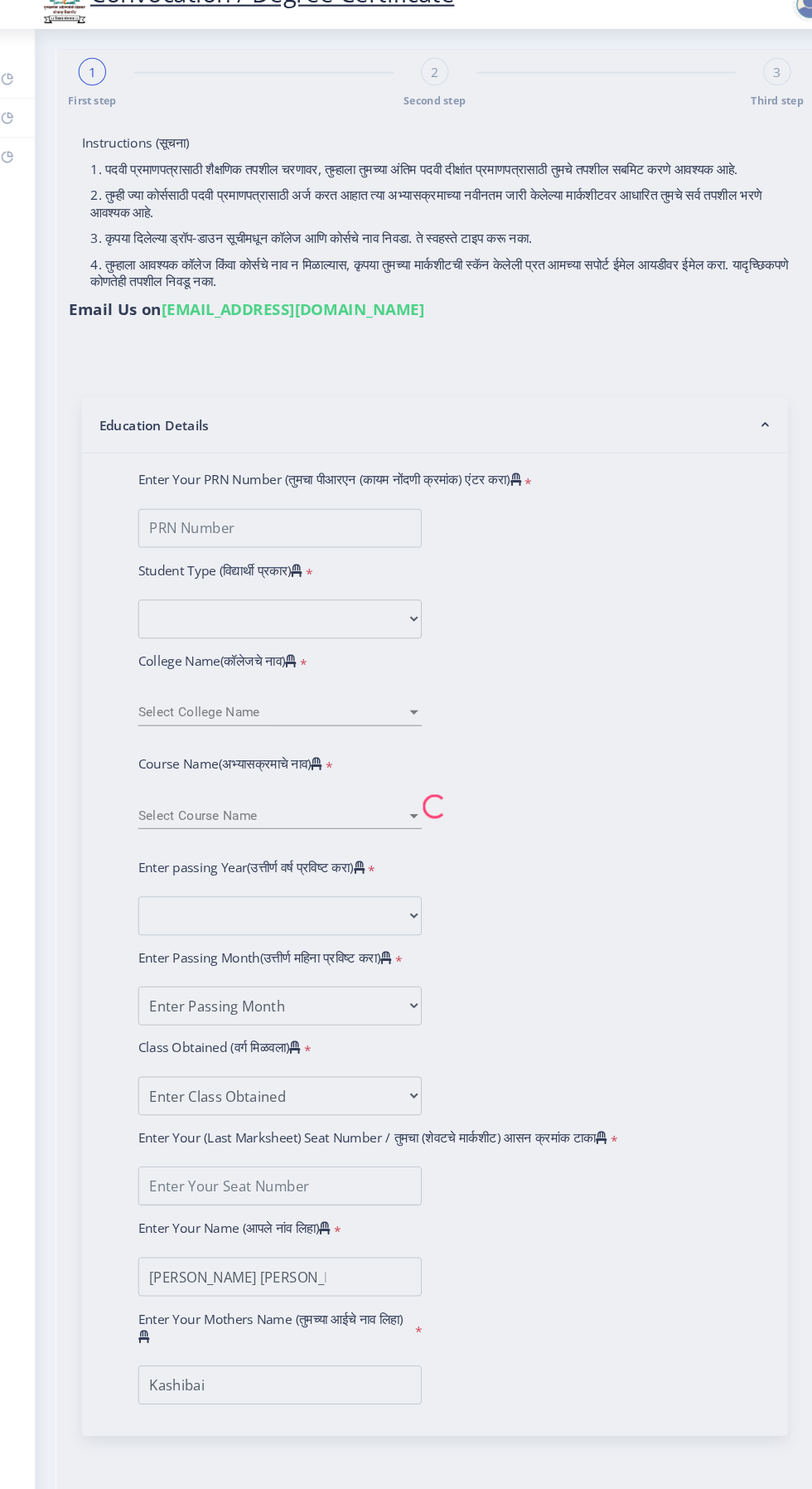
select select "November"
select select "FIRST CLASS"
type input "50210"
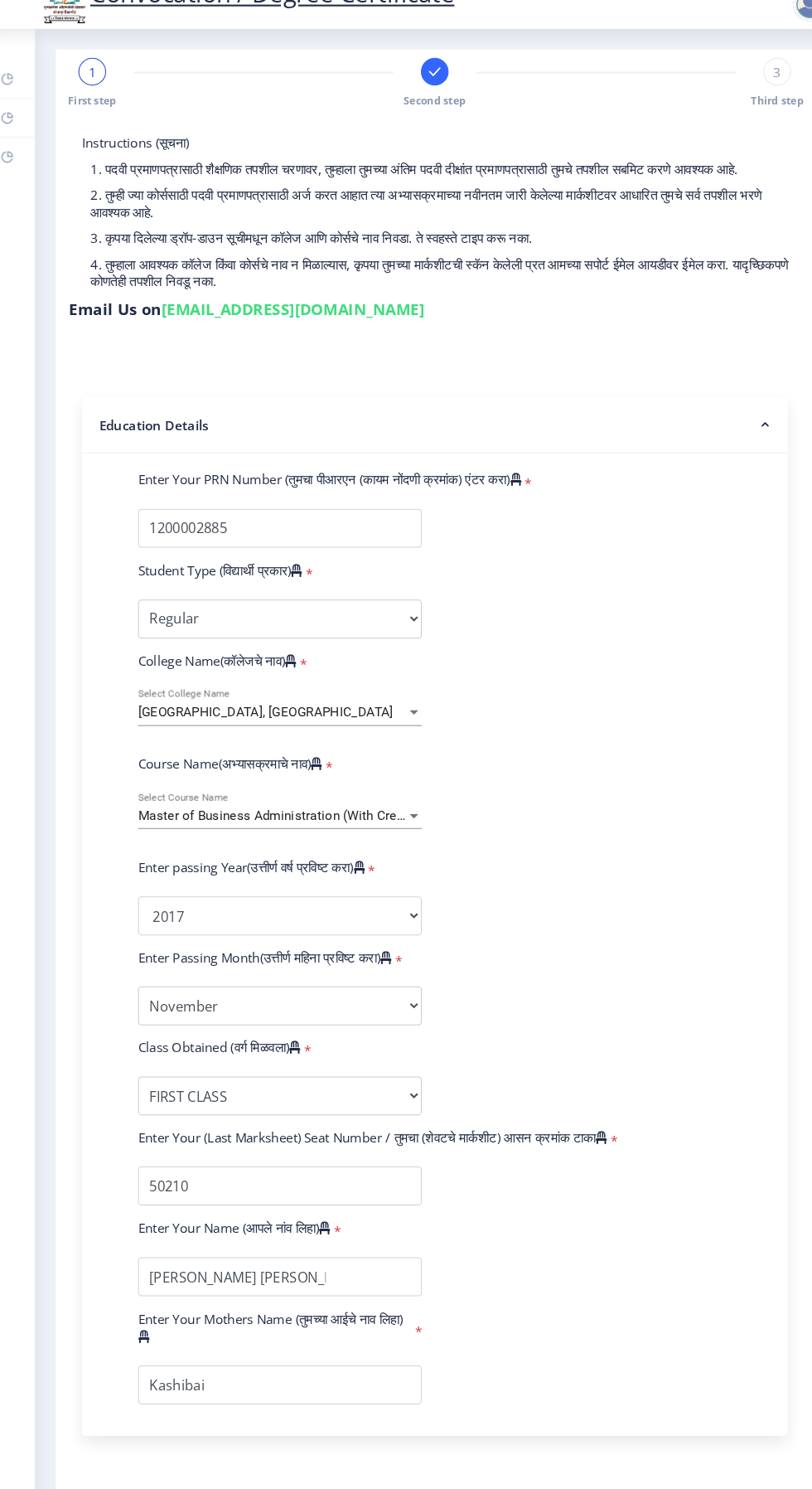
select select
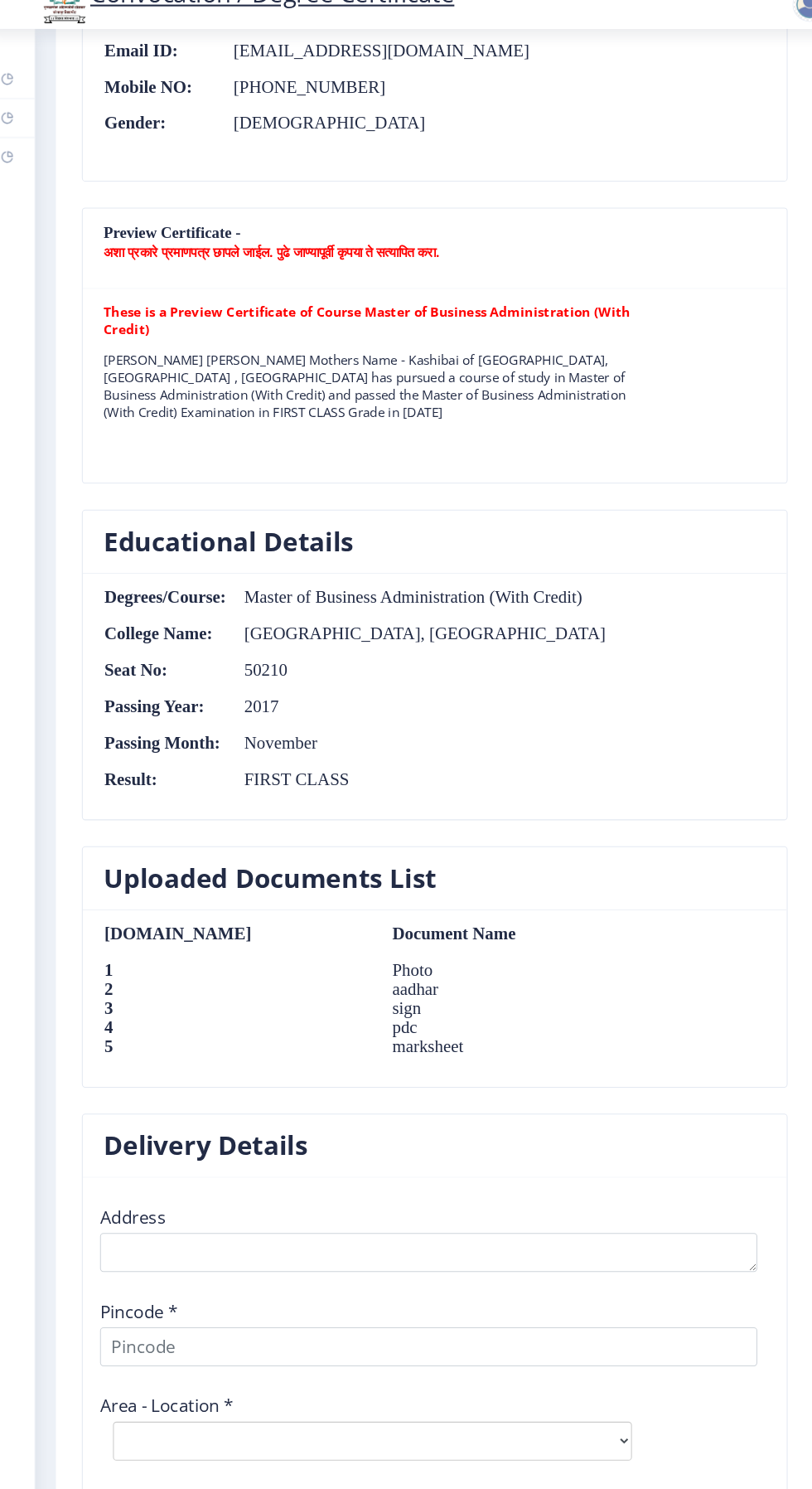
scroll to position [1281, 0]
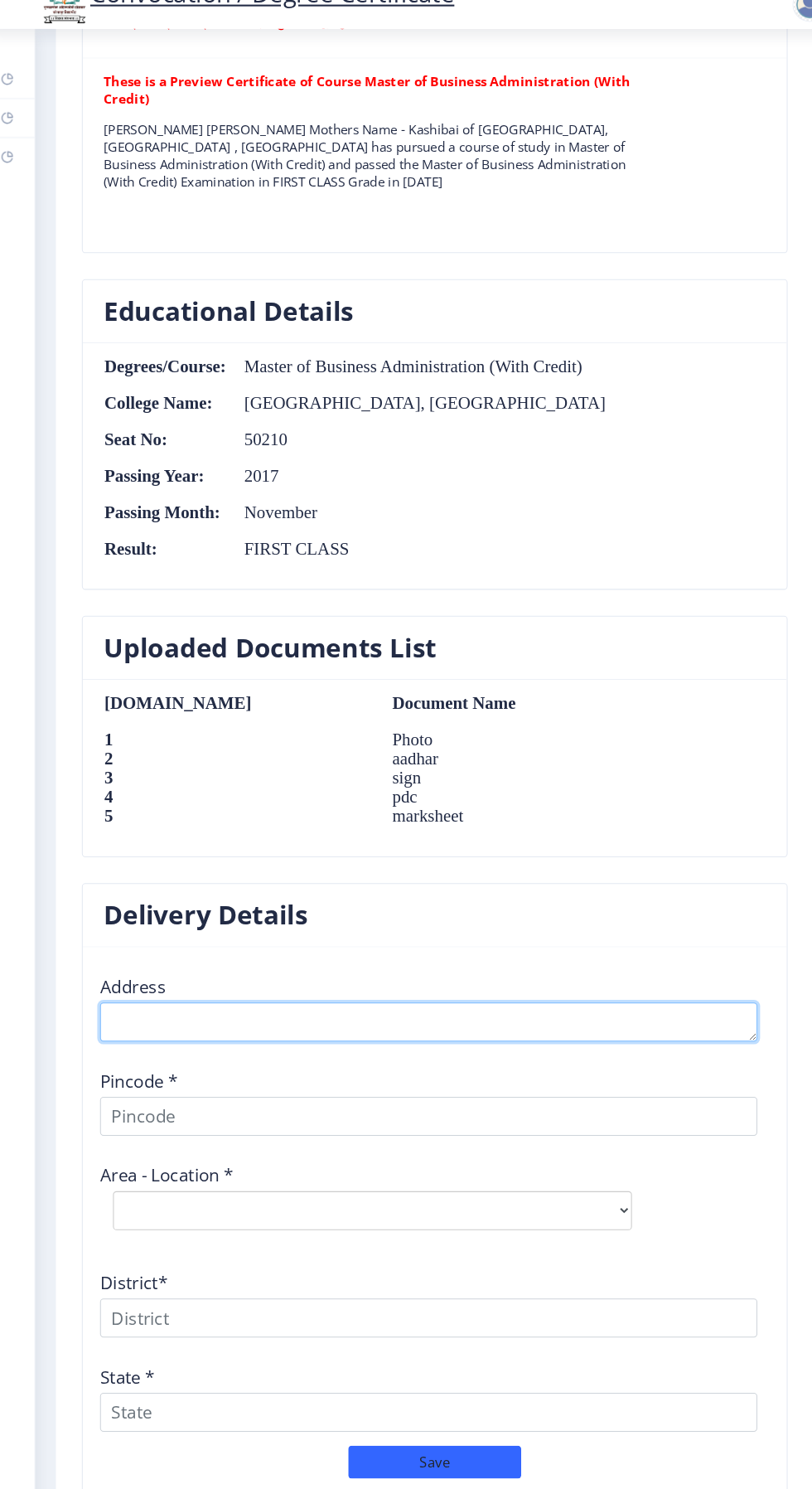
click at [387, 996] on textarea at bounding box center [423, 1014] width 630 height 37
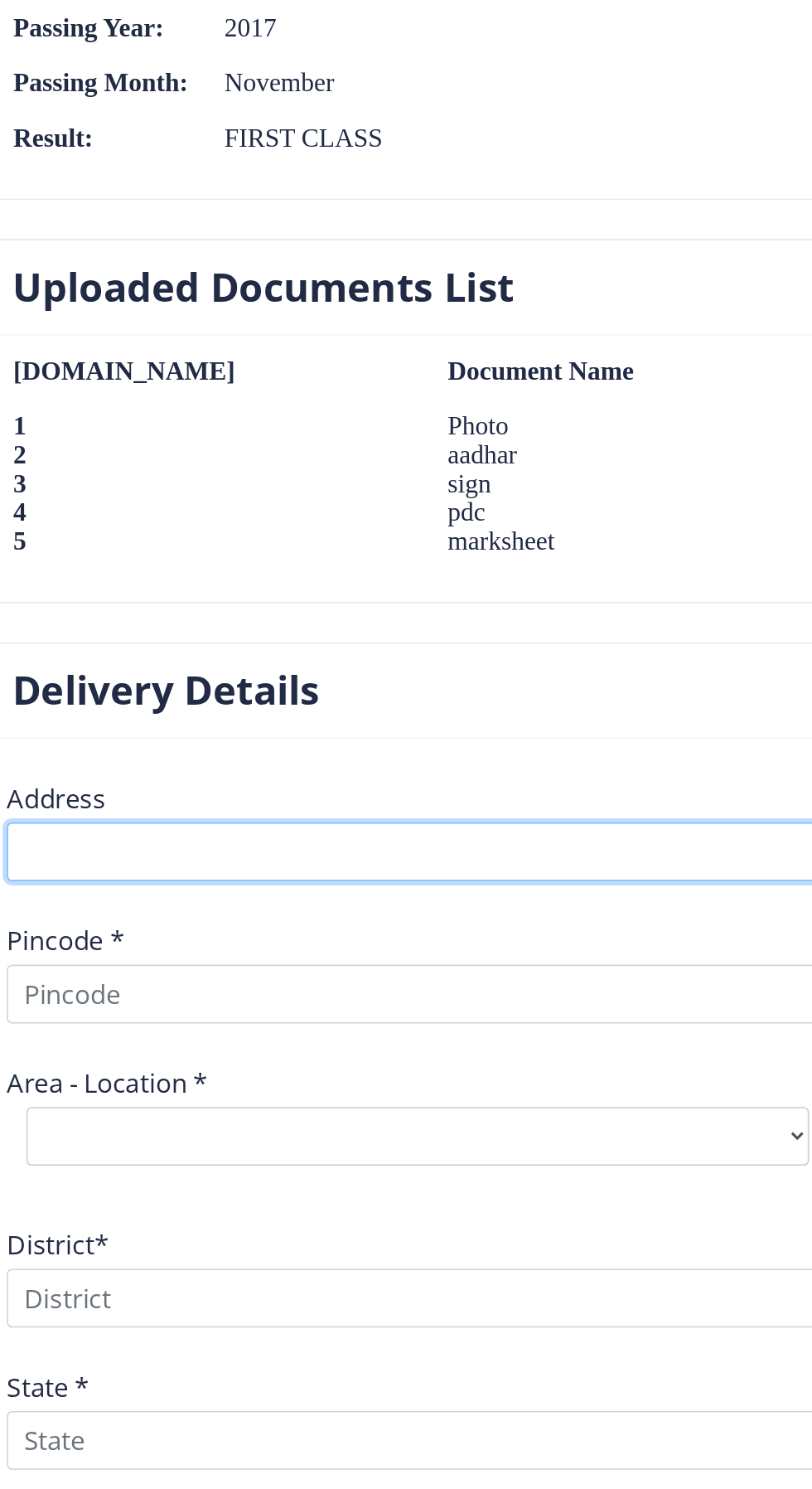
scroll to position [125, 0]
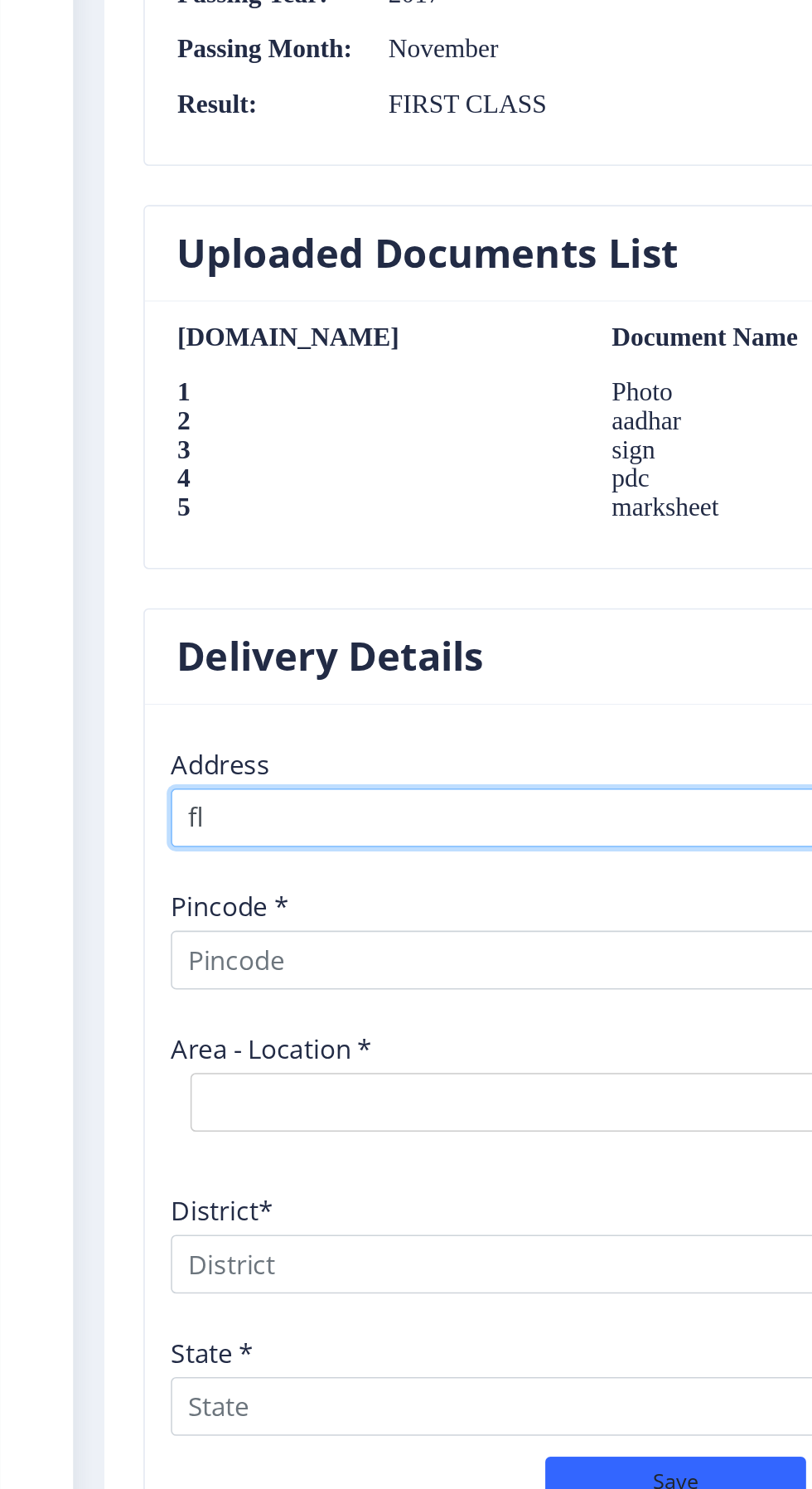
type textarea "f"
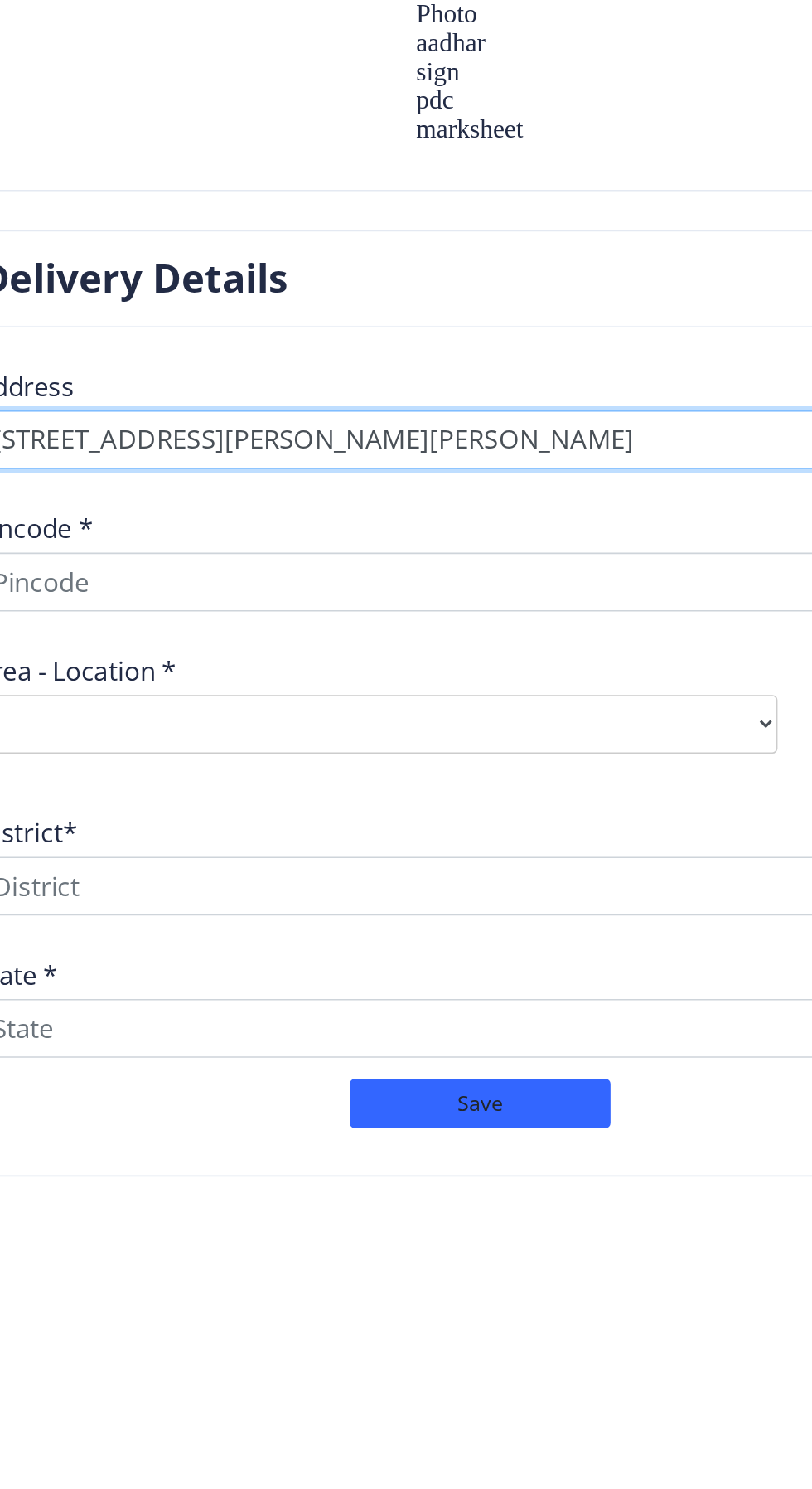
click at [611, 996] on textarea at bounding box center [423, 1014] width 630 height 37
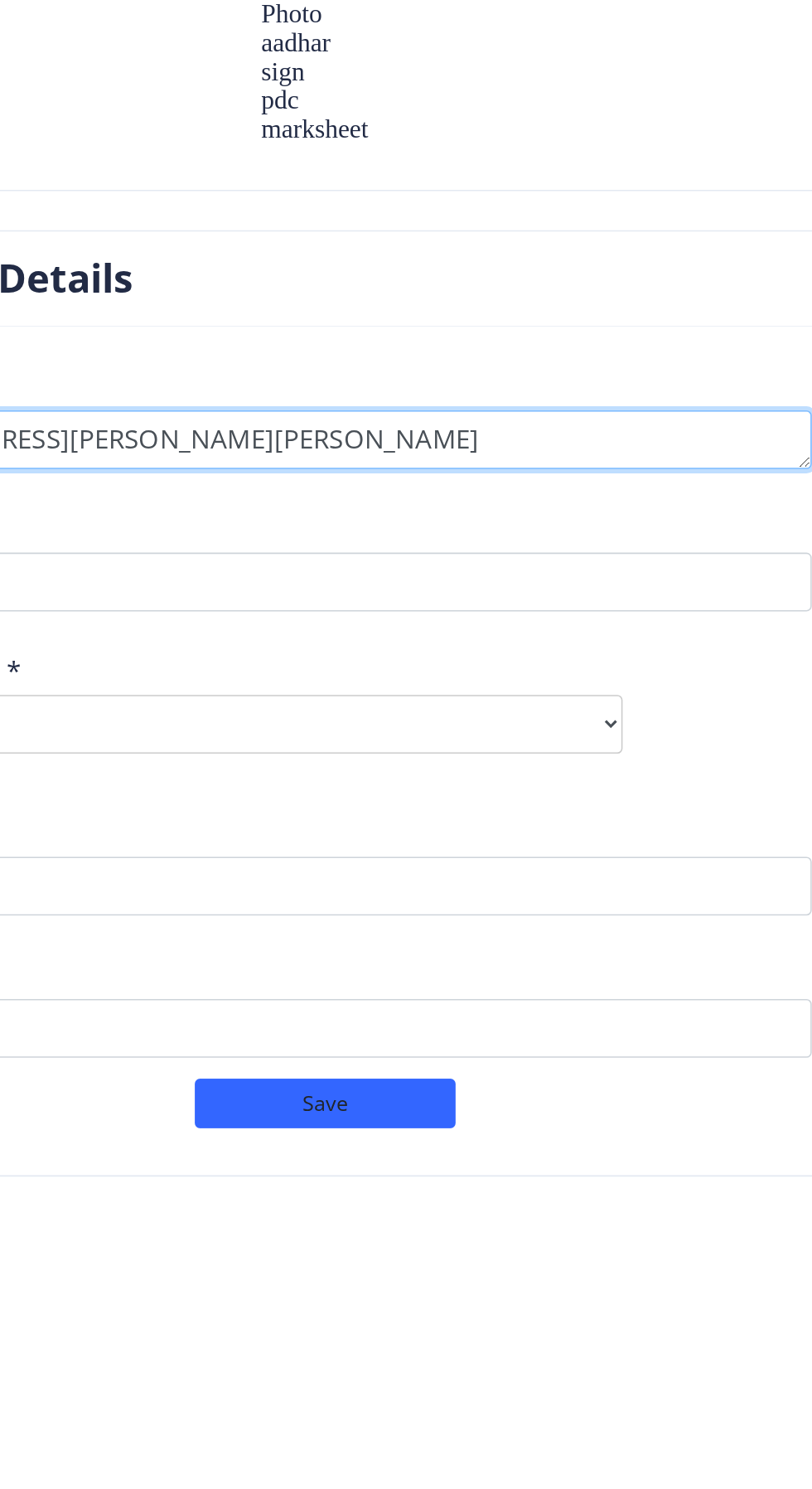
click at [672, 996] on textarea at bounding box center [423, 1014] width 630 height 37
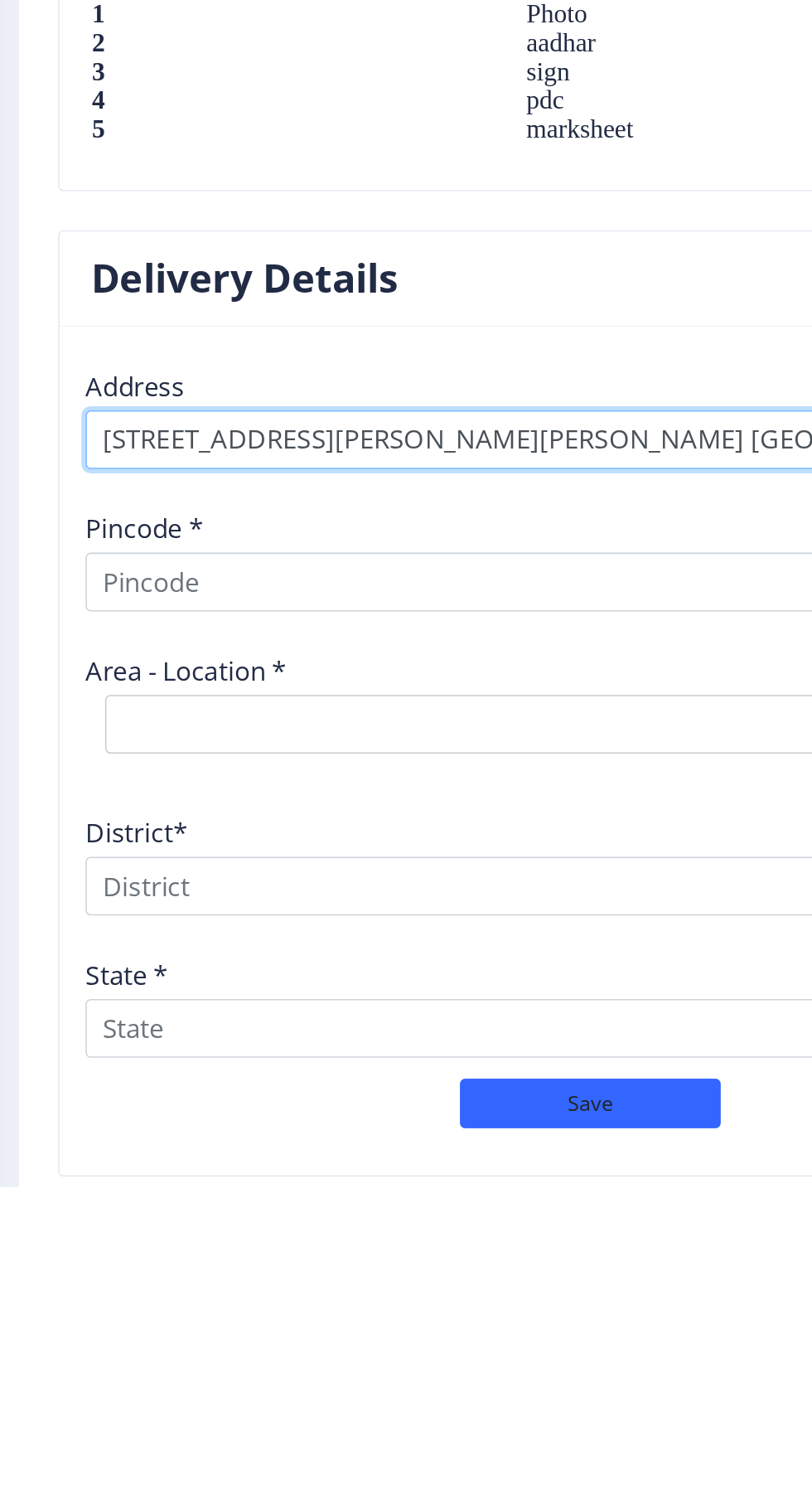
type textarea "[STREET_ADDRESS][PERSON_NAME][PERSON_NAME] [GEOGRAPHIC_DATA]"
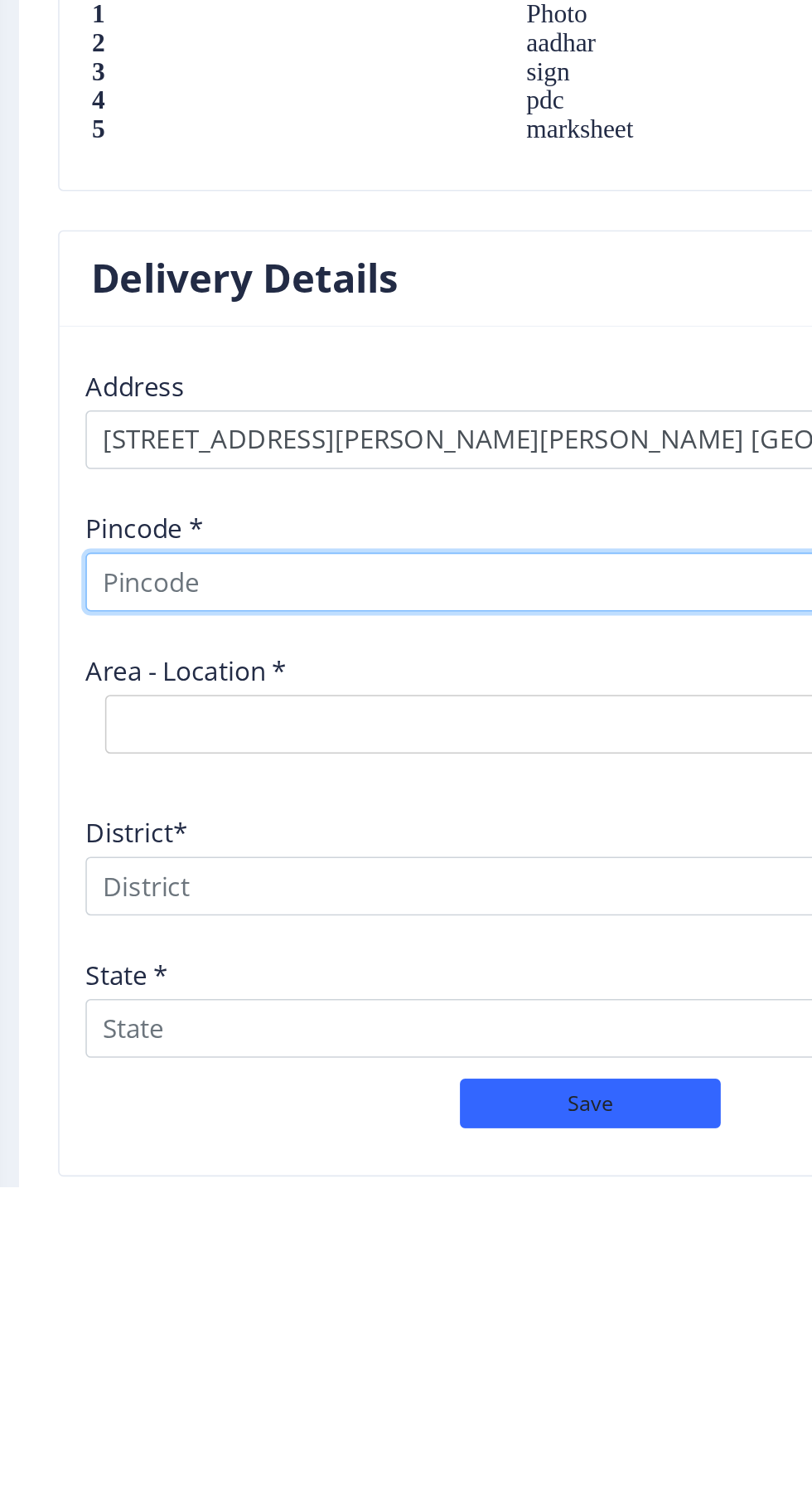
click at [417, 1086] on input at bounding box center [423, 1104] width 630 height 37
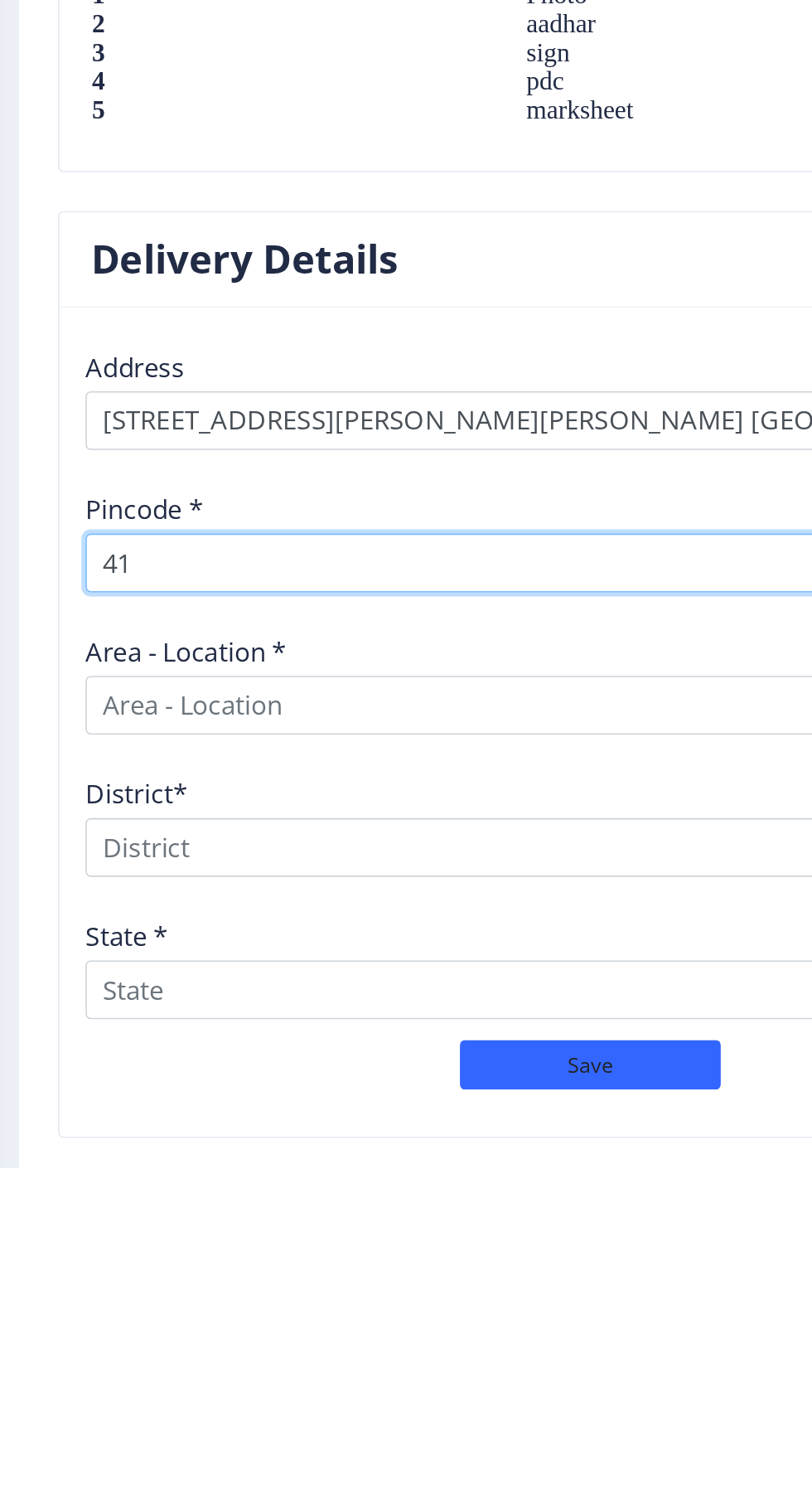
scroll to position [1268, 0]
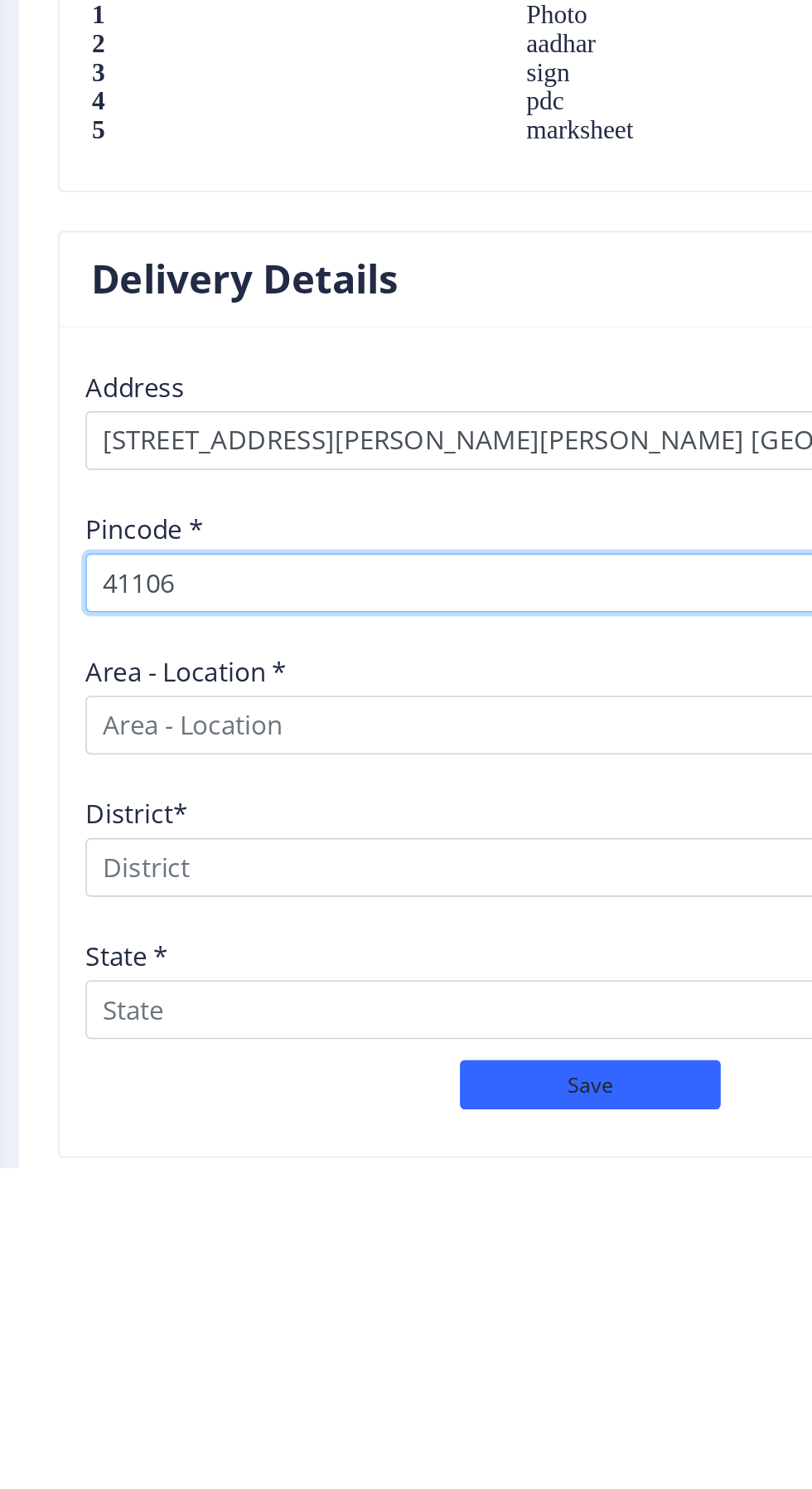
type input "411061"
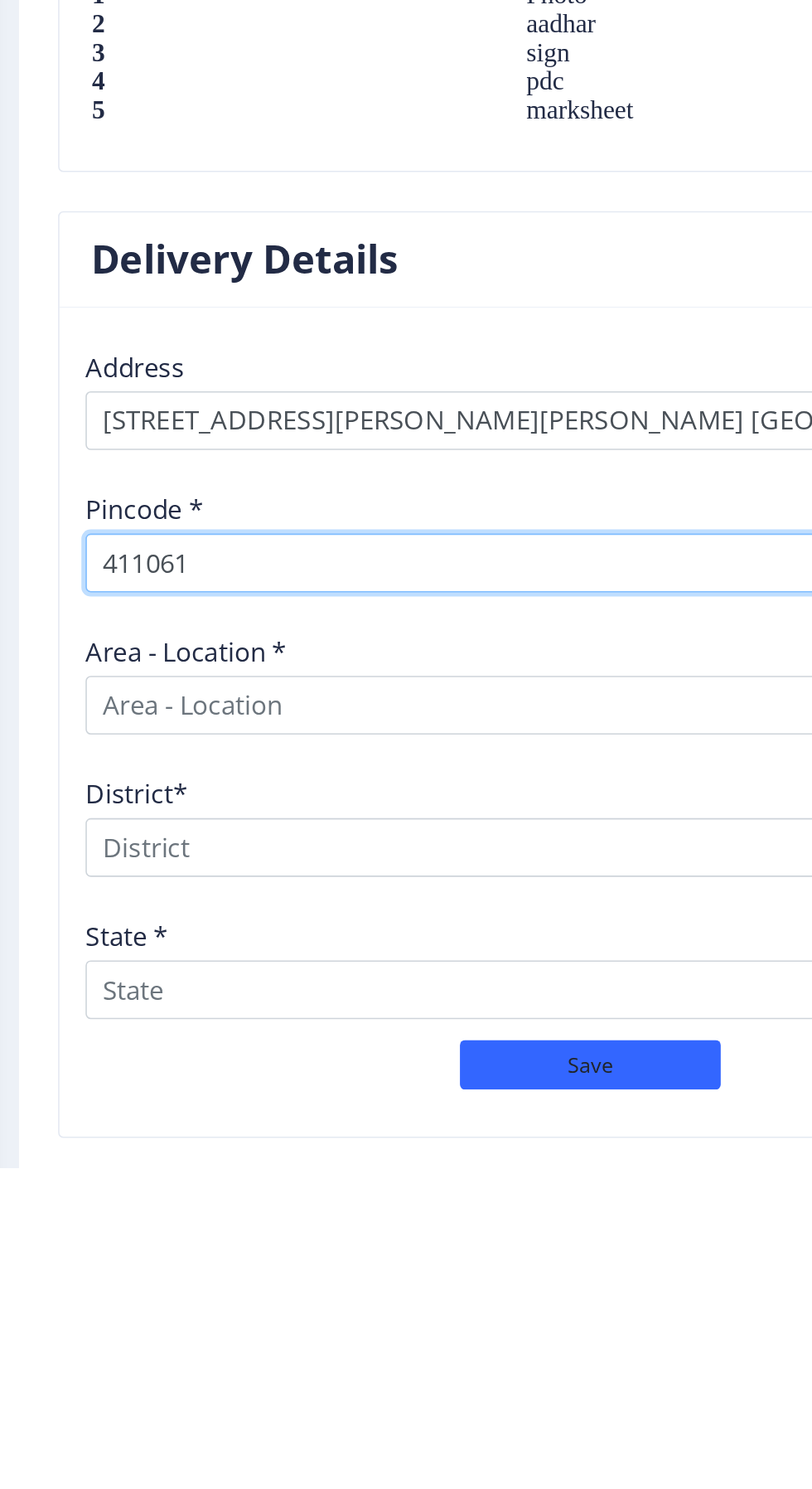
select select
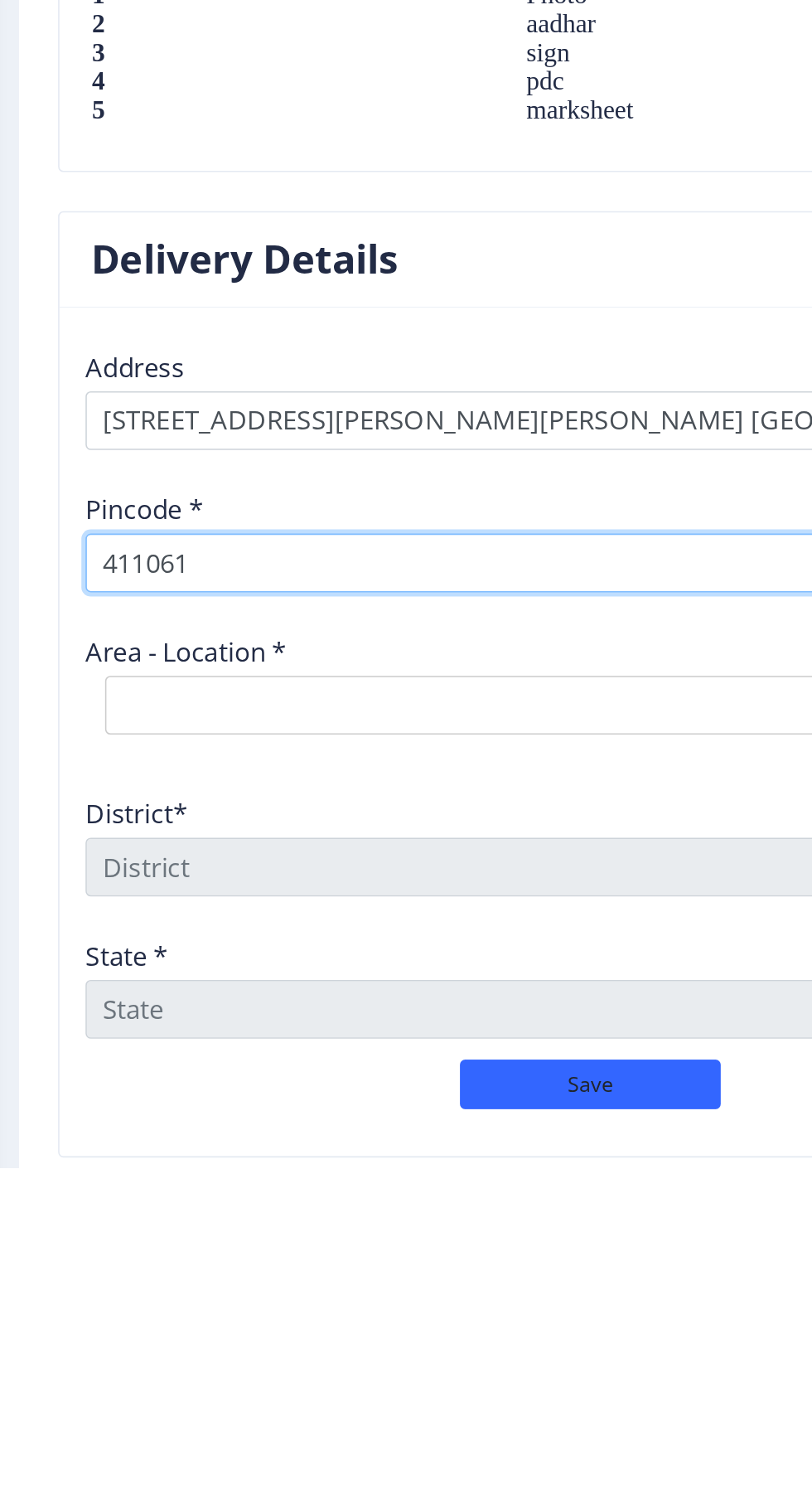
type input "411061"
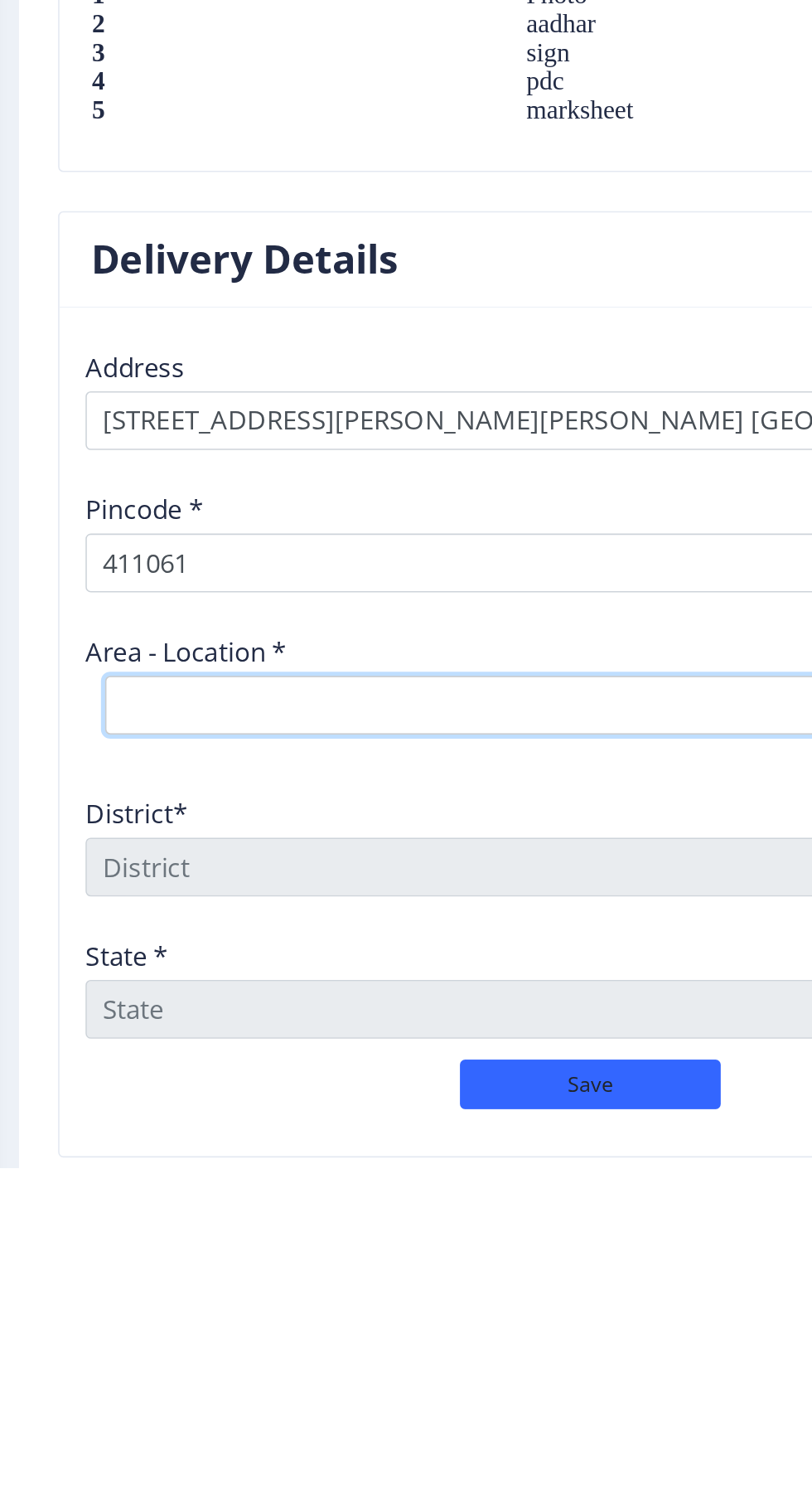
click at [360, 1176] on select "Select Area Location Pimple [GEOGRAPHIC_DATA] S.O" at bounding box center [369, 1195] width 498 height 37
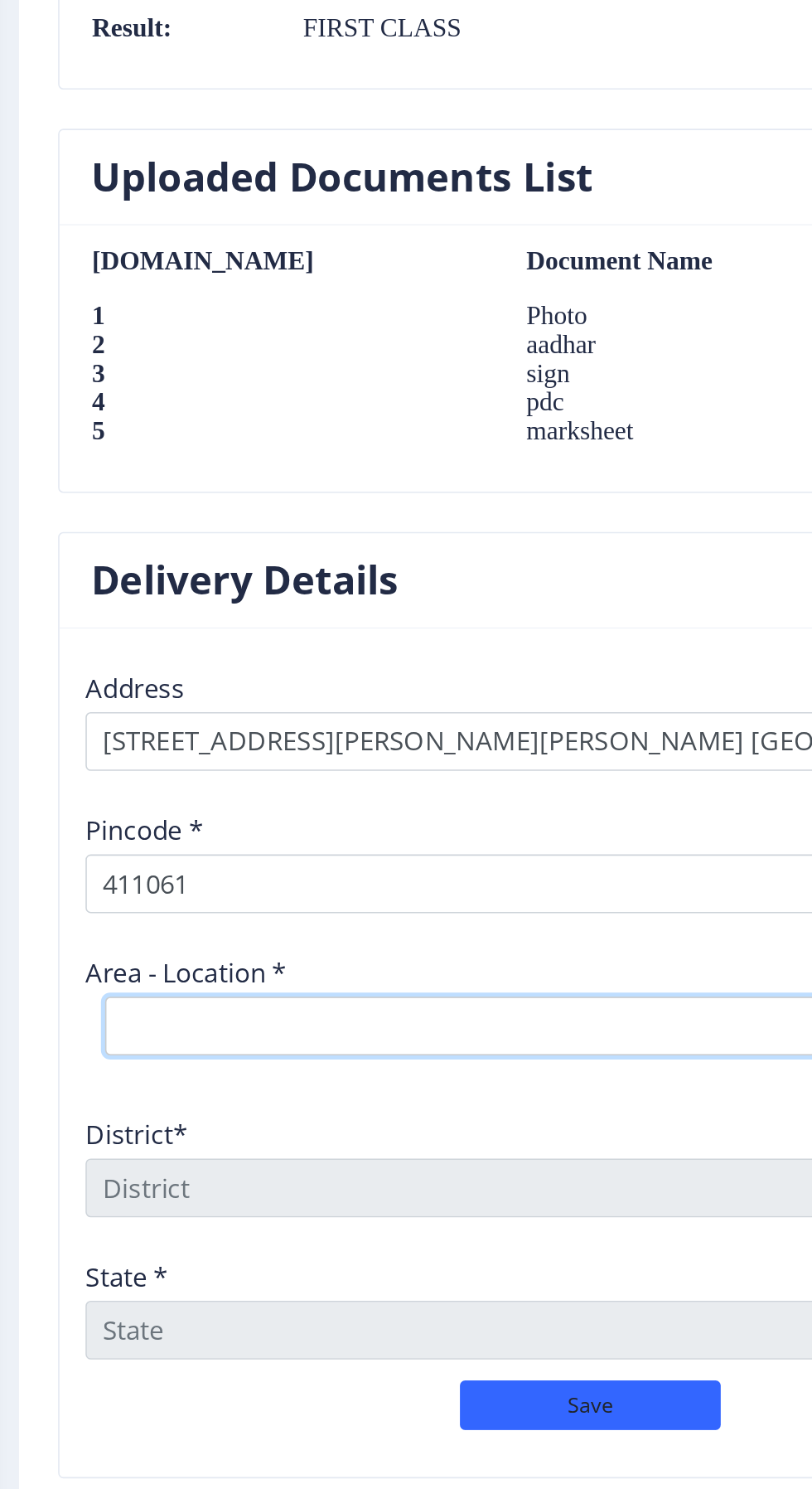
select select "1: Object"
click at [121, 1176] on select "Select Area Location Pimple [GEOGRAPHIC_DATA] S.O" at bounding box center [369, 1195] width 498 height 37
type input "Pune"
type input "[GEOGRAPHIC_DATA]"
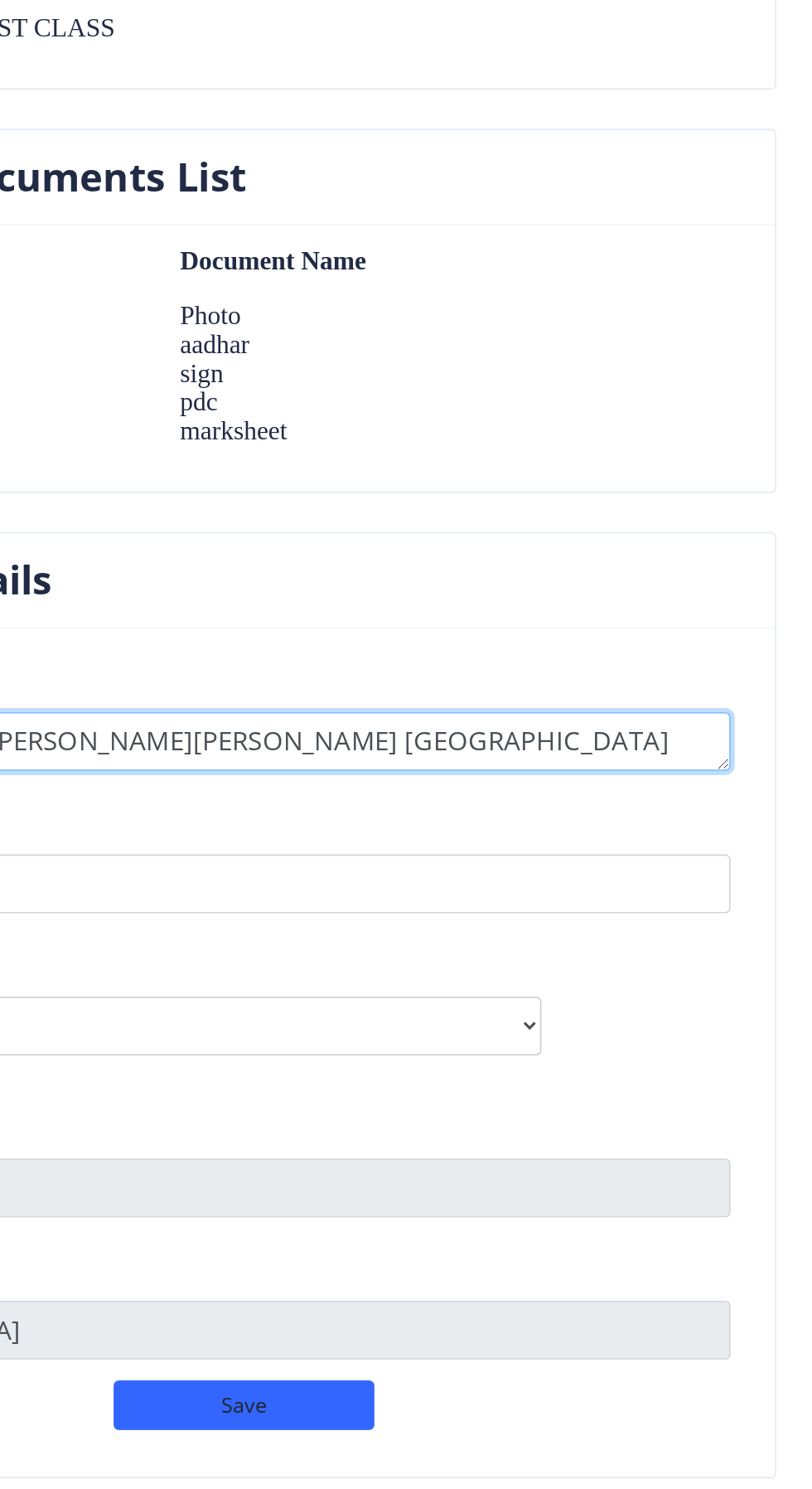
click at [707, 996] on textarea at bounding box center [423, 1014] width 630 height 37
click at [649, 996] on textarea at bounding box center [423, 1014] width 630 height 37
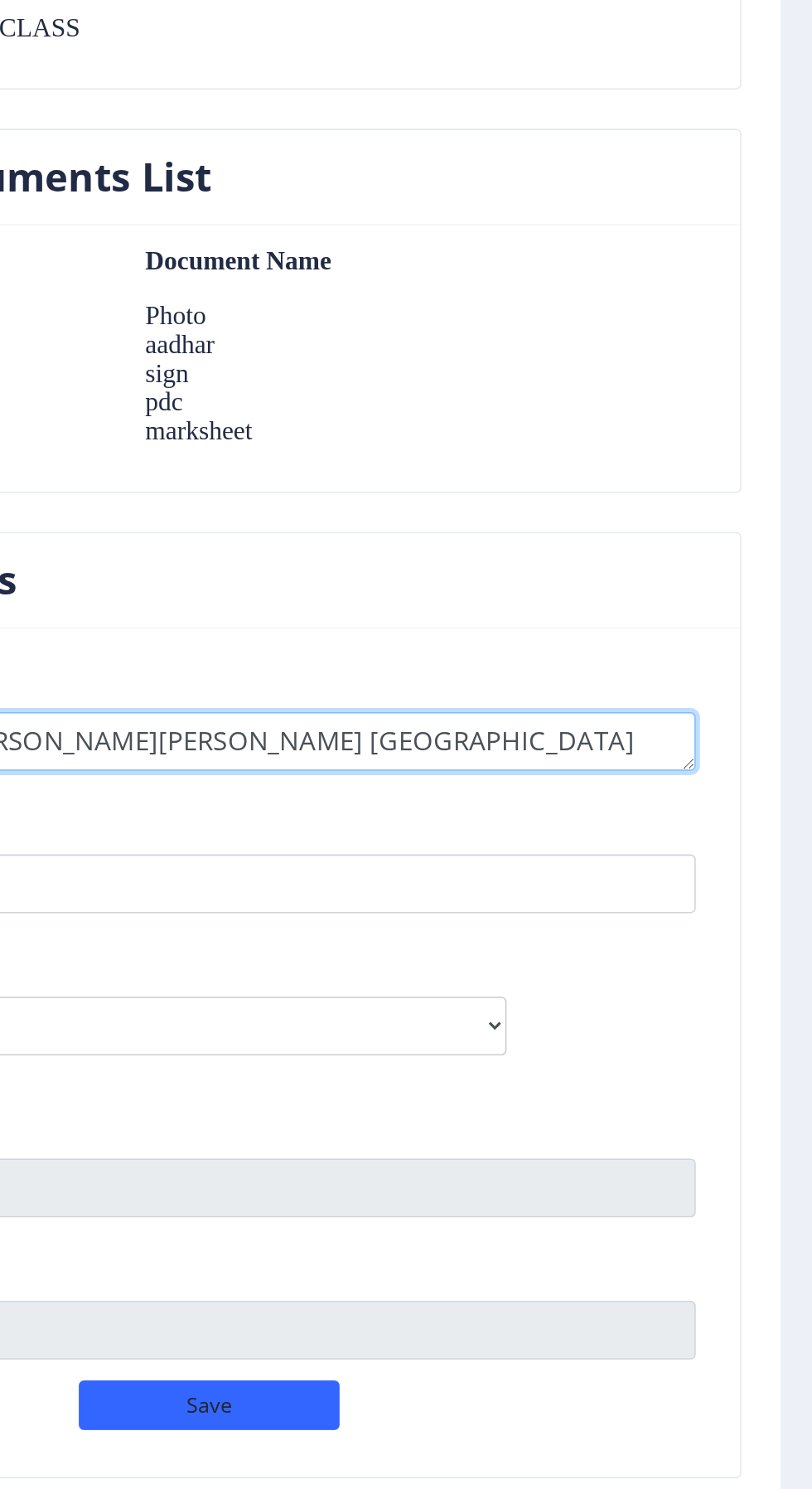
click at [636, 996] on textarea at bounding box center [423, 1014] width 630 height 37
click at [637, 996] on textarea at bounding box center [423, 1014] width 630 height 37
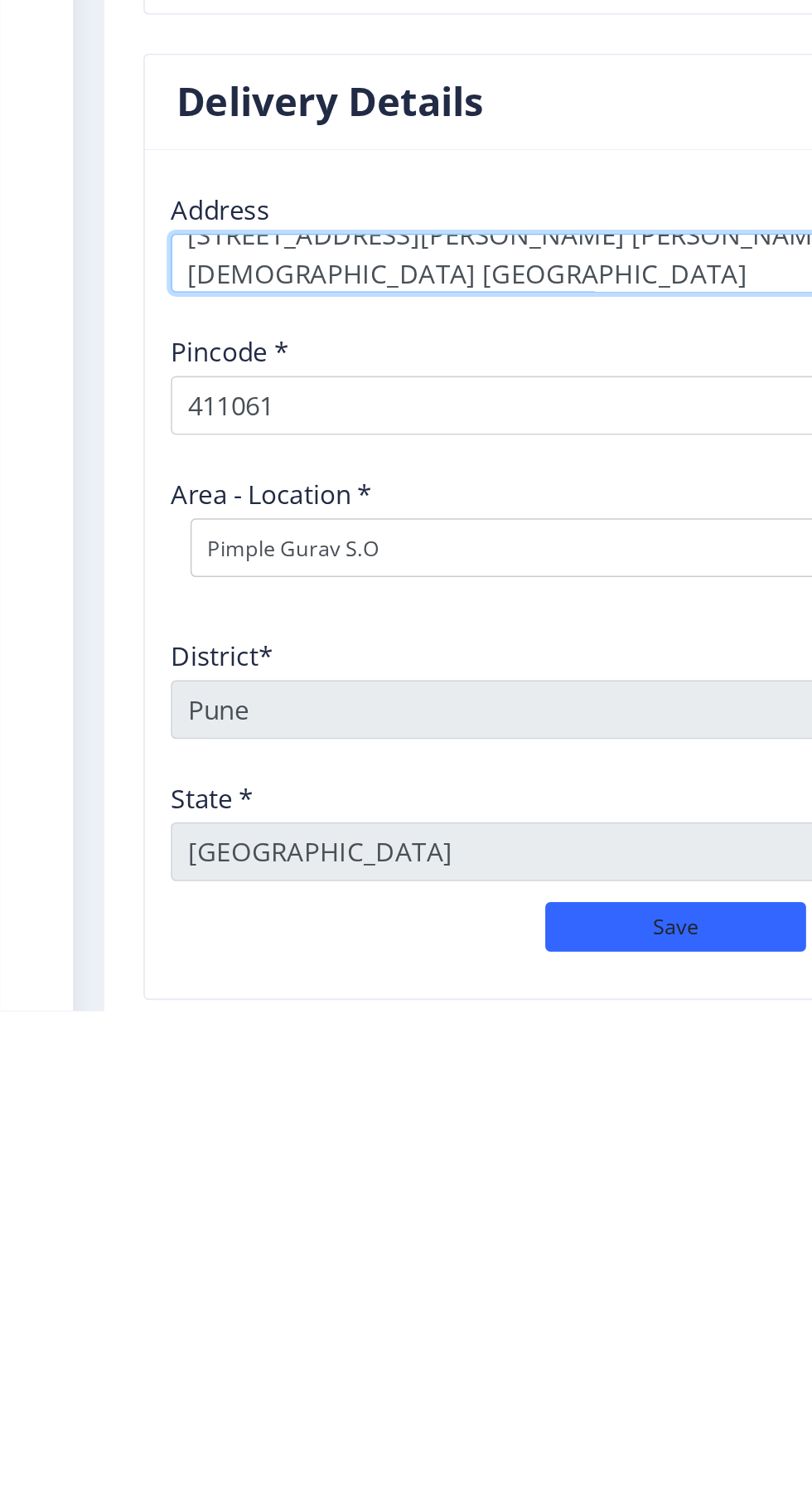
scroll to position [126, 0]
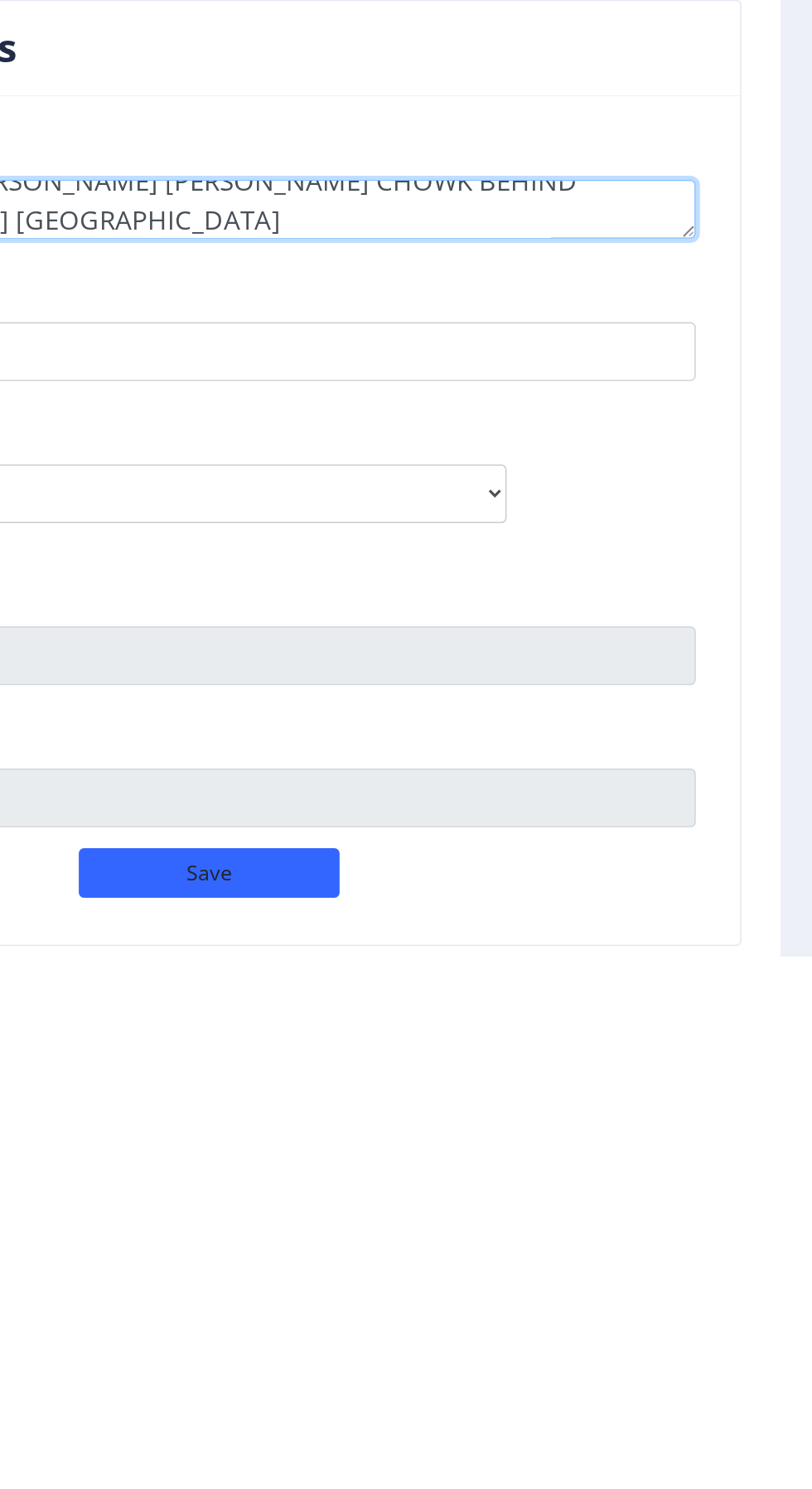
type textarea "[STREET_ADDRESS][PERSON_NAME] [PERSON_NAME] CHOWK BEHIND [DEMOGRAPHIC_DATA] [GE…"
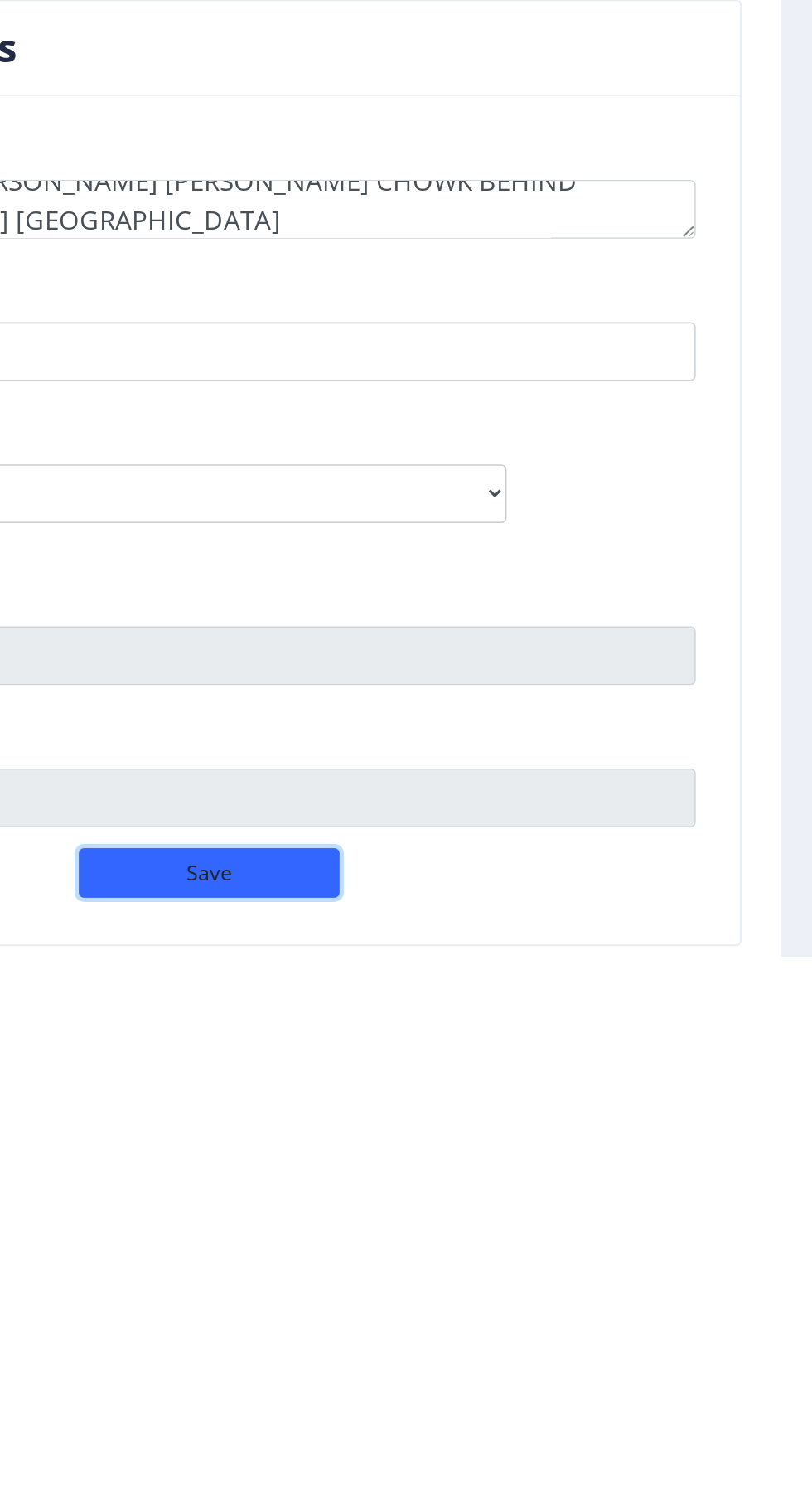
click at [485, 1420] on button "Save" at bounding box center [429, 1436] width 166 height 31
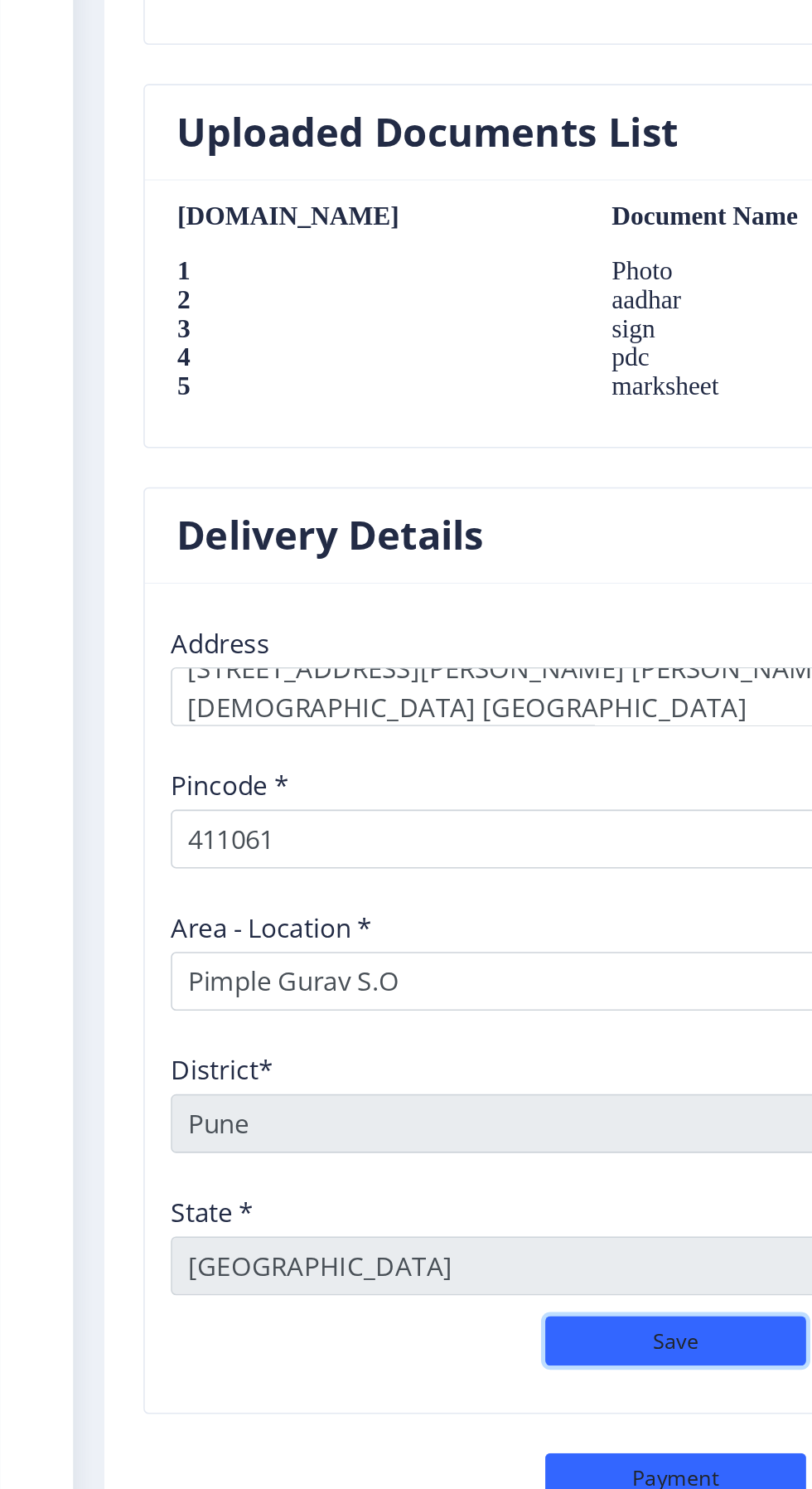
scroll to position [1317, 0]
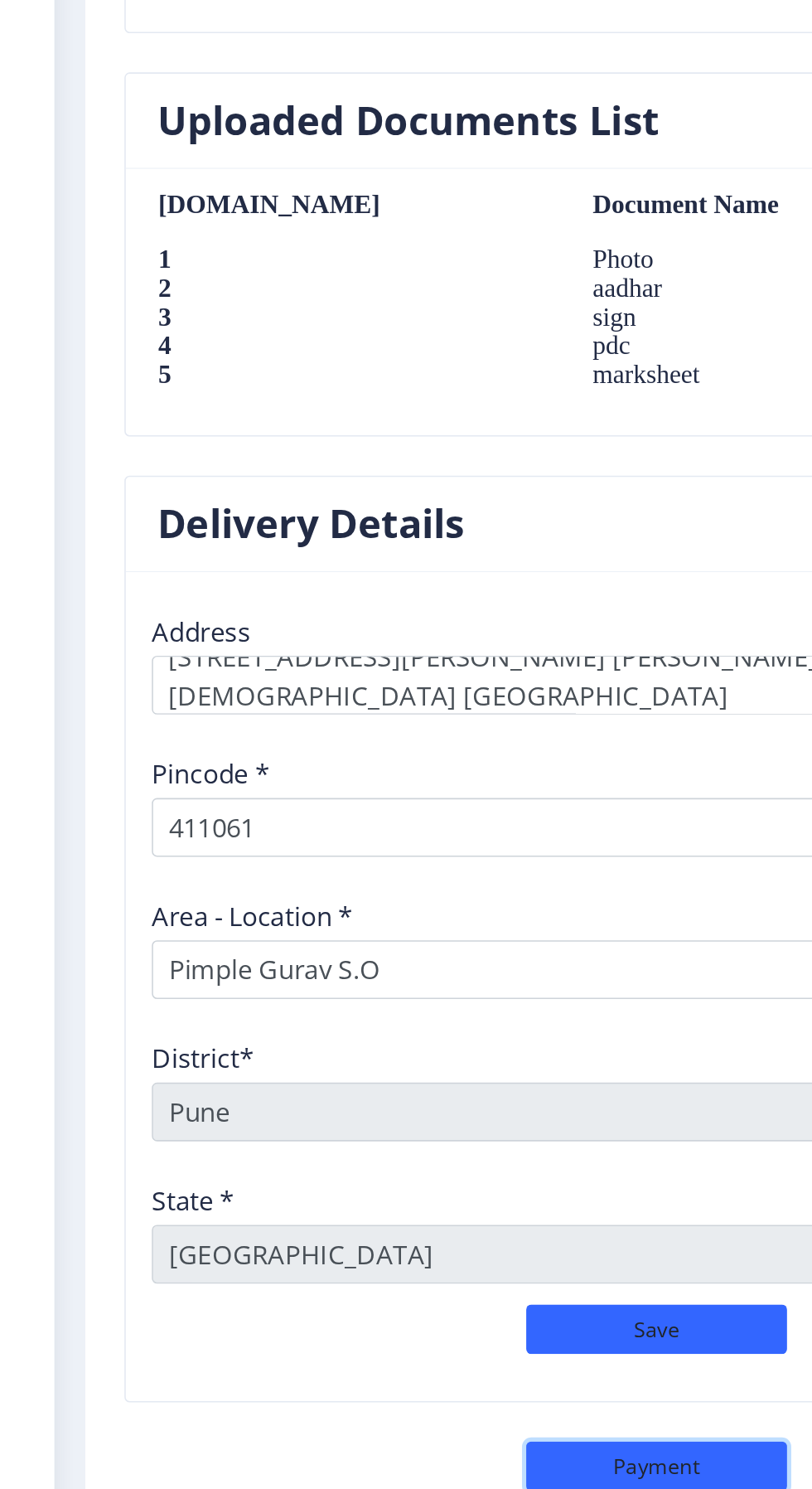
click at [445, 1459] on button "Payment" at bounding box center [429, 1475] width 166 height 31
select select "sealed"
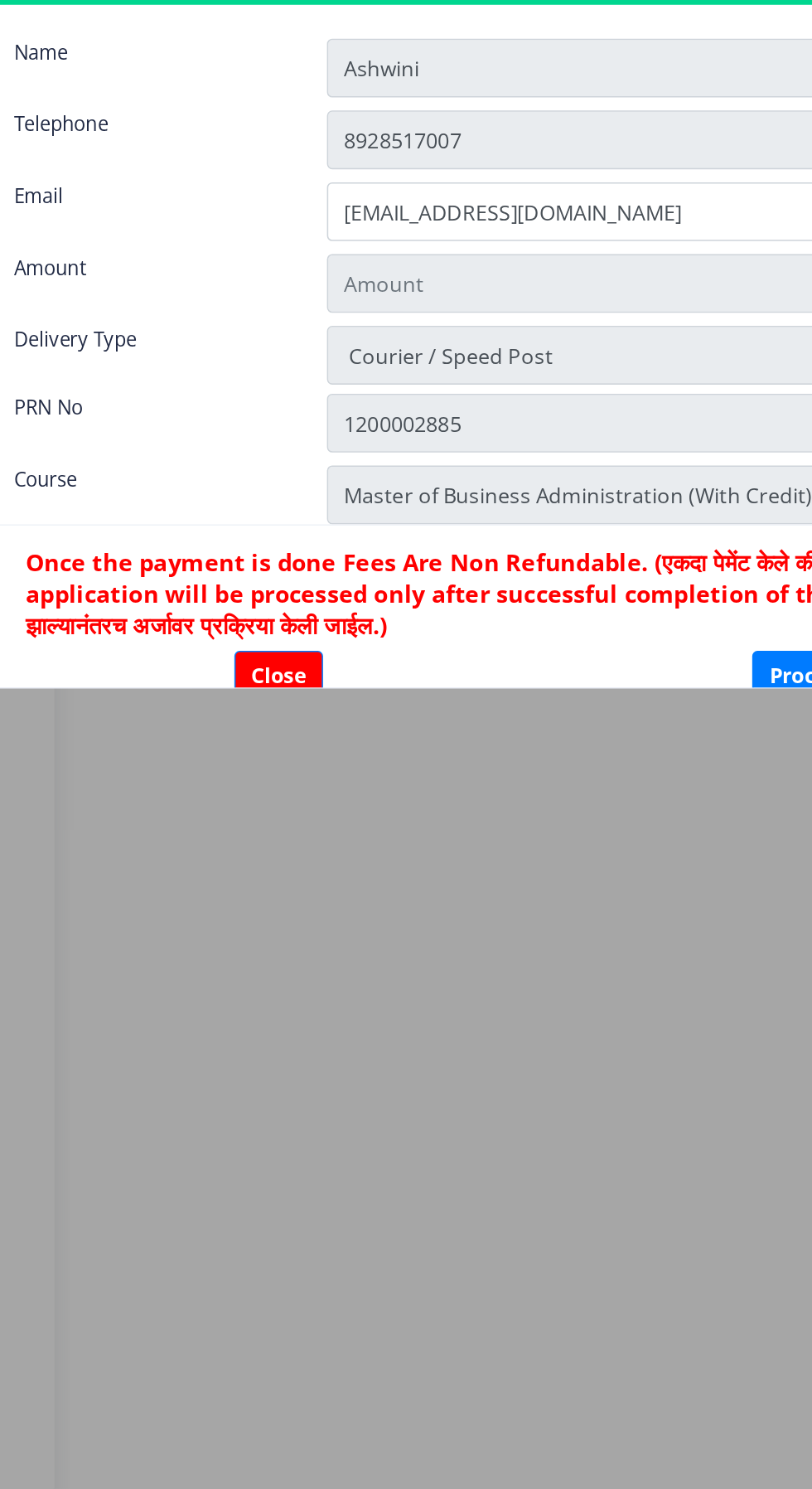
scroll to position [0, 0]
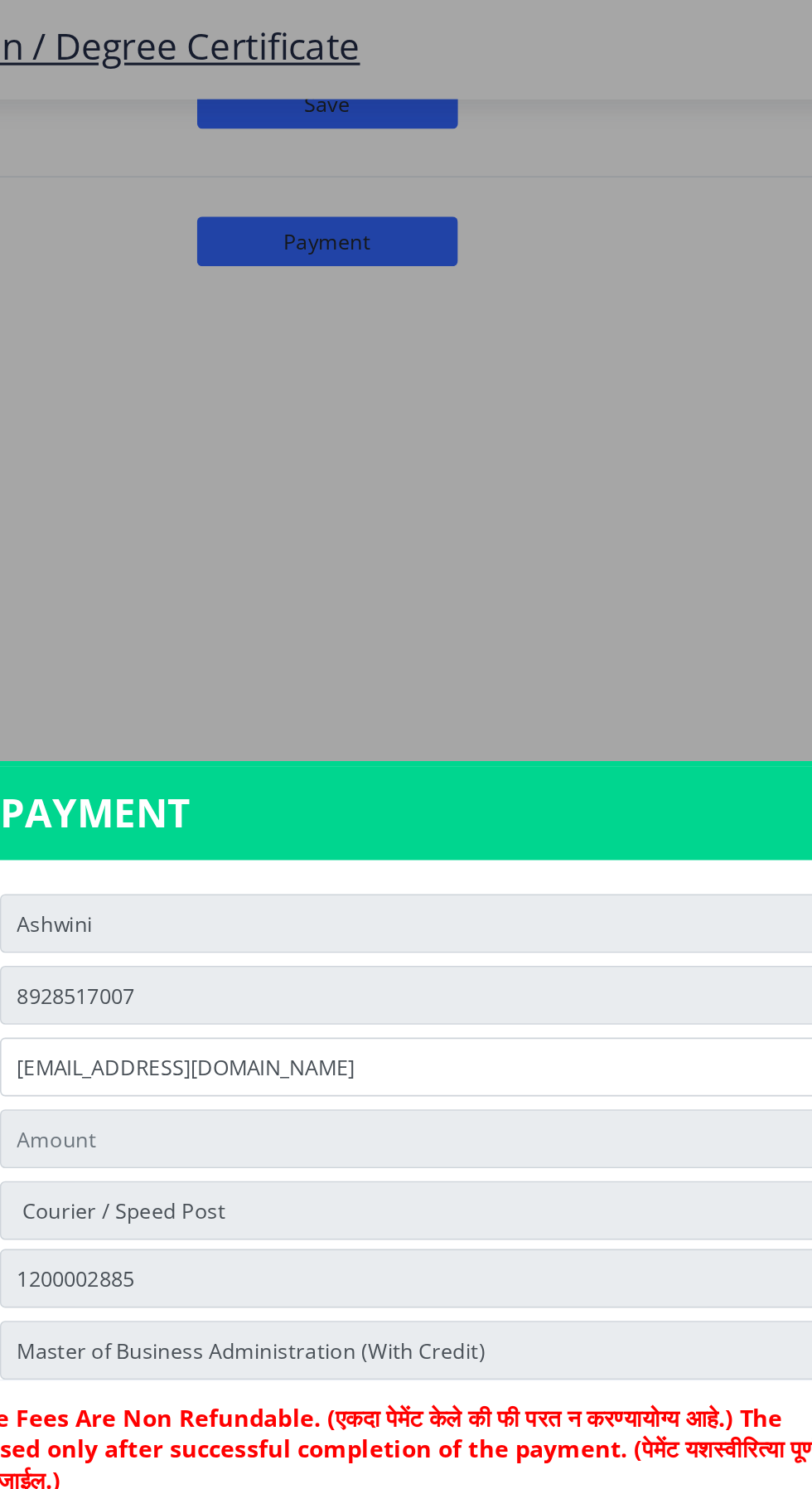
type input "2885"
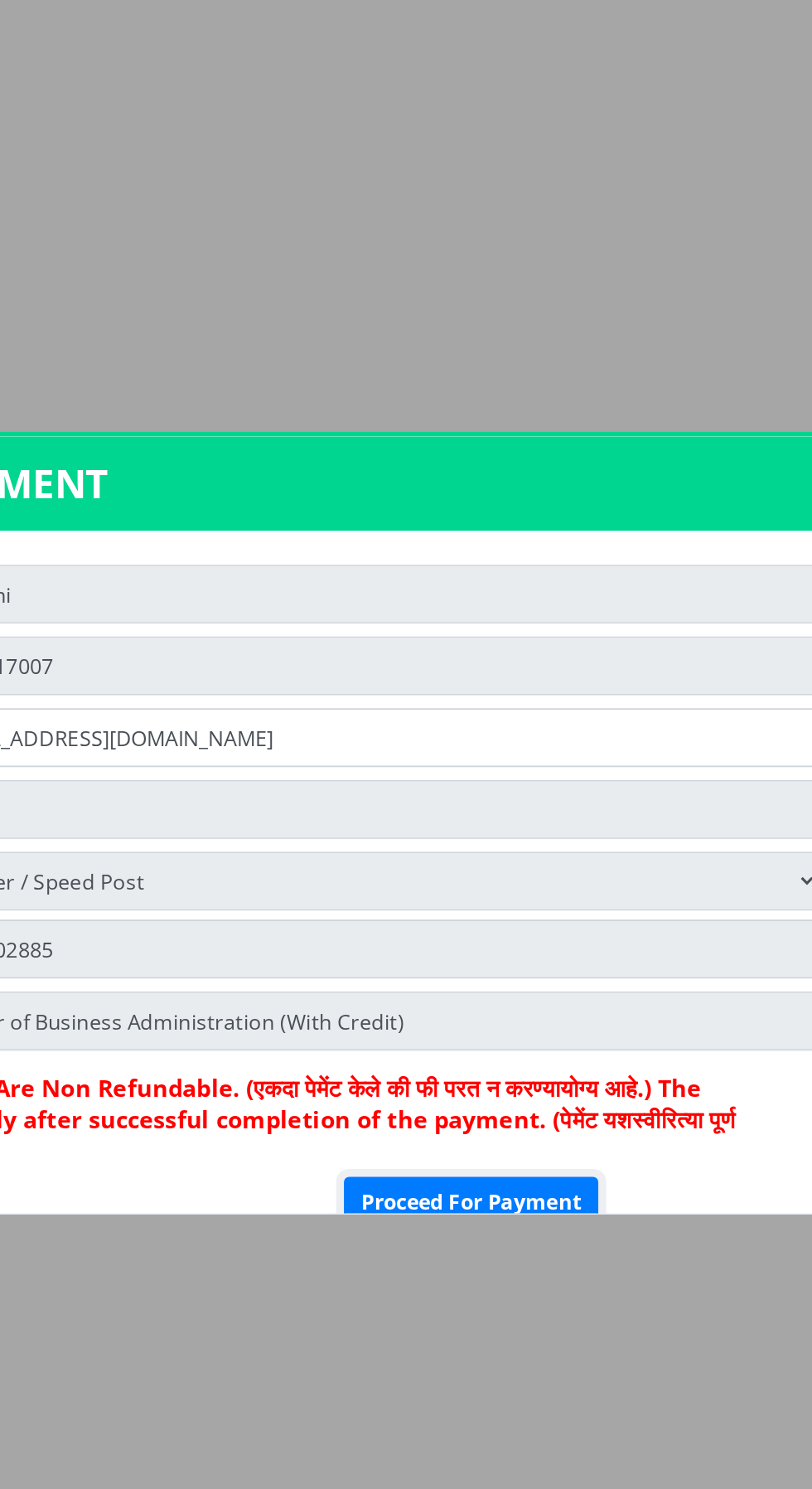
click at [601, 989] on button "Proceed For Payment" at bounding box center [571, 972] width 162 height 31
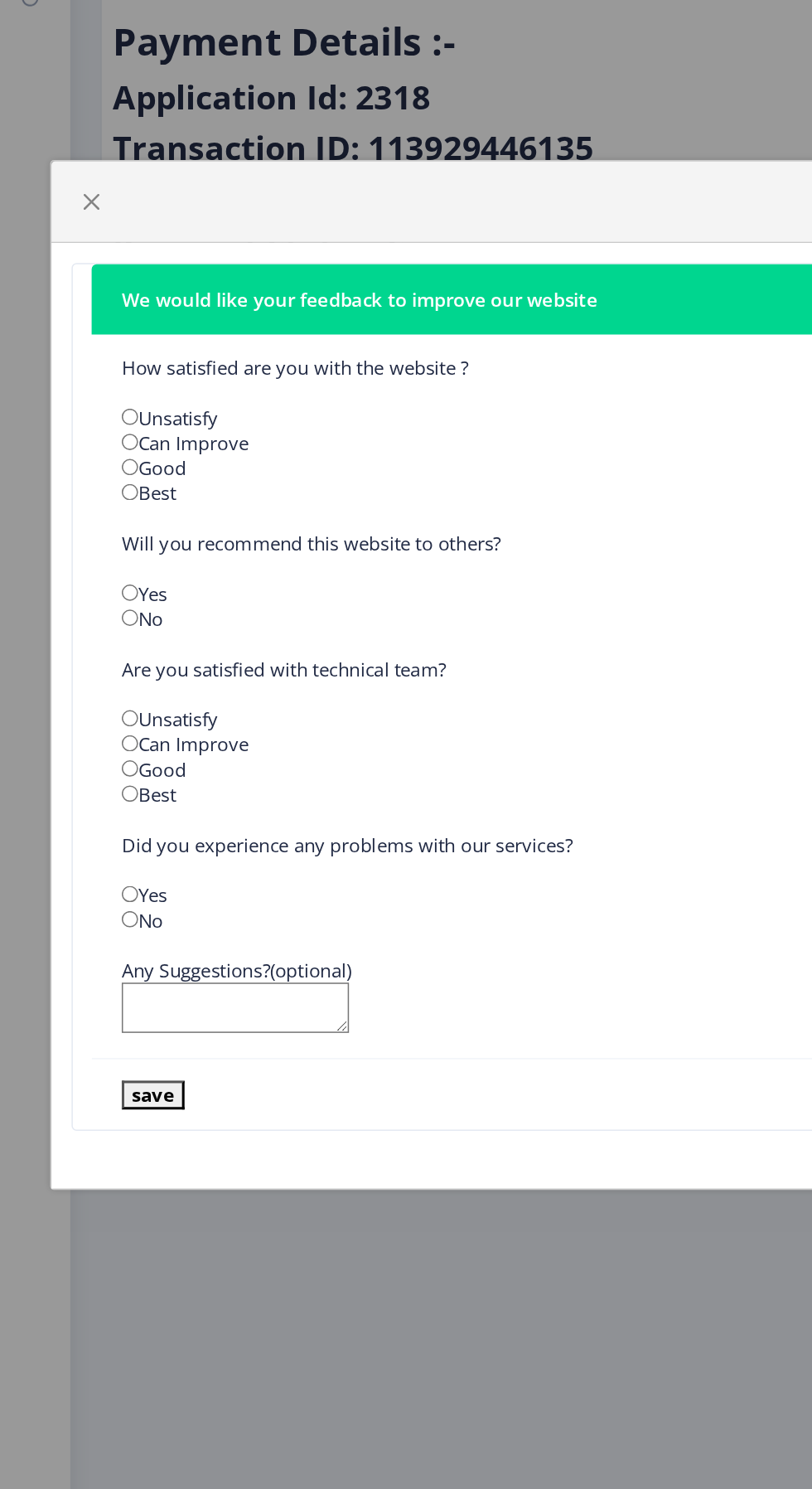
click at [82, 619] on input "radio" at bounding box center [86, 624] width 10 height 10
radio input "true"
click at [87, 686] on input "radio" at bounding box center [86, 690] width 10 height 10
radio input "true"
click at [88, 774] on input "radio" at bounding box center [86, 773] width 10 height 10
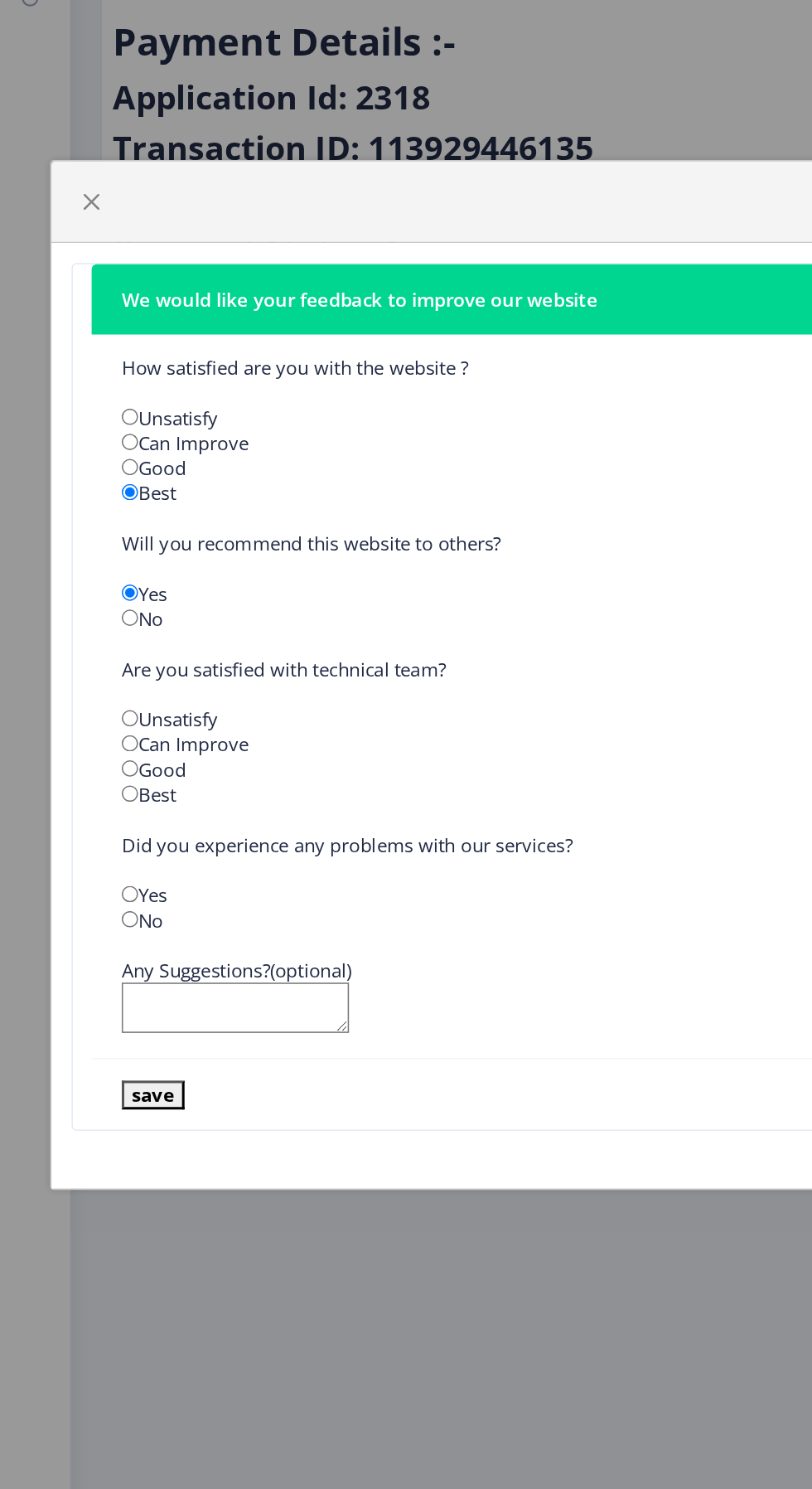
radio input "true"
click at [87, 824] on input "radio" at bounding box center [86, 823] width 10 height 10
radio input "true"
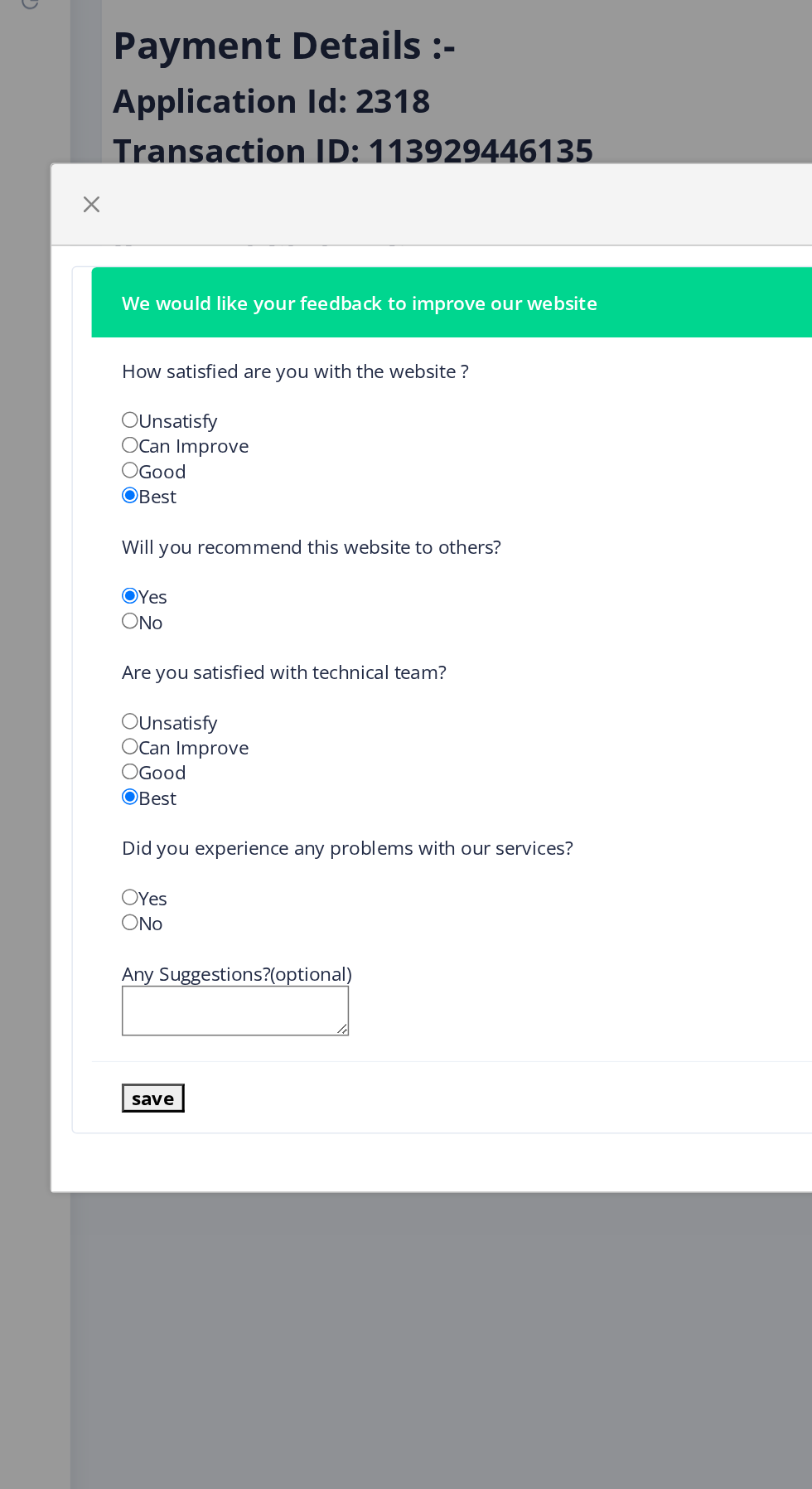
click at [88, 911] on input "radio" at bounding box center [86, 906] width 10 height 10
radio input "true"
click at [173, 982] on textarea at bounding box center [155, 964] width 150 height 34
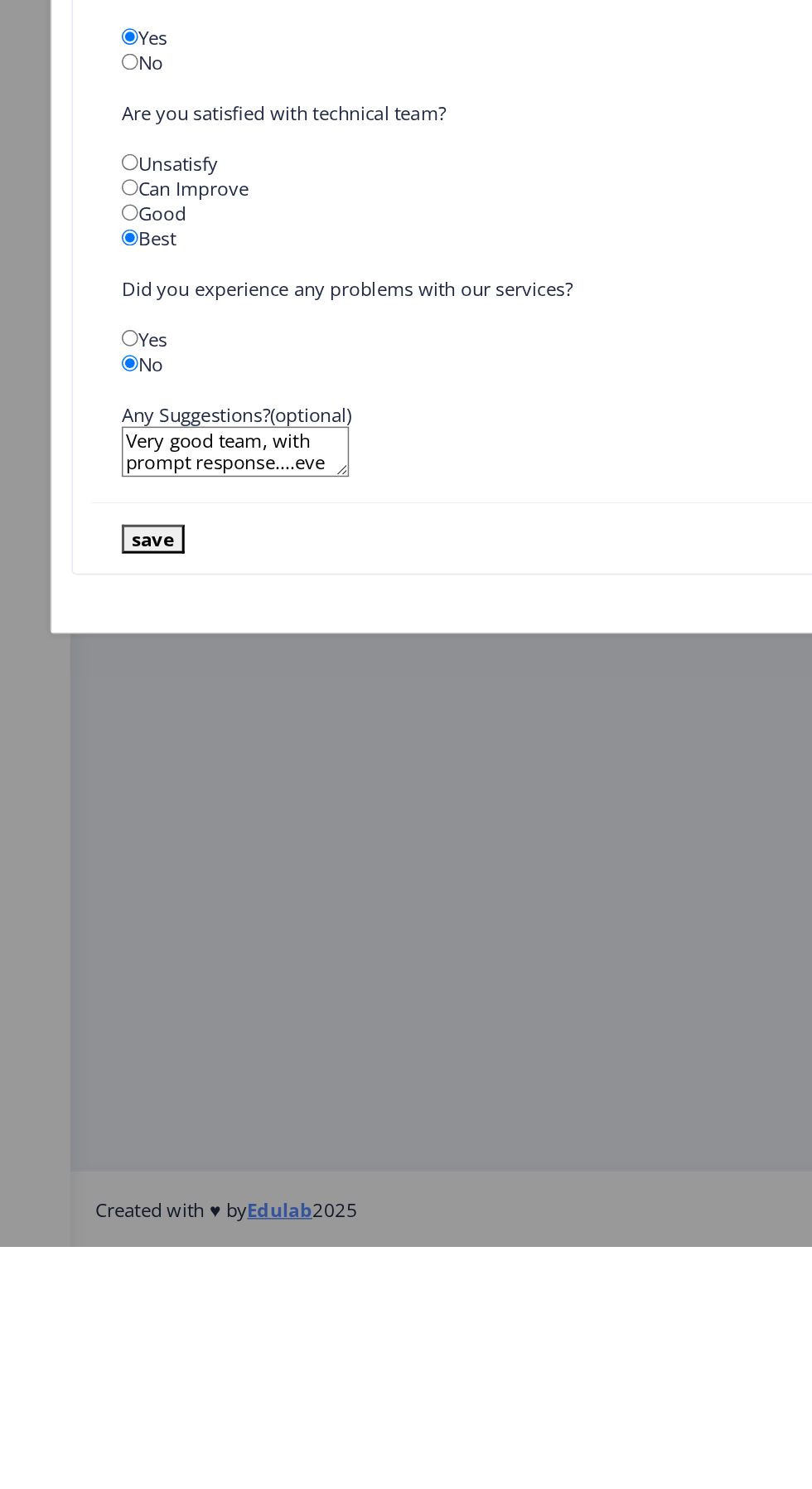
scroll to position [13, 0]
type textarea "Very good team, with prompt response.... everything is great"
click at [112, 1031] on button "save" at bounding box center [102, 1022] width 42 height 19
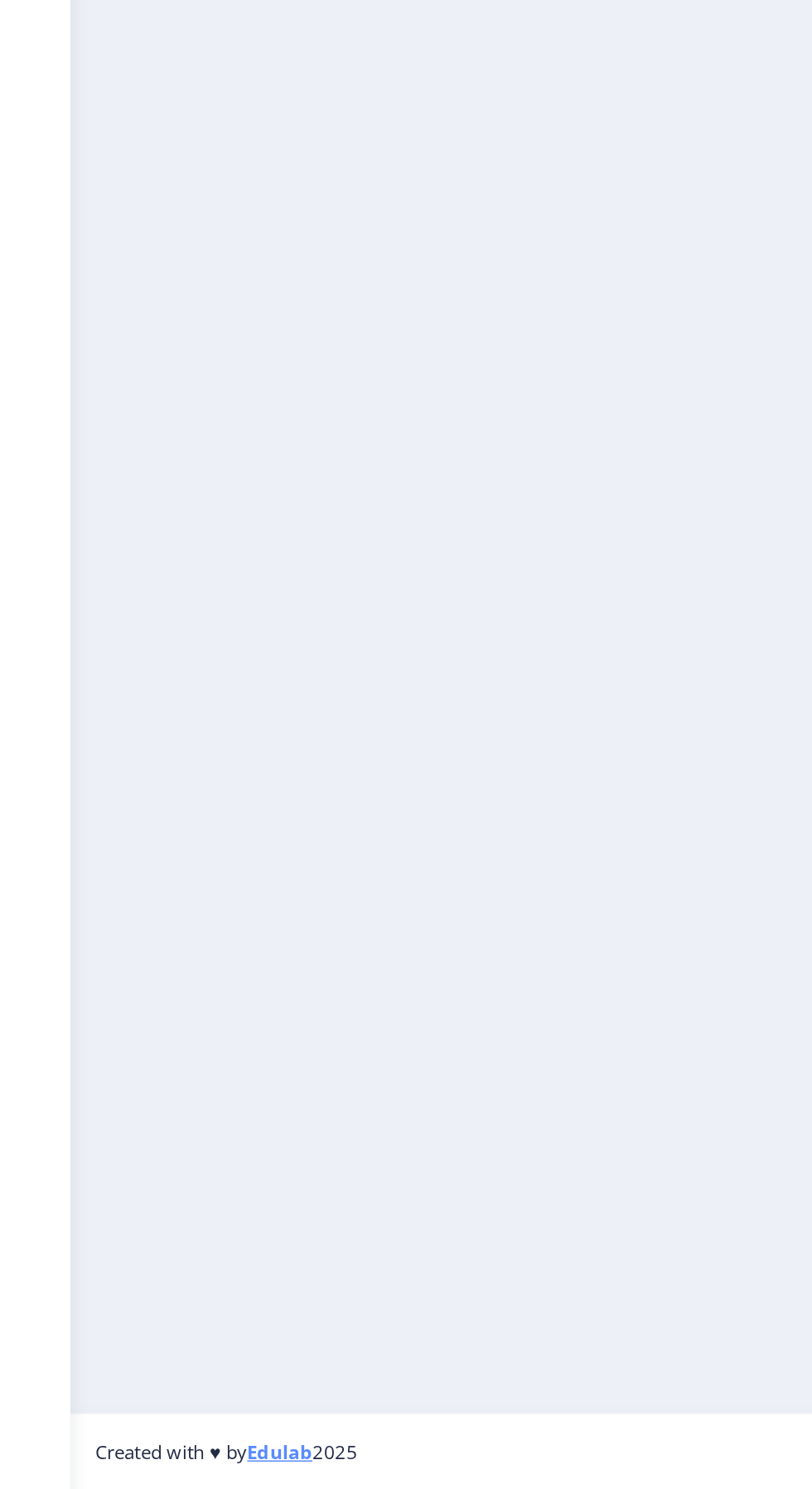
scroll to position [0, 0]
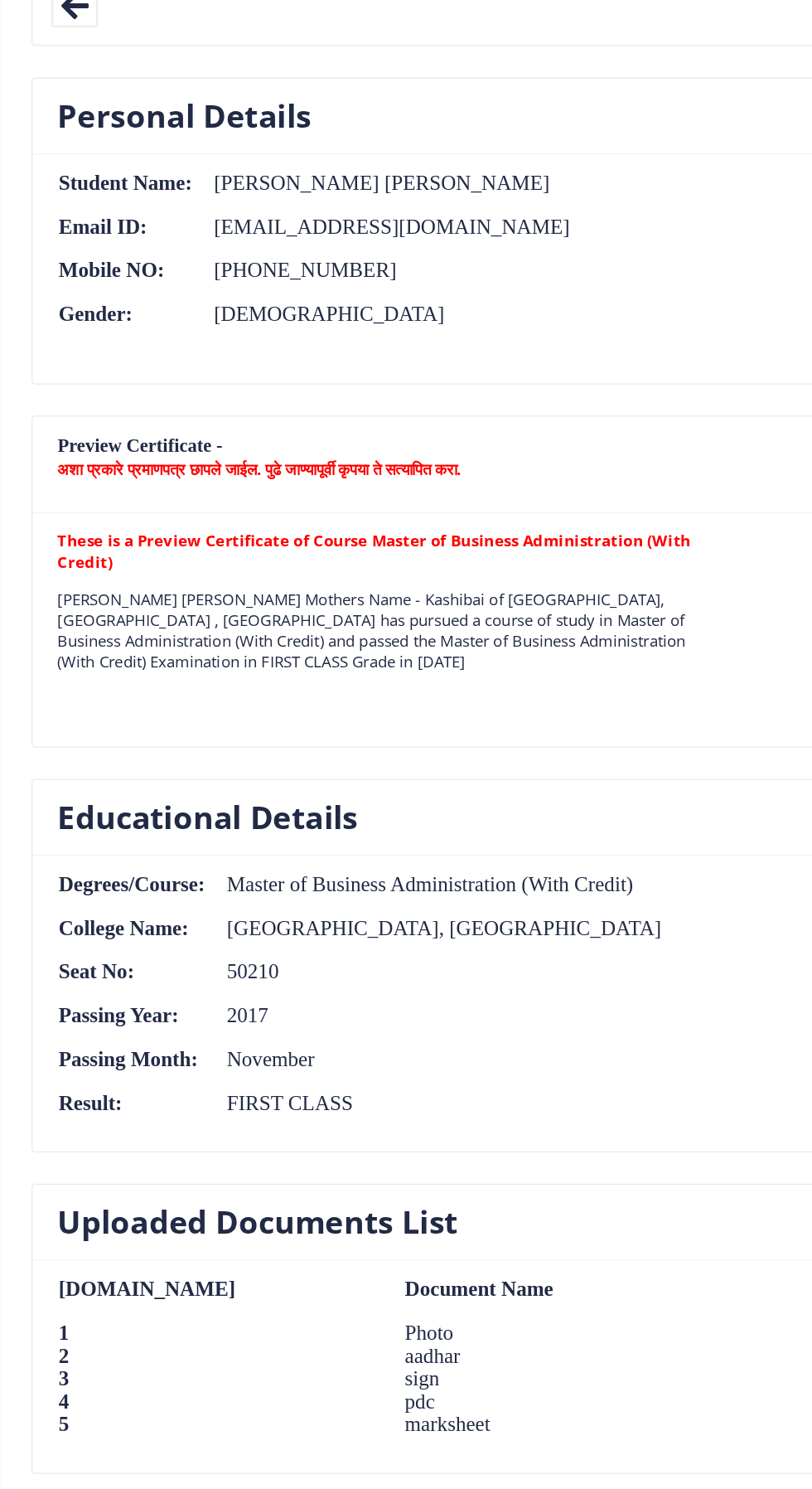
scroll to position [859, 0]
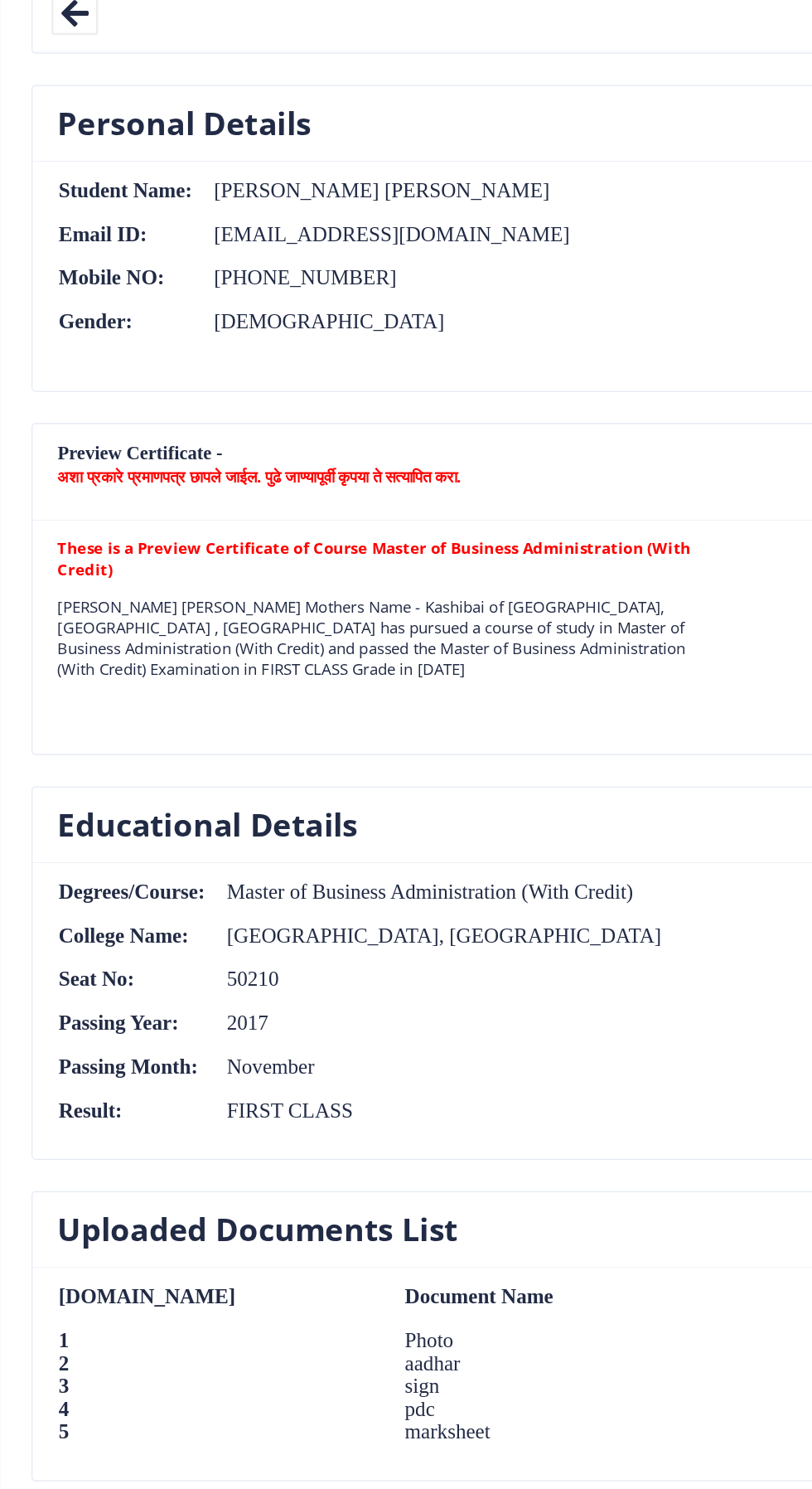
click at [446, 536] on b "These is a Preview Certificate of Course Master of Business Administration (Wit…" at bounding box center [364, 543] width 505 height 33
click at [399, 471] on b "अशा प्रकारे प्रमाणपत्र छापले जाईल. पुढे जाण्यापूर्वी कृपया ते सत्यापित करा." at bounding box center [273, 477] width 321 height 17
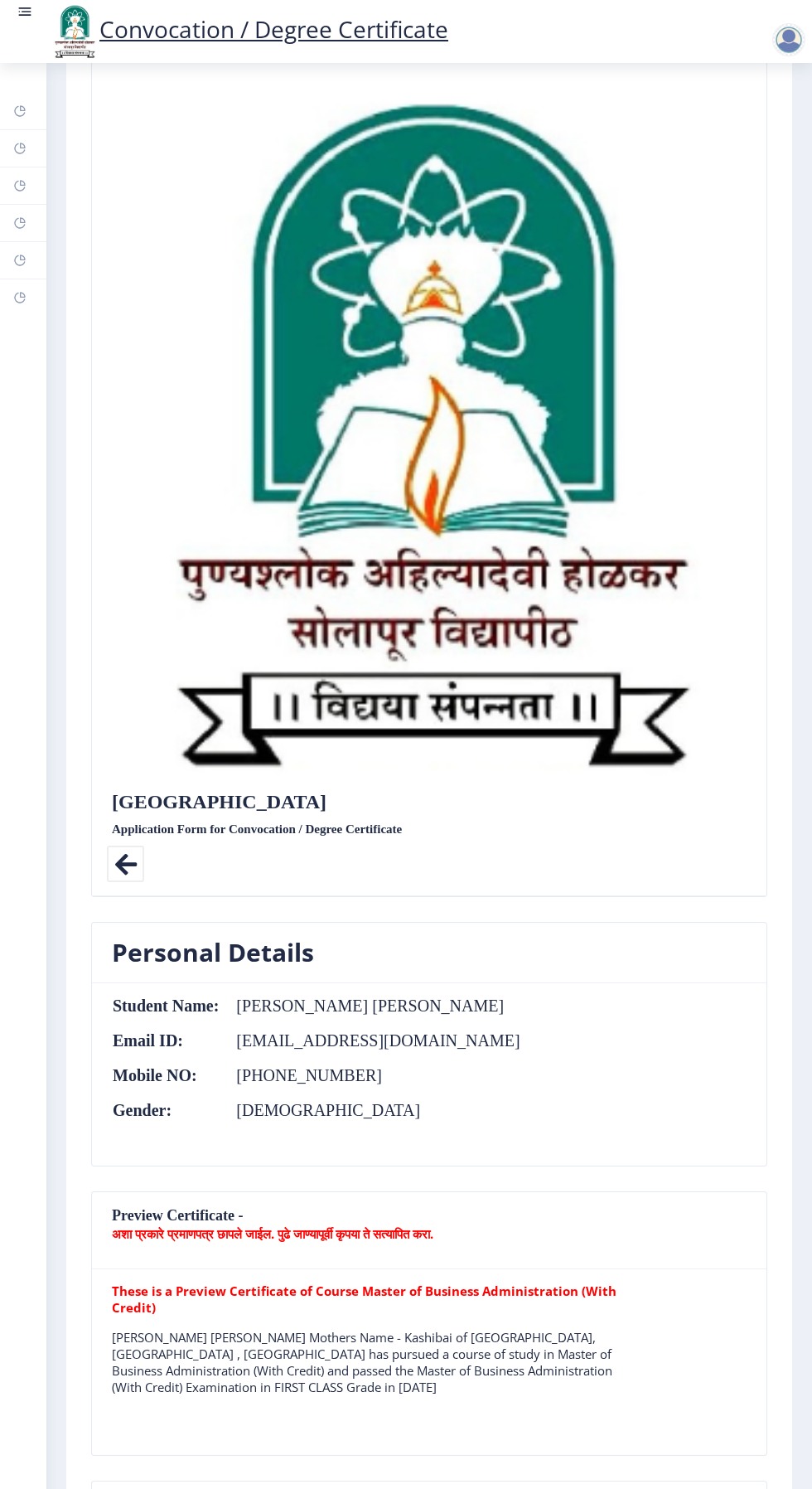
scroll to position [0, 0]
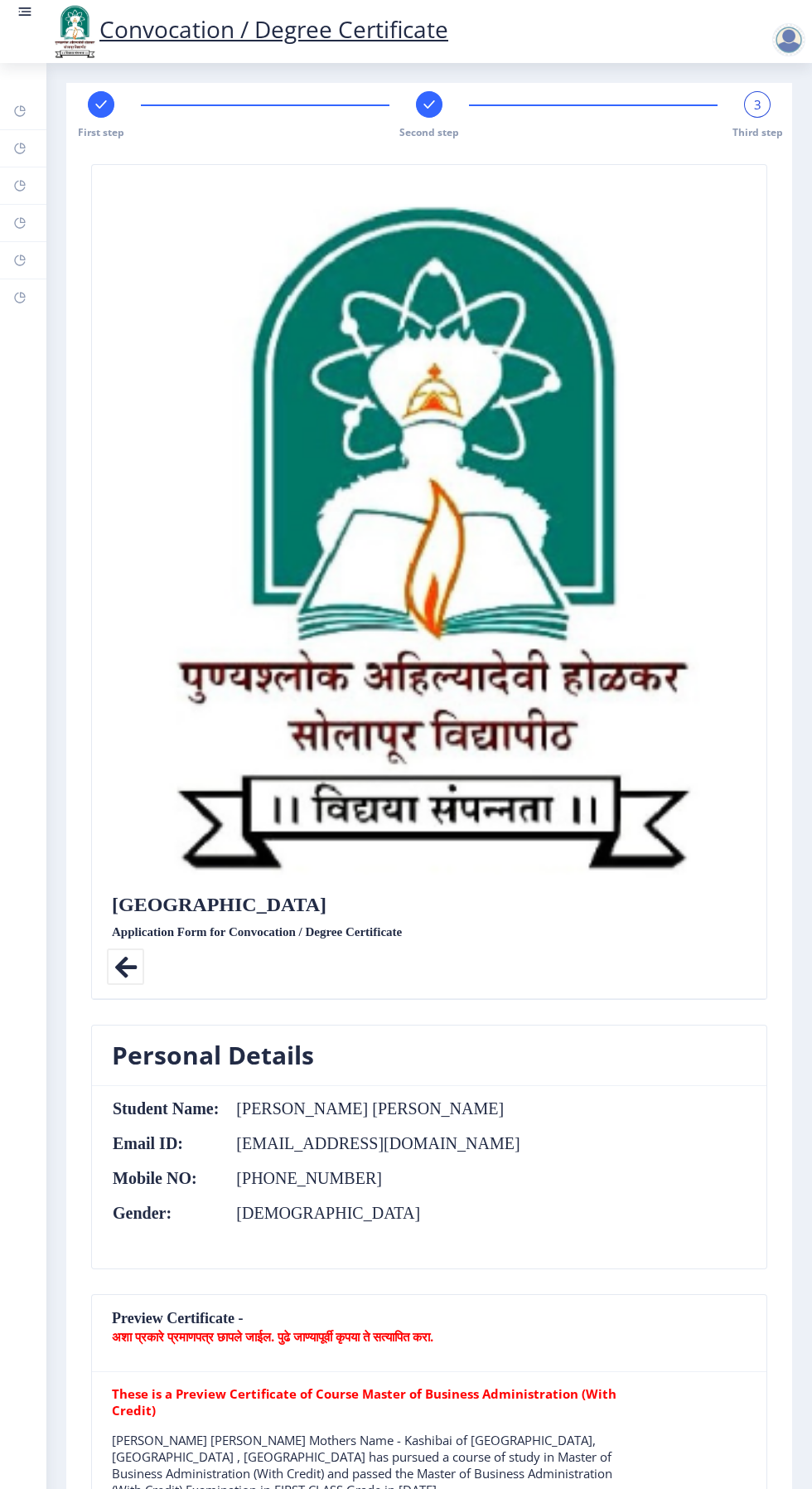
click at [25, 43] on link at bounding box center [24, 31] width 17 height 56
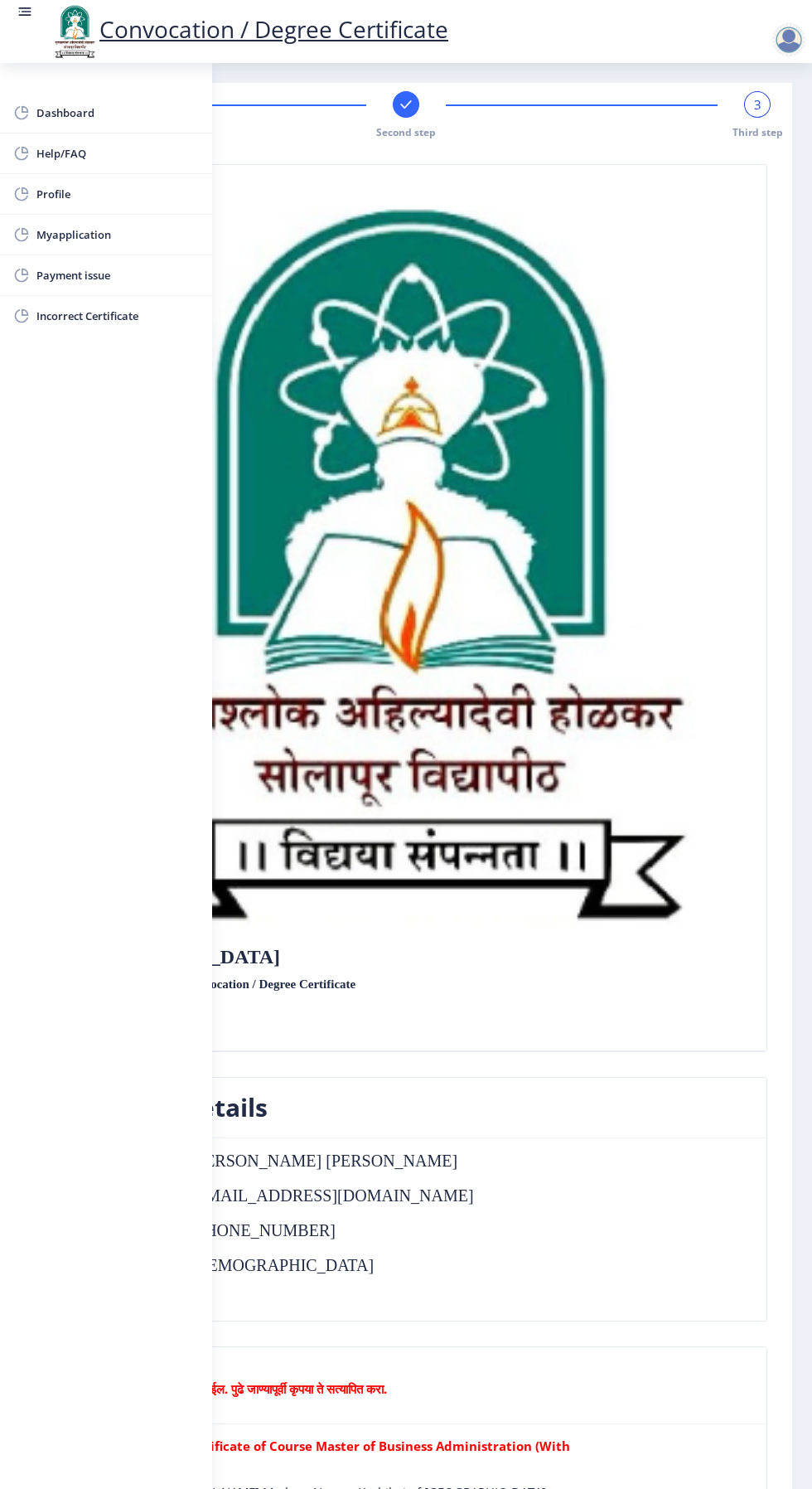
click at [128, 111] on span "Dashboard" at bounding box center [117, 112] width 162 height 20
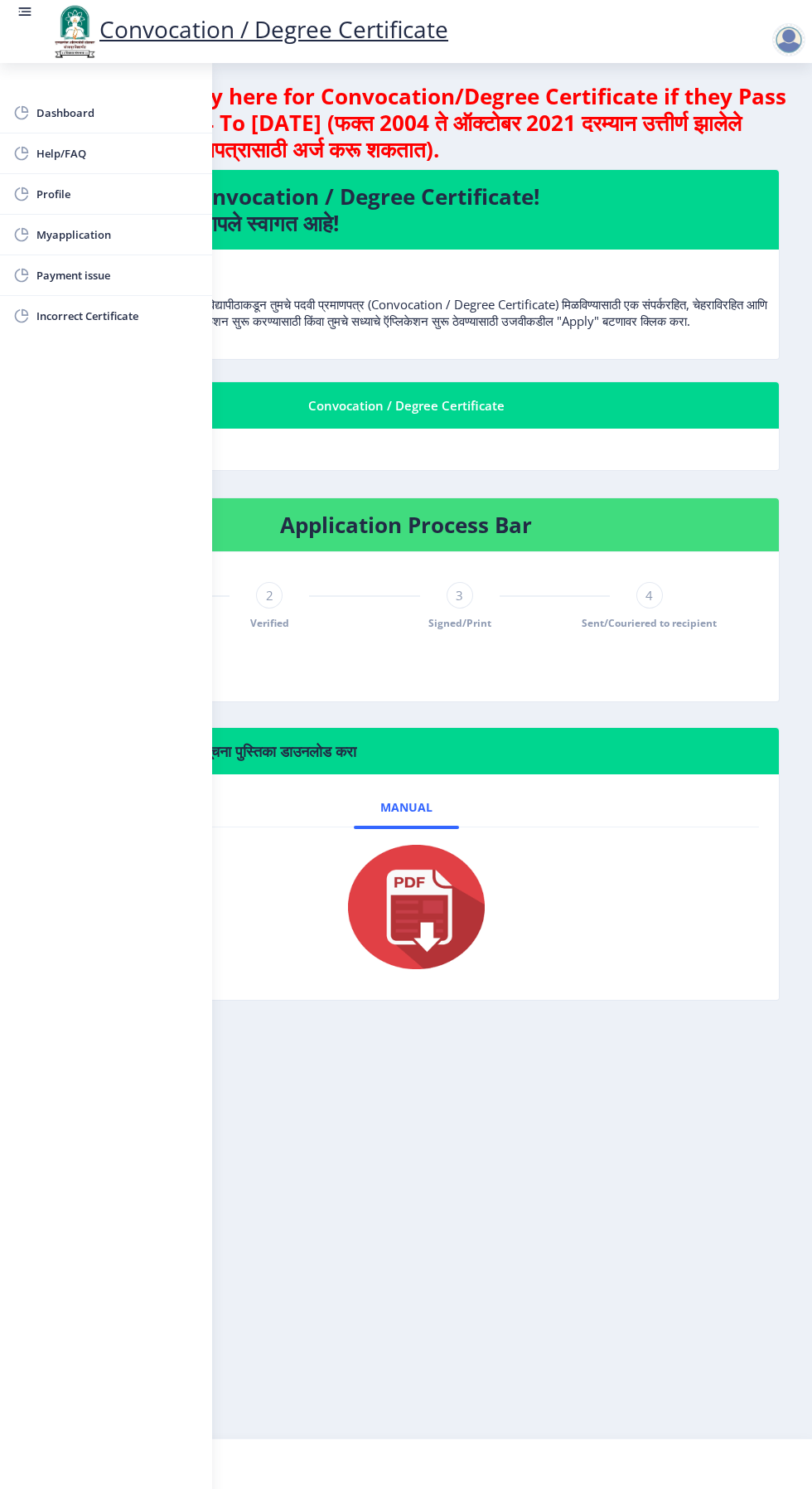
click at [123, 229] on span "Myapplication" at bounding box center [117, 235] width 162 height 20
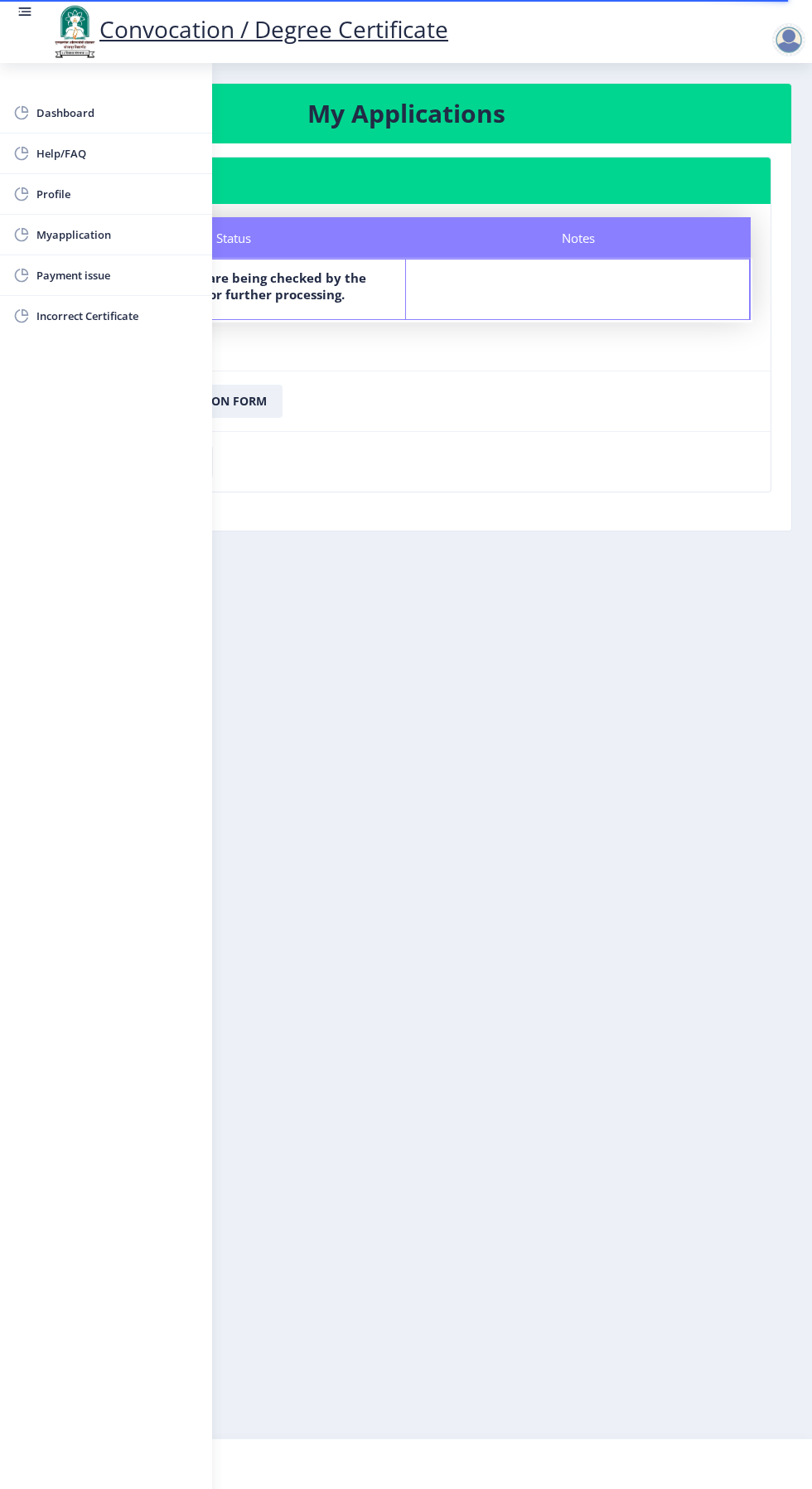
click at [118, 116] on span "Dashboard" at bounding box center [117, 112] width 162 height 20
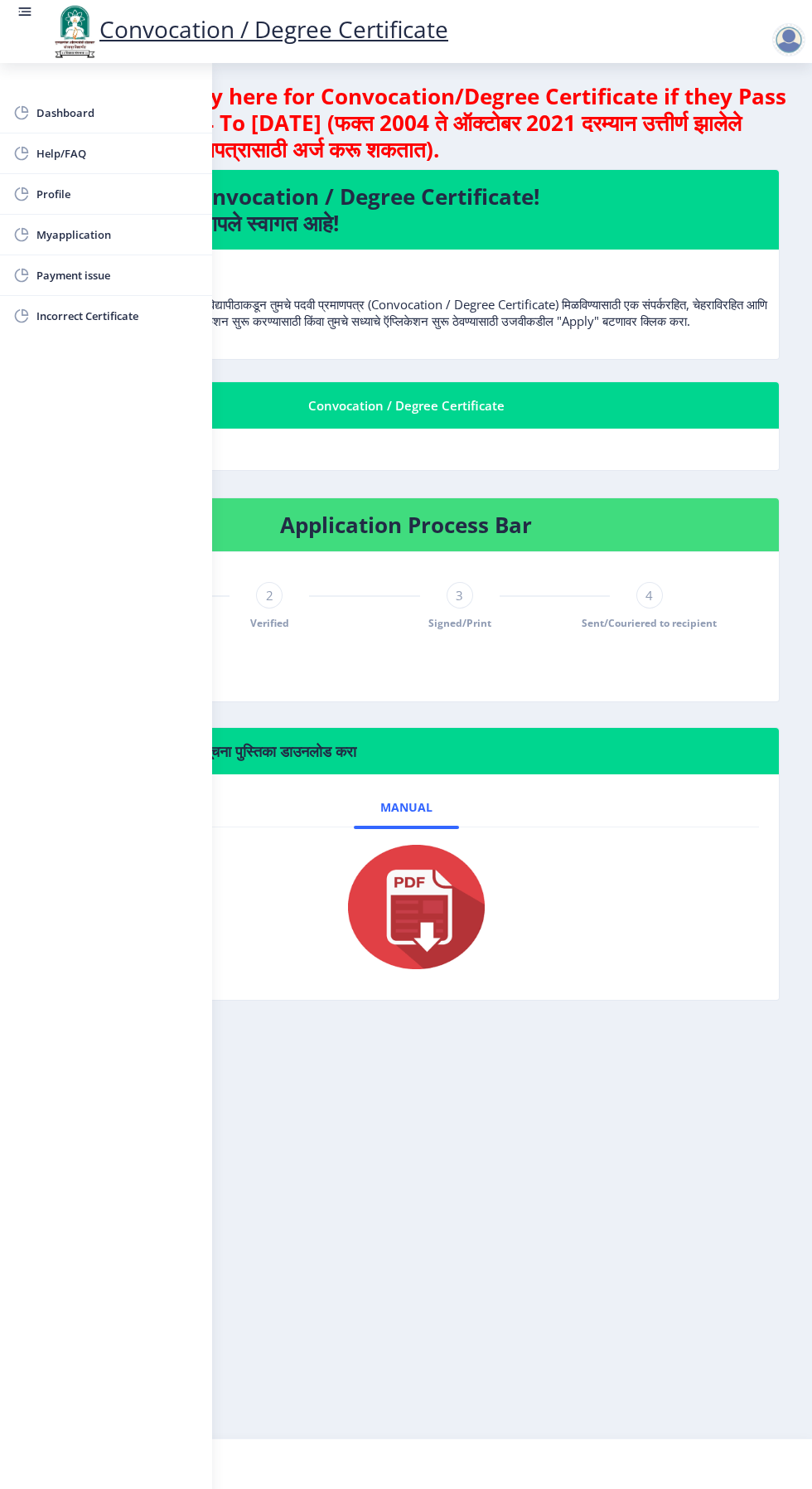
click at [763, 36] on nb-action at bounding box center [792, 39] width 73 height 20
click at [781, 50] on div at bounding box center [789, 40] width 33 height 33
click at [764, 129] on span "Log out" at bounding box center [746, 129] width 106 height 20
